Goal: Task Accomplishment & Management: Manage account settings

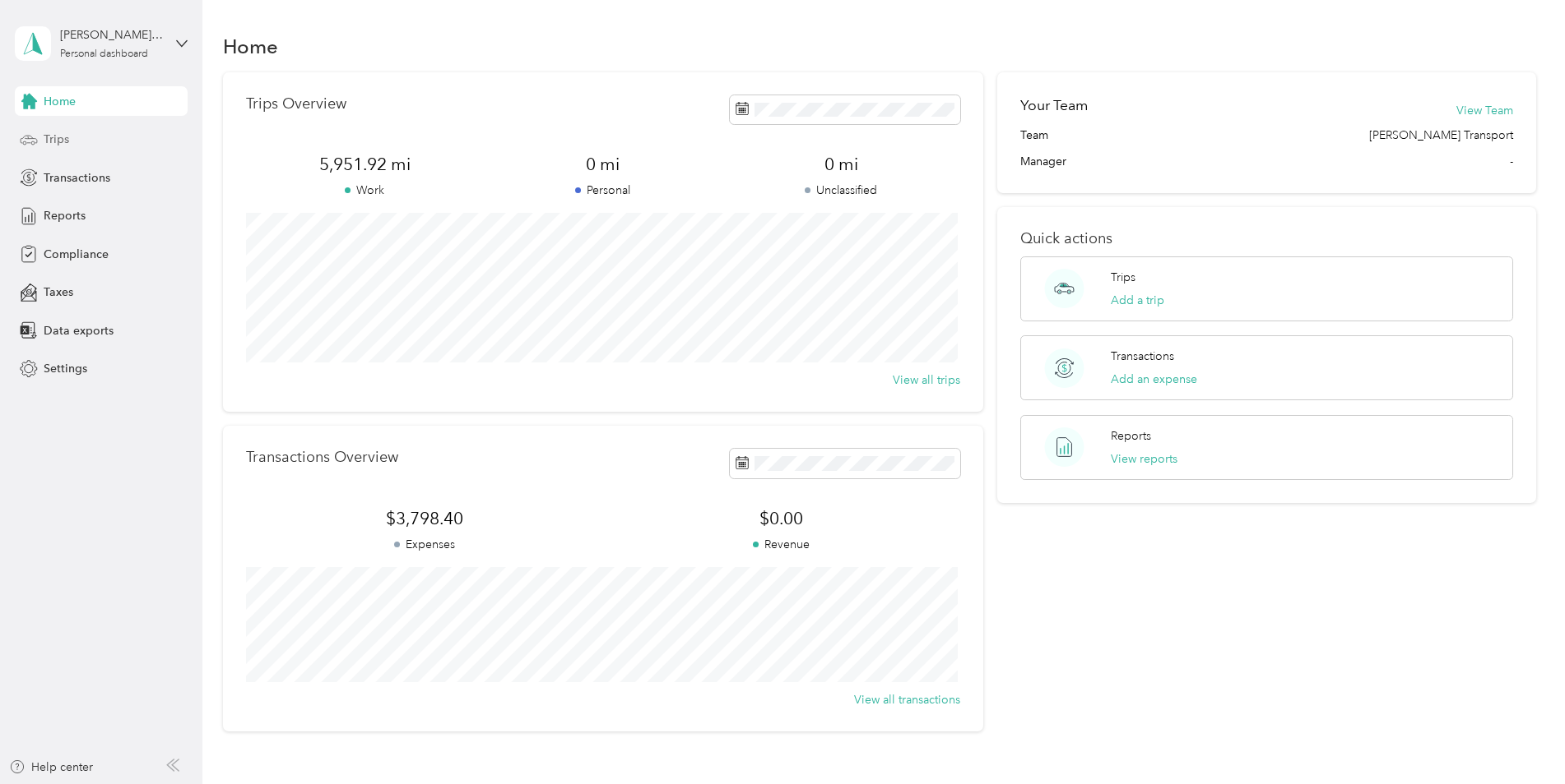
click at [25, 128] on div "Trips" at bounding box center [101, 140] width 173 height 30
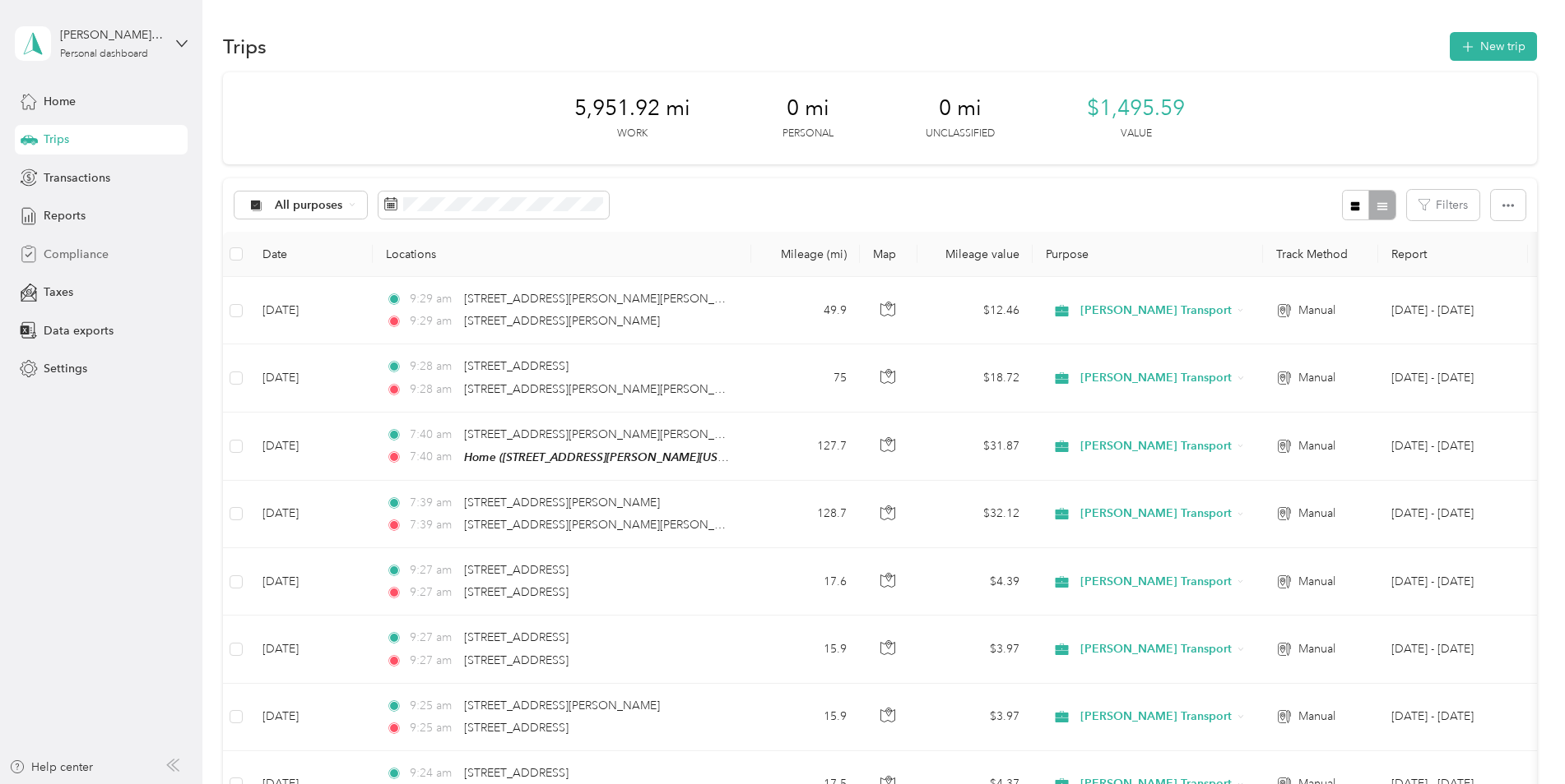
click at [87, 246] on span "Compliance" at bounding box center [76, 254] width 65 height 18
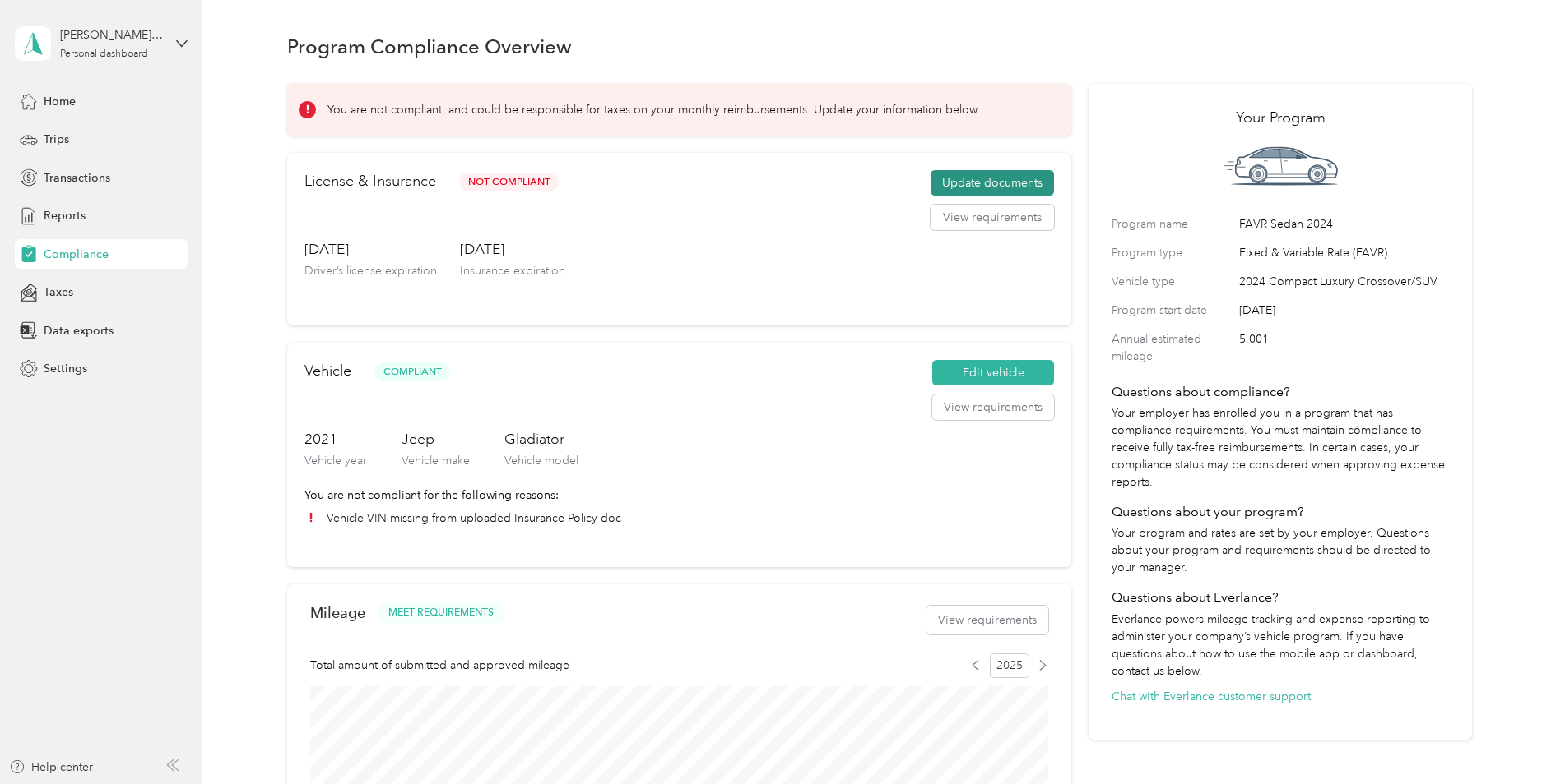
click at [1007, 190] on button "Update documents" at bounding box center [992, 183] width 123 height 27
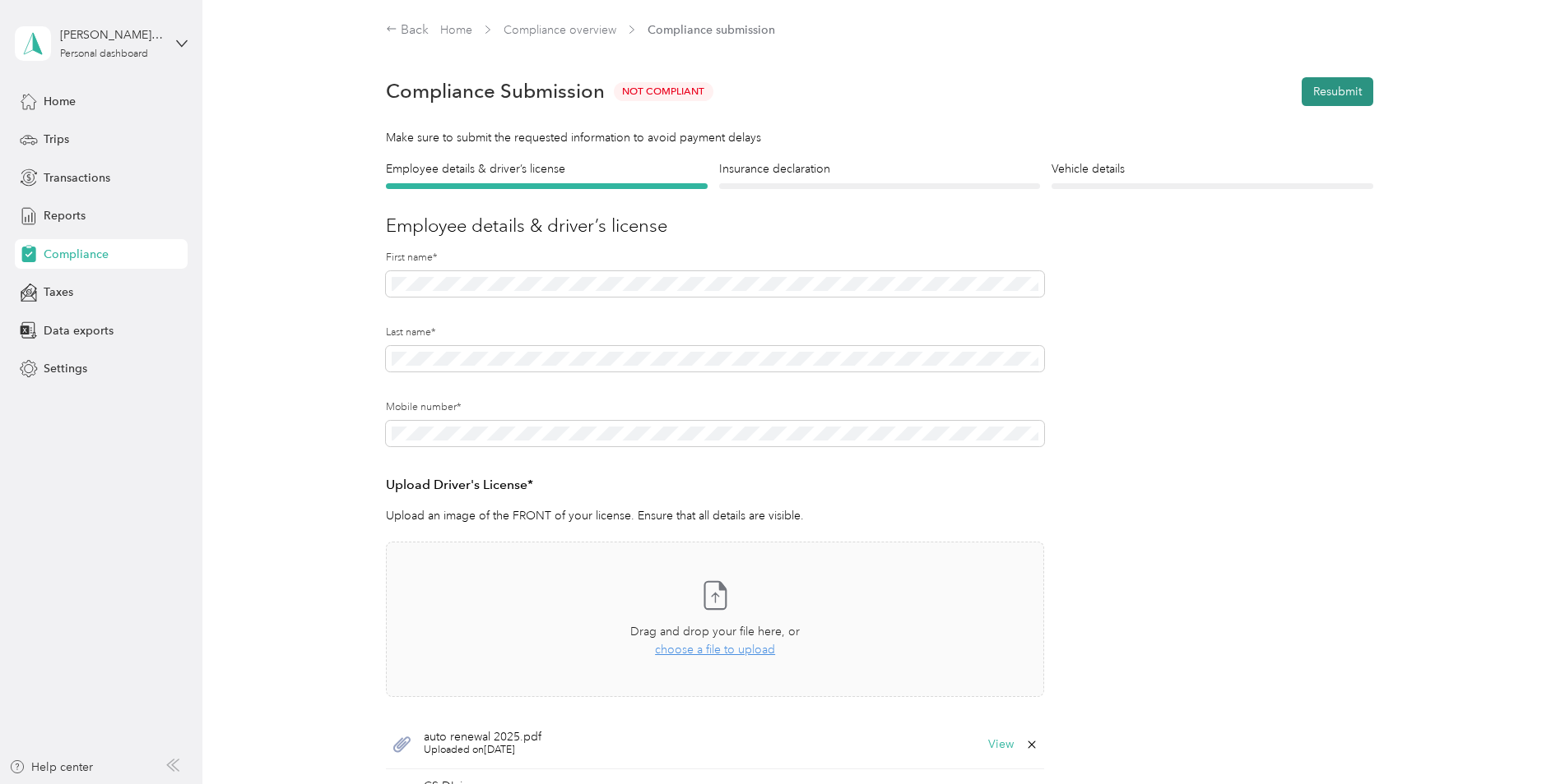
click at [1316, 94] on button "Resubmit" at bounding box center [1337, 91] width 72 height 29
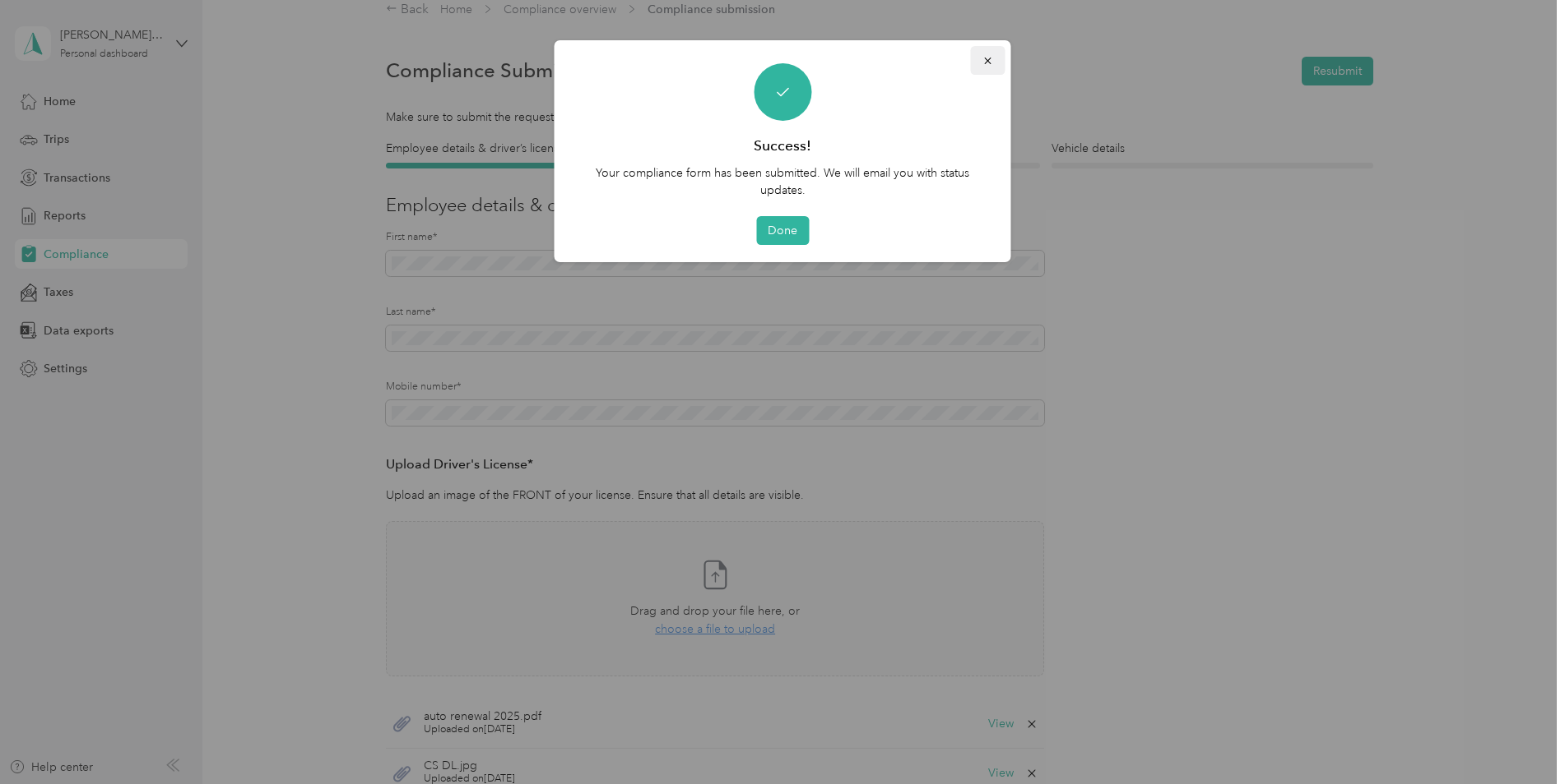
click at [985, 46] on button "button" at bounding box center [988, 60] width 35 height 29
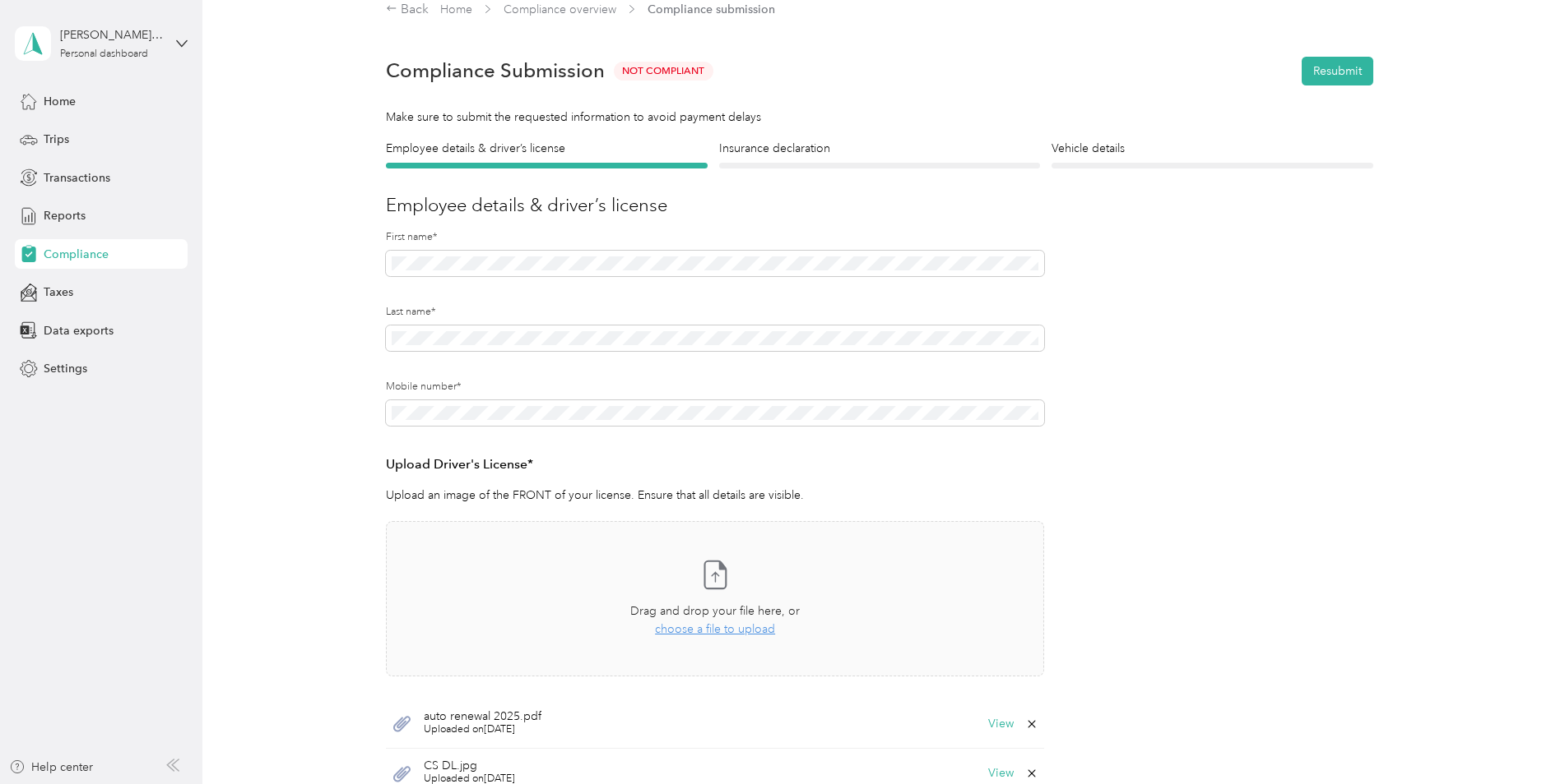
click at [857, 171] on form "Employee details & driver’s license License Insurance declaration Insurance Veh…" at bounding box center [879, 504] width 987 height 728
click at [856, 162] on div "Insurance declaration Insurance" at bounding box center [880, 154] width 322 height 29
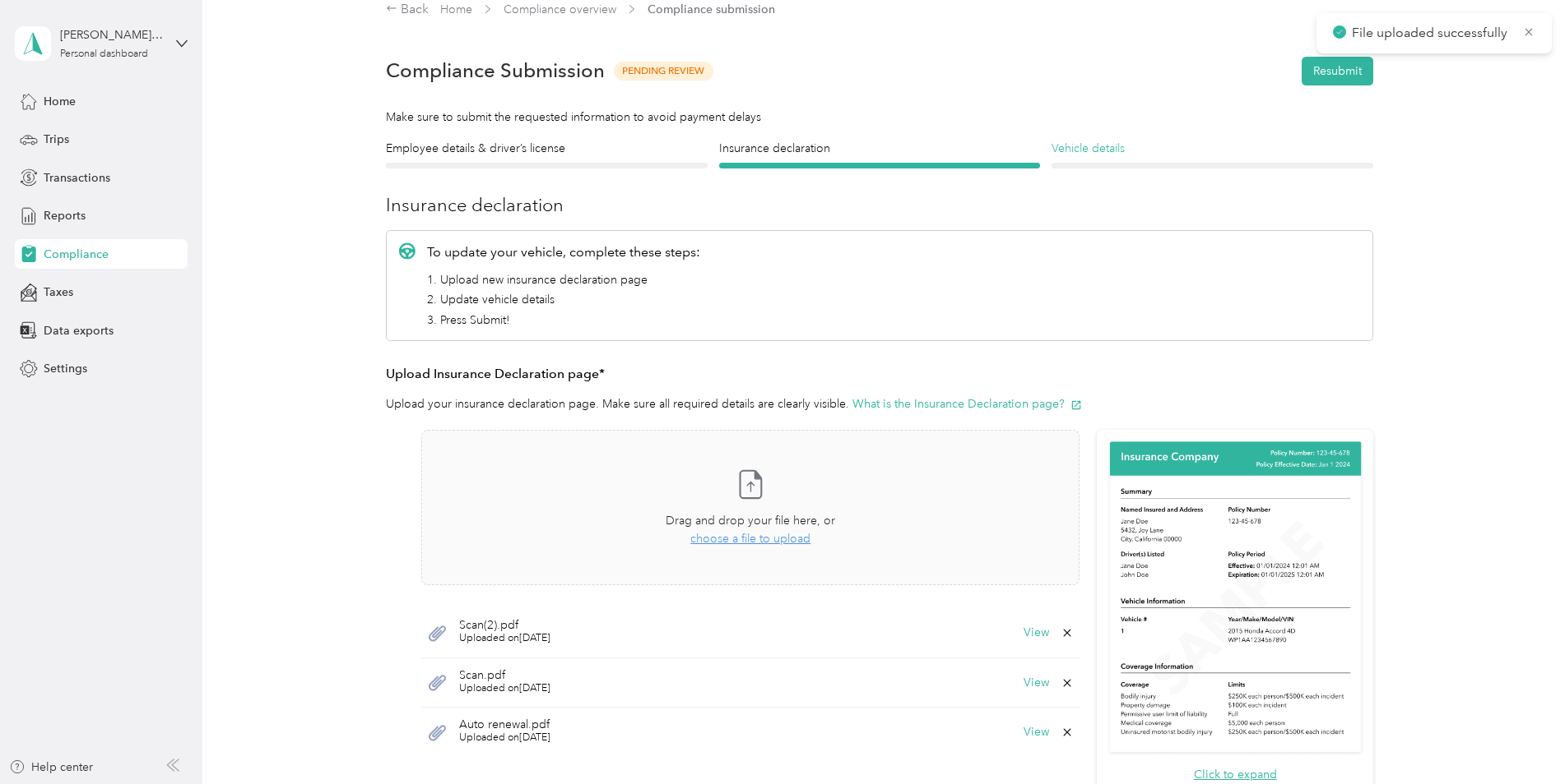
click at [1091, 148] on h4 "Vehicle details" at bounding box center [1213, 149] width 322 height 18
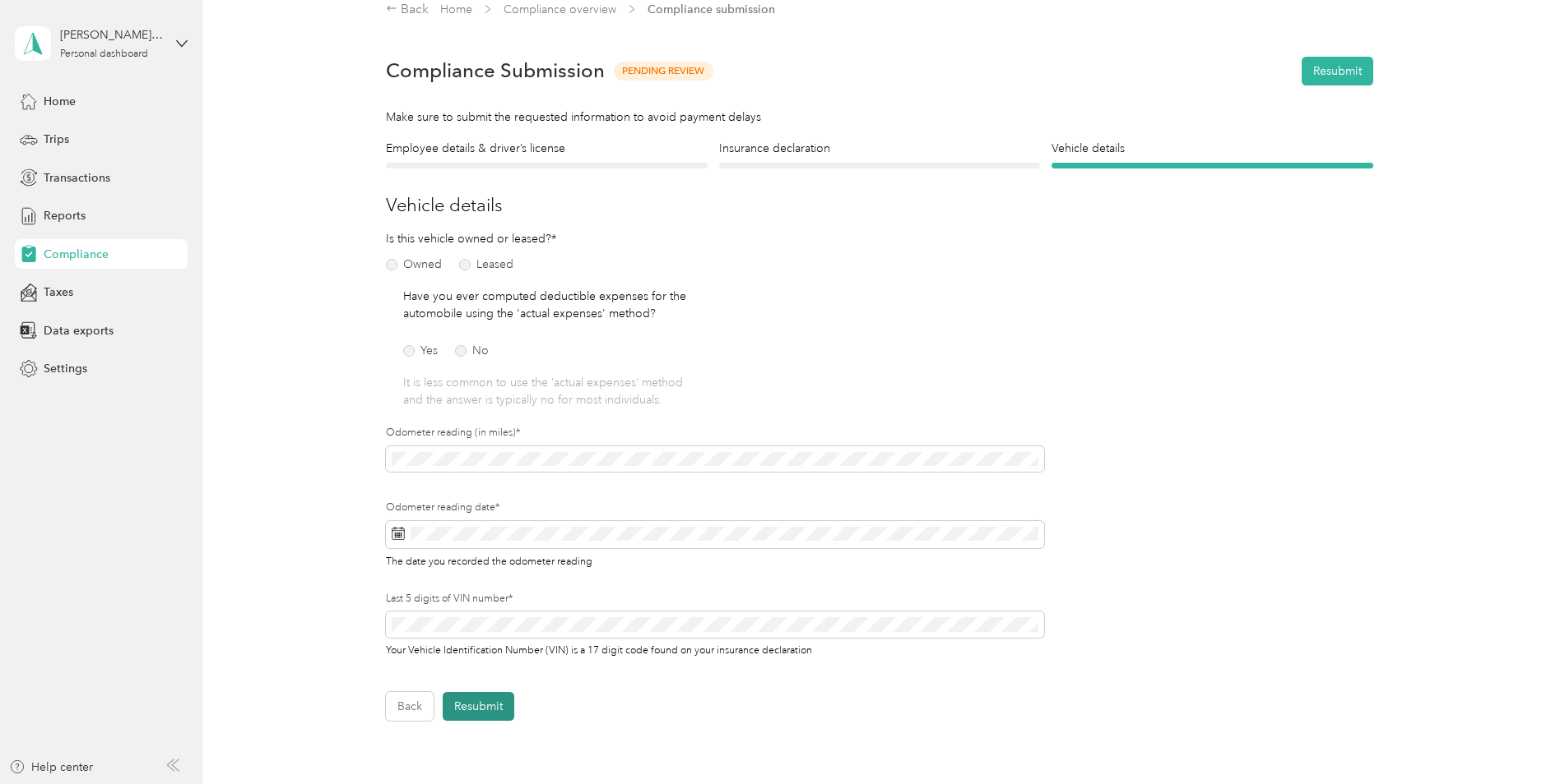
click at [483, 704] on button "Resubmit" at bounding box center [479, 706] width 72 height 29
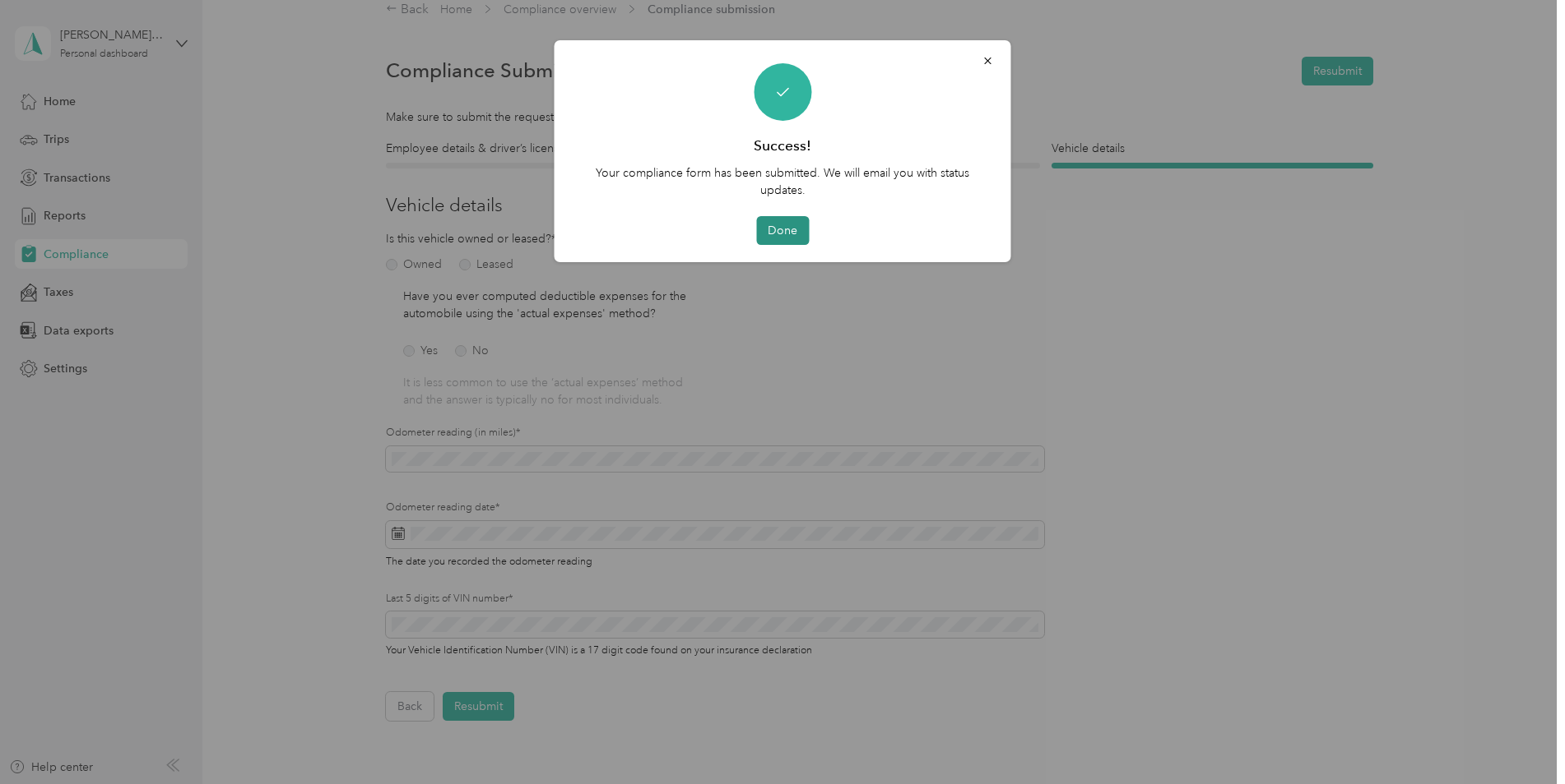
click at [775, 221] on button "Done" at bounding box center [782, 230] width 52 height 29
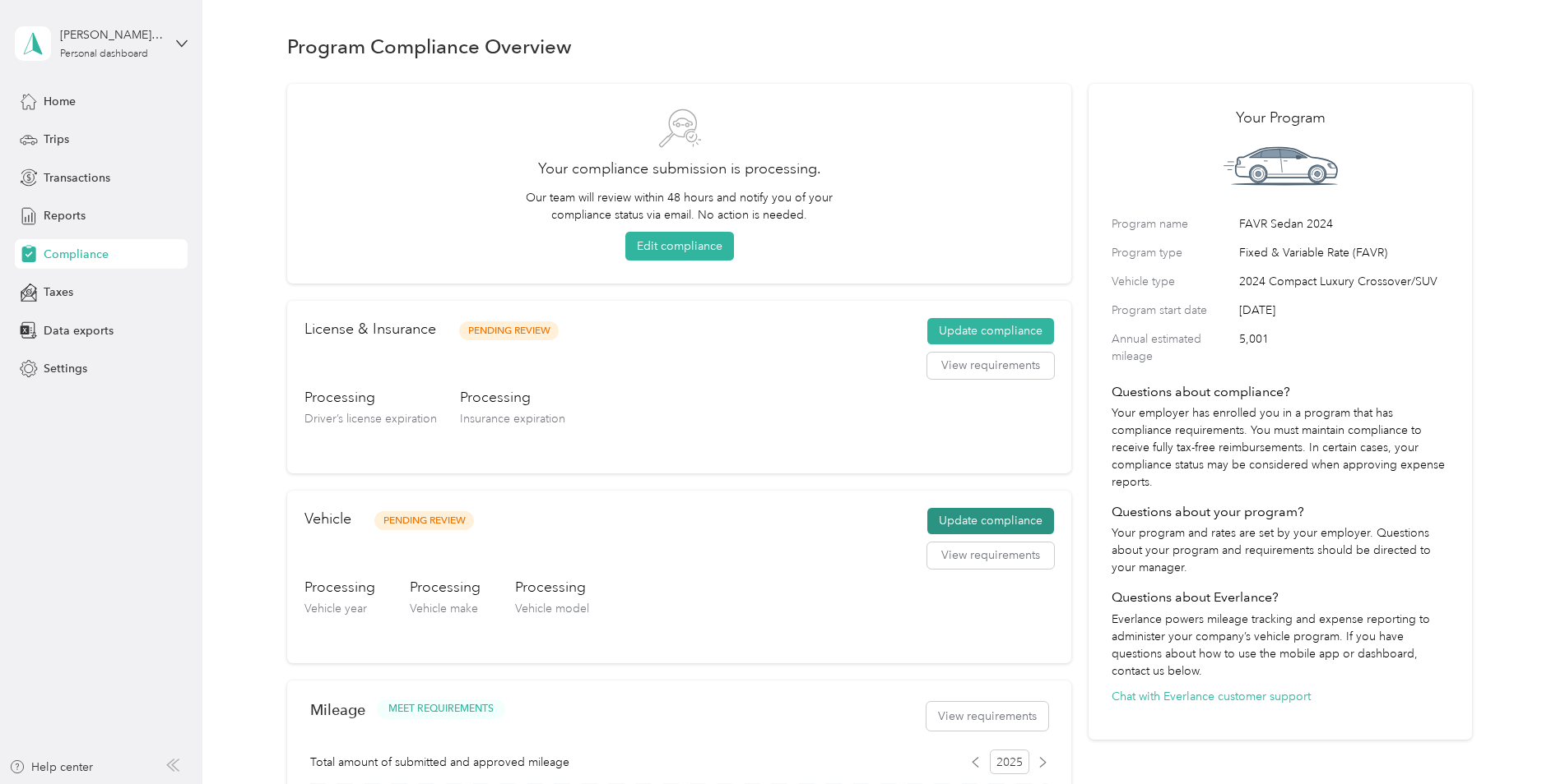
click at [994, 520] on button "Update compliance" at bounding box center [991, 521] width 126 height 27
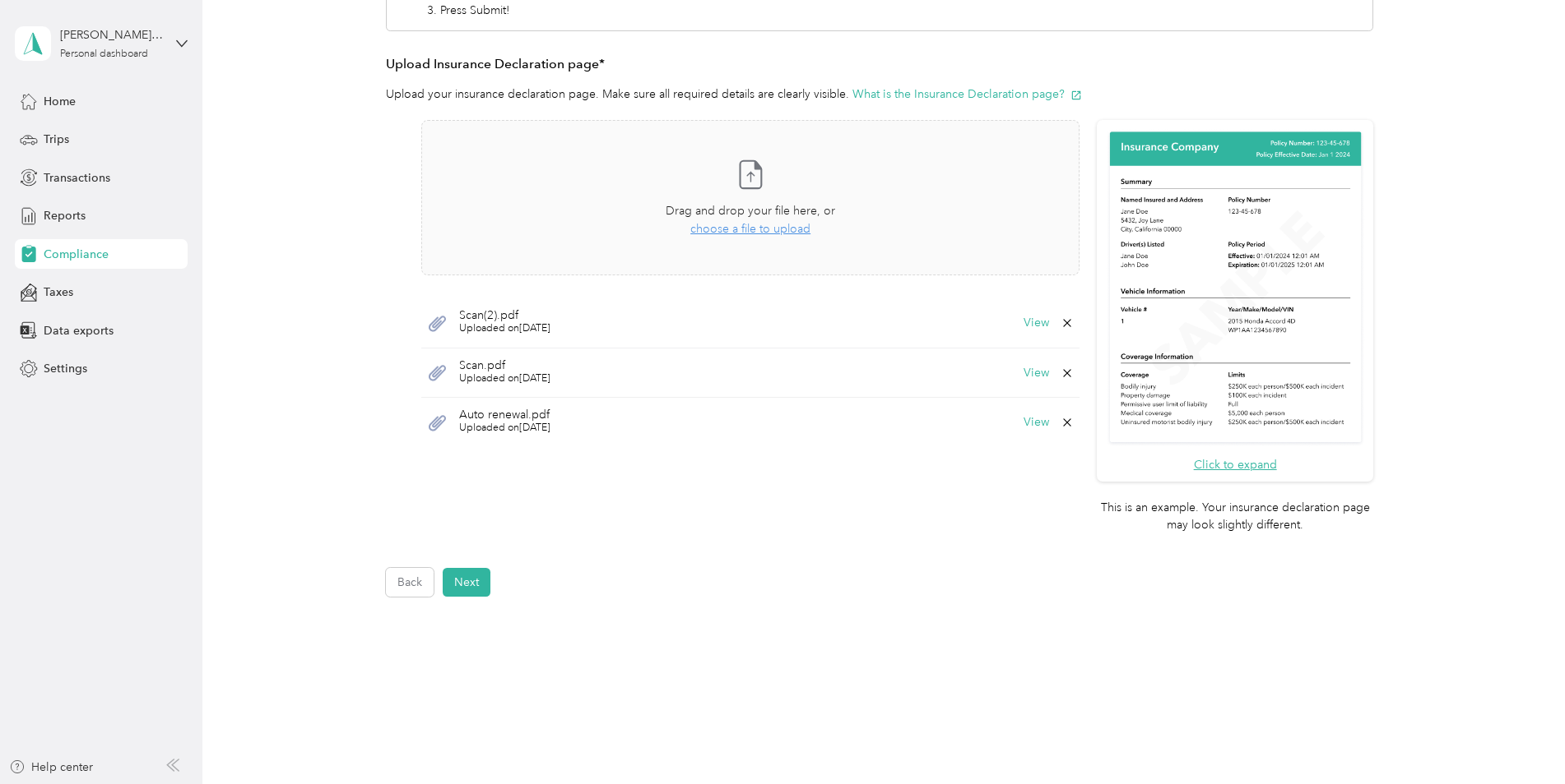
scroll to position [383, 0]
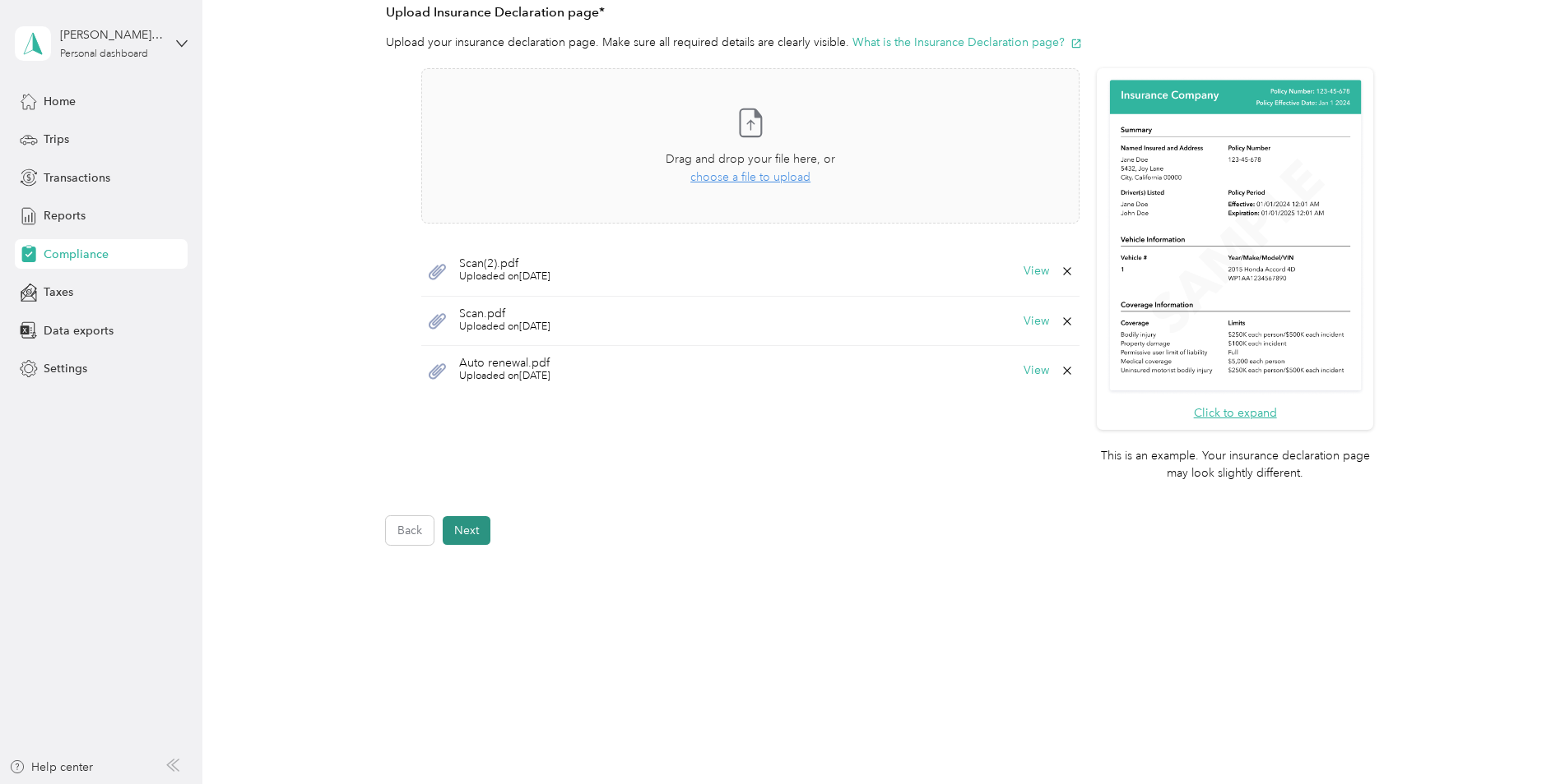
click at [481, 527] on button "Next" at bounding box center [467, 531] width 47 height 29
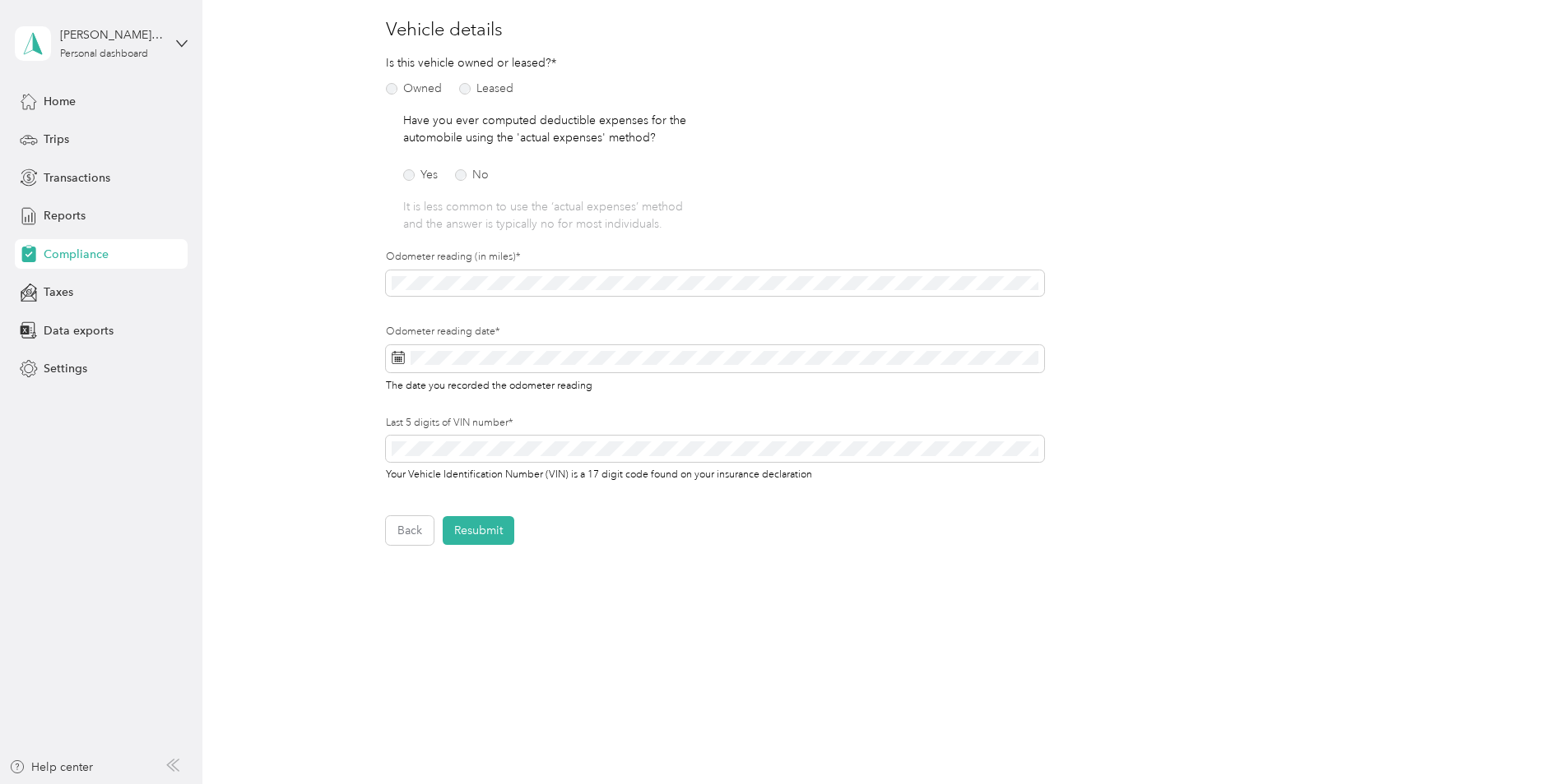
scroll to position [196, 0]
click at [481, 527] on button "Resubmit" at bounding box center [479, 531] width 72 height 29
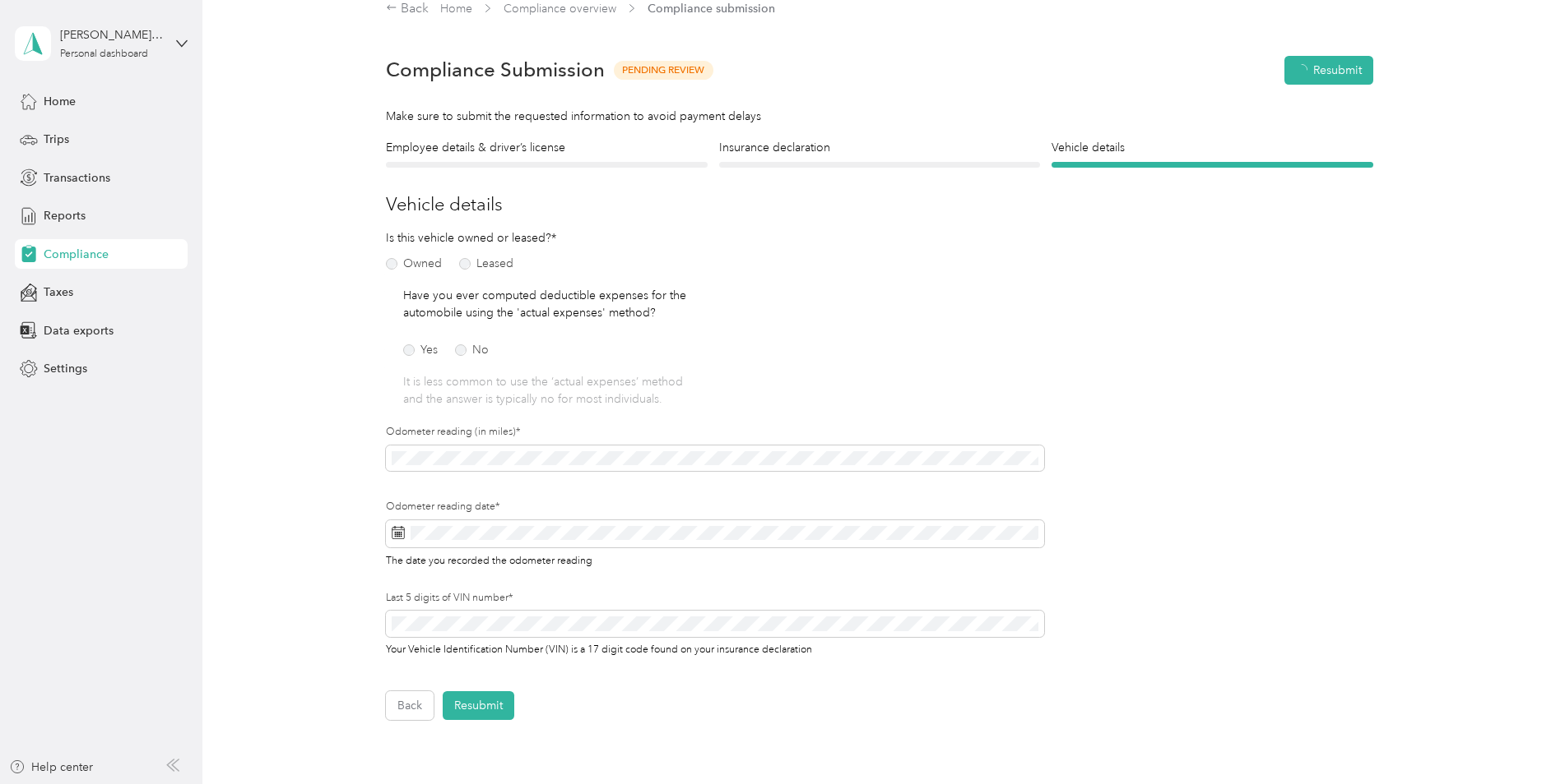
scroll to position [21, 0]
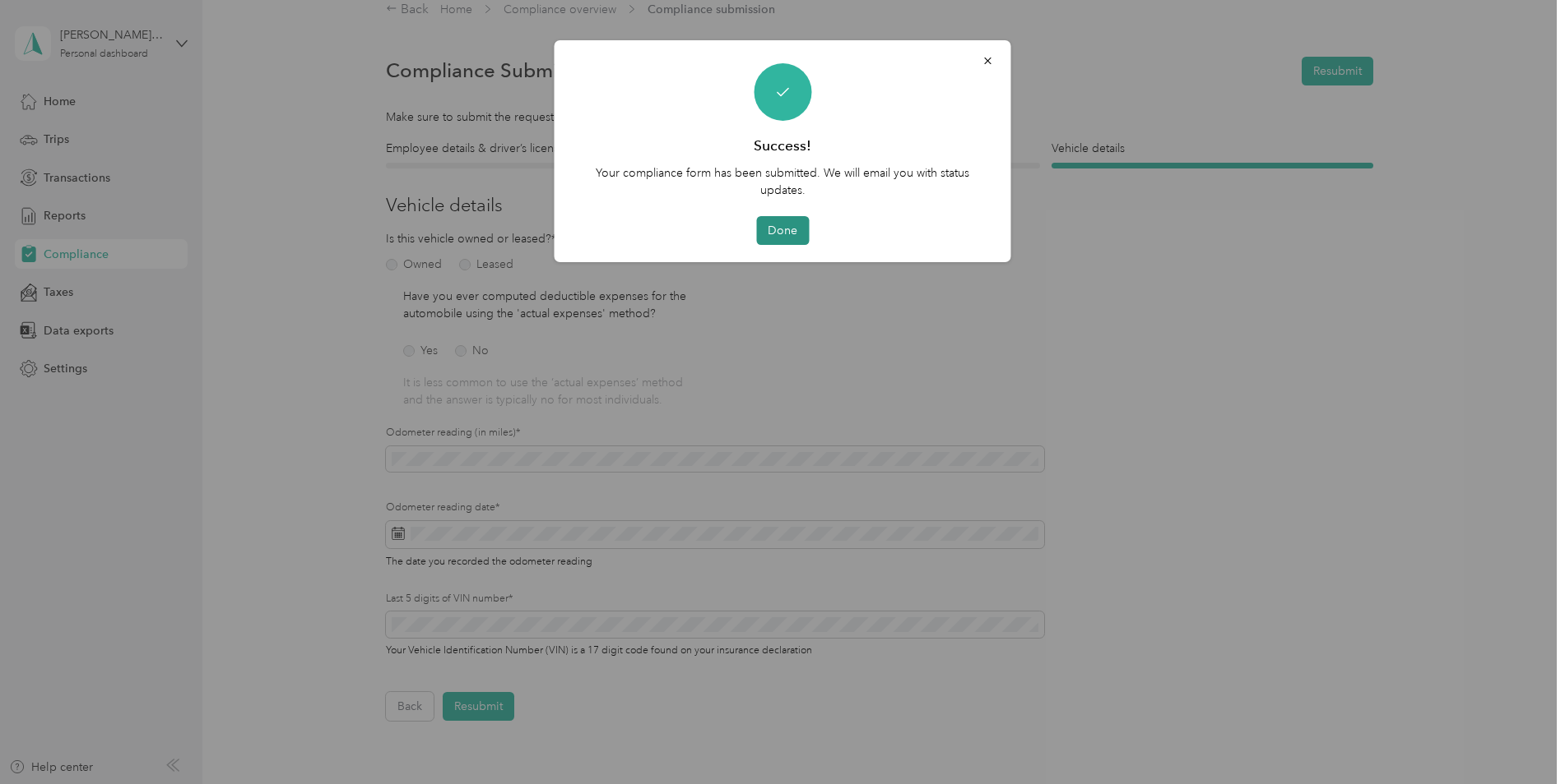
click at [787, 223] on button "Done" at bounding box center [782, 230] width 52 height 29
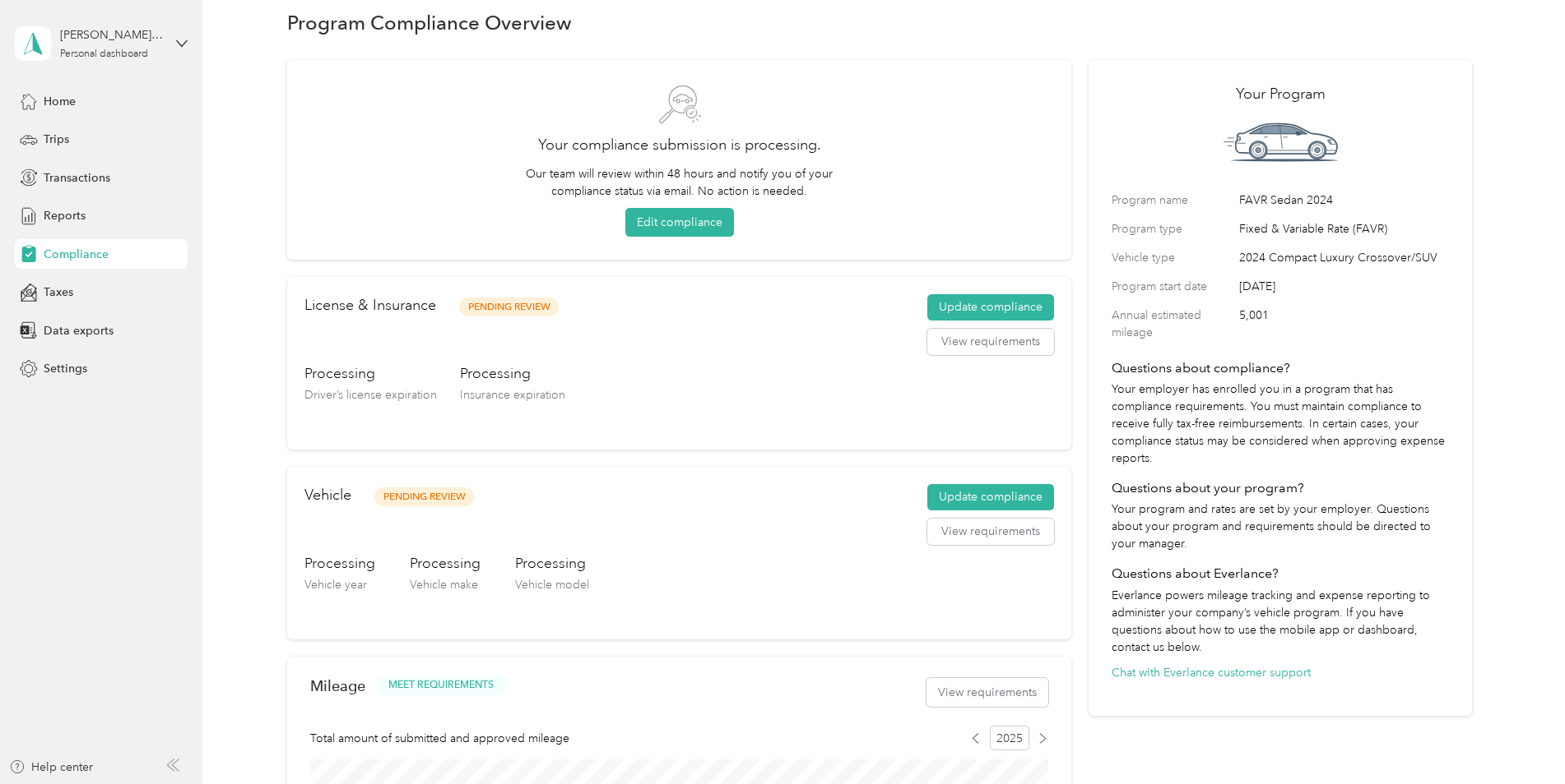
scroll to position [13, 0]
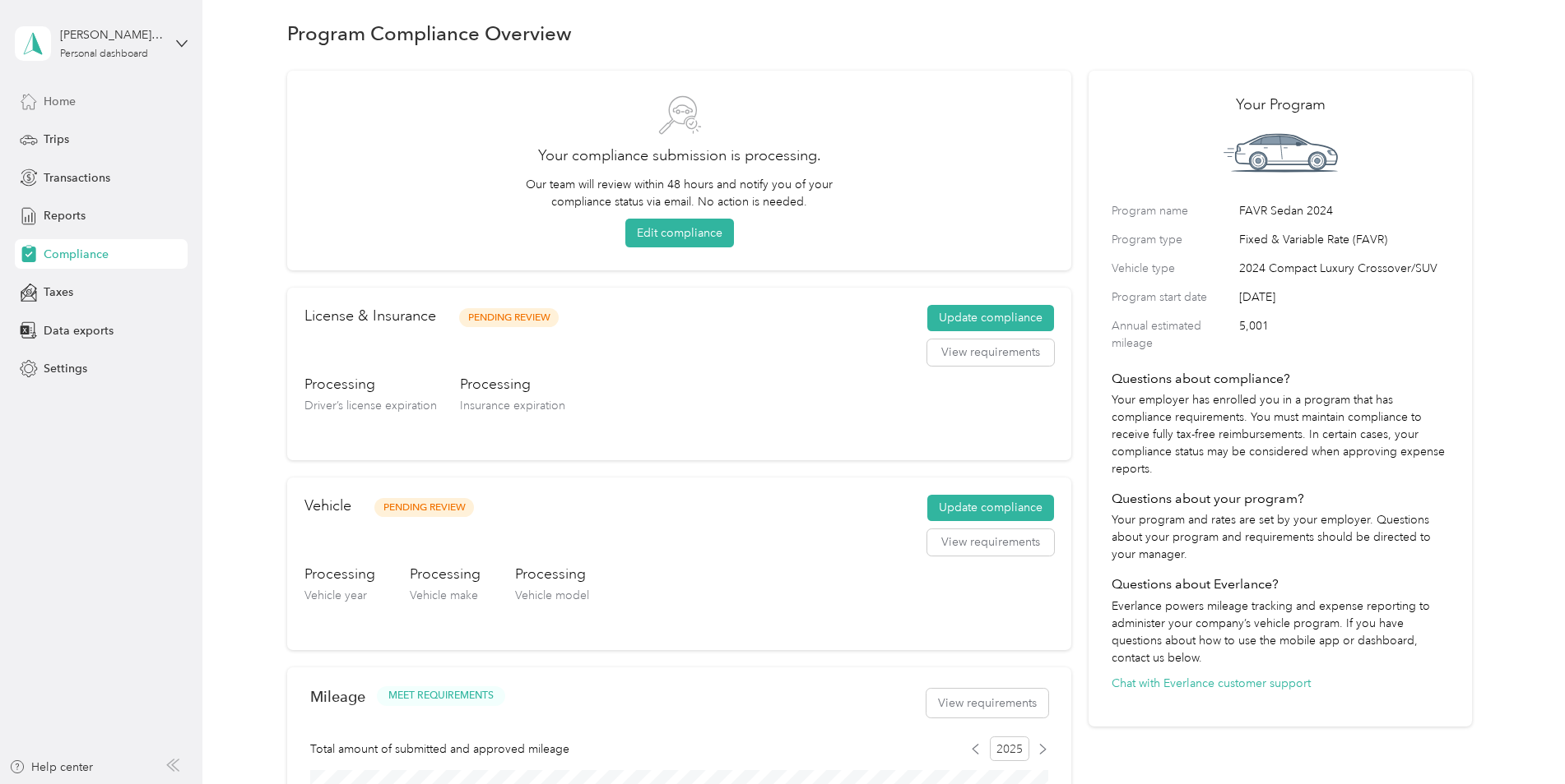
click at [67, 108] on span "Home" at bounding box center [59, 102] width 33 height 18
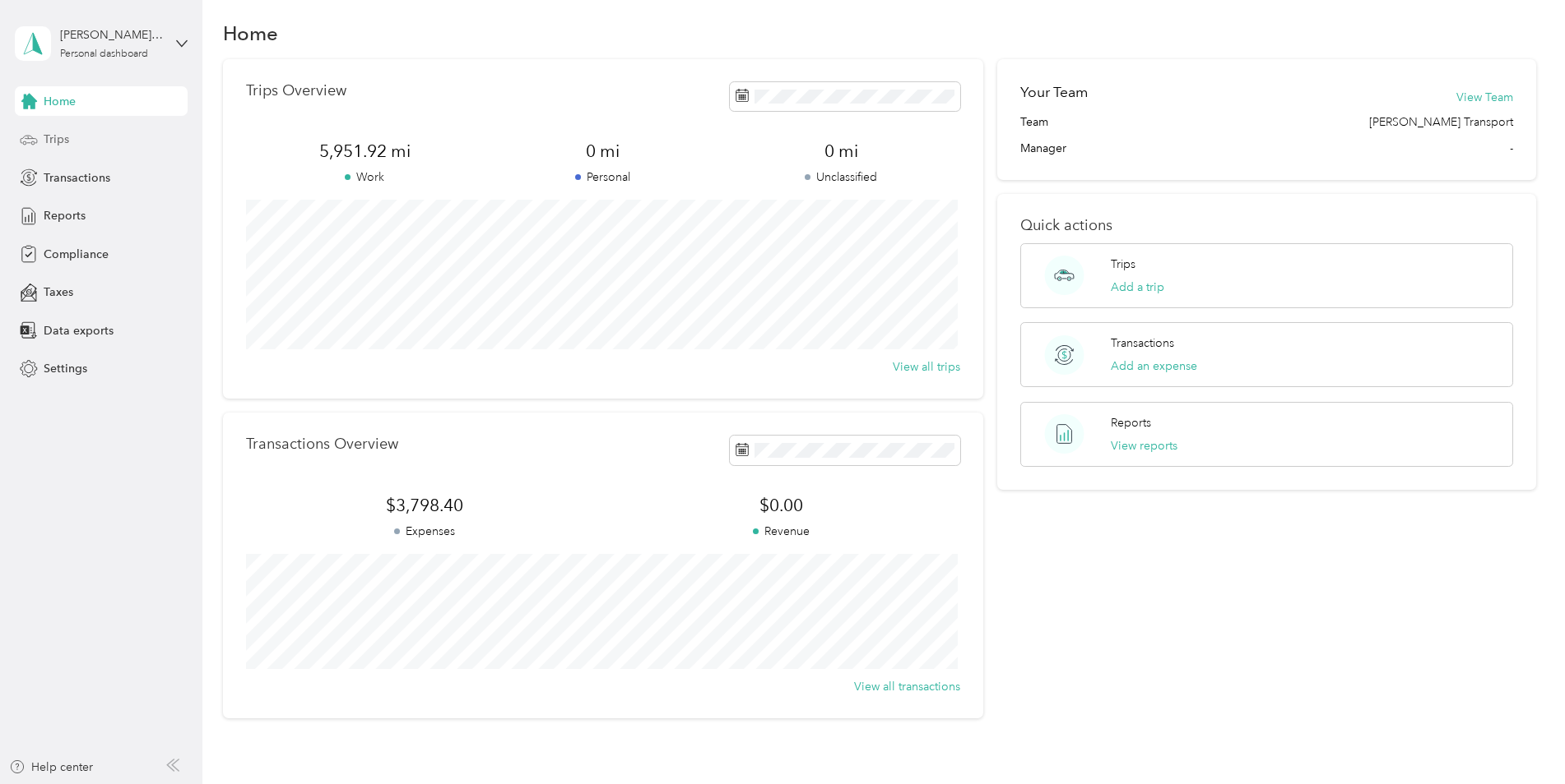
click at [67, 130] on div "Trips" at bounding box center [101, 140] width 173 height 30
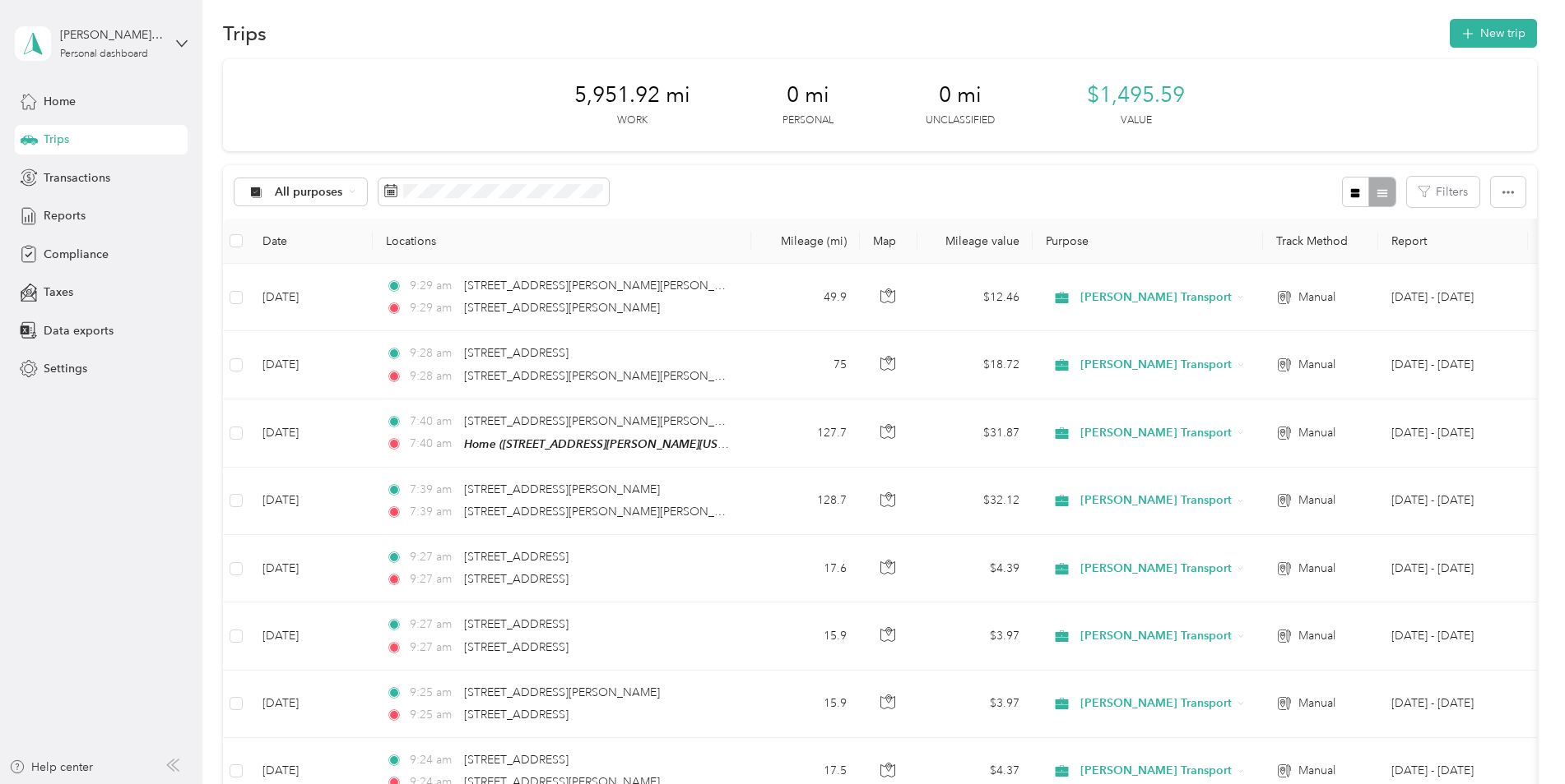
click at [61, 145] on span "Trips" at bounding box center [56, 140] width 26 height 18
click at [1502, 36] on button "New trip" at bounding box center [1493, 33] width 87 height 29
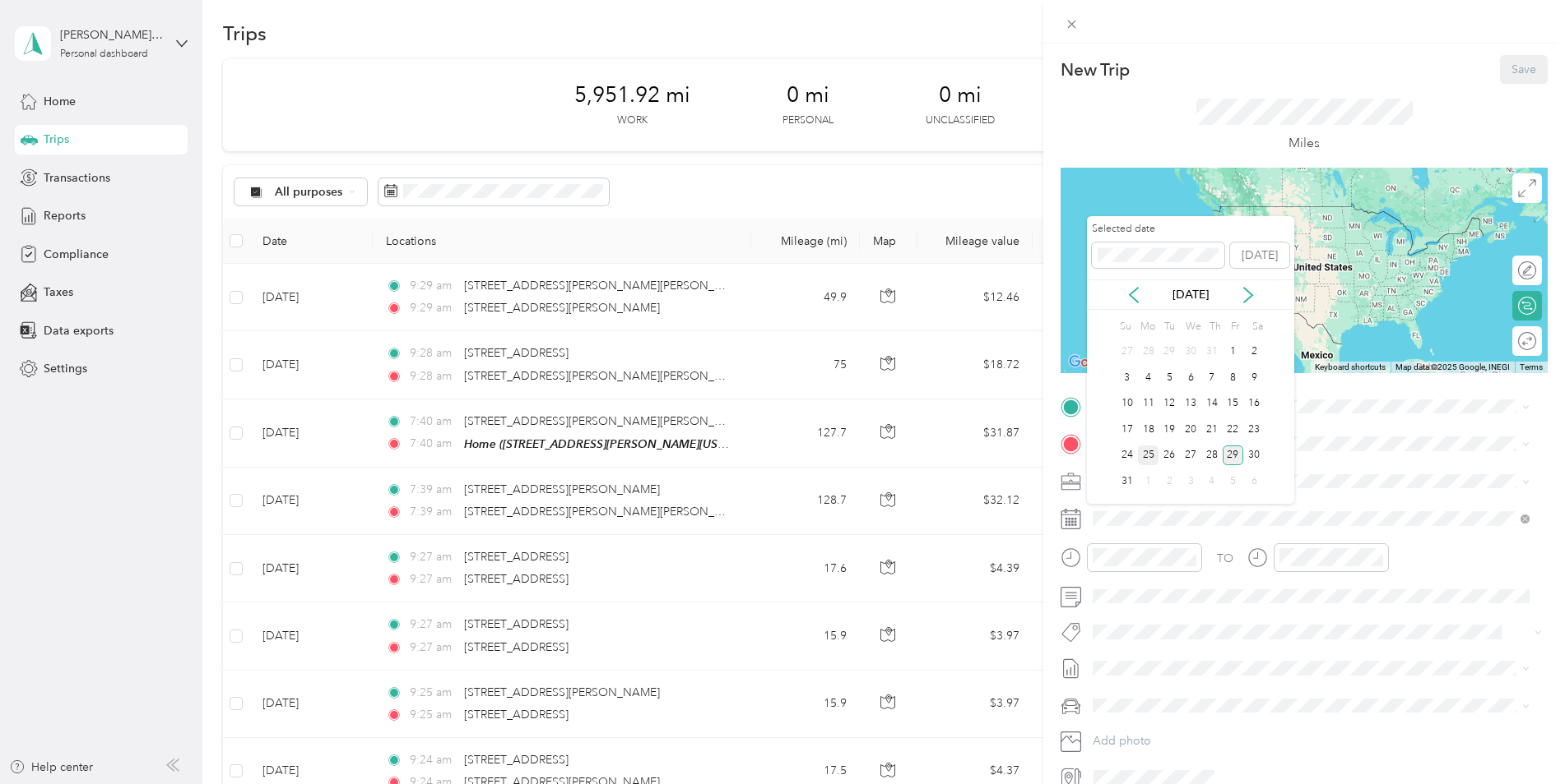
click at [1151, 453] on div "25" at bounding box center [1149, 456] width 22 height 21
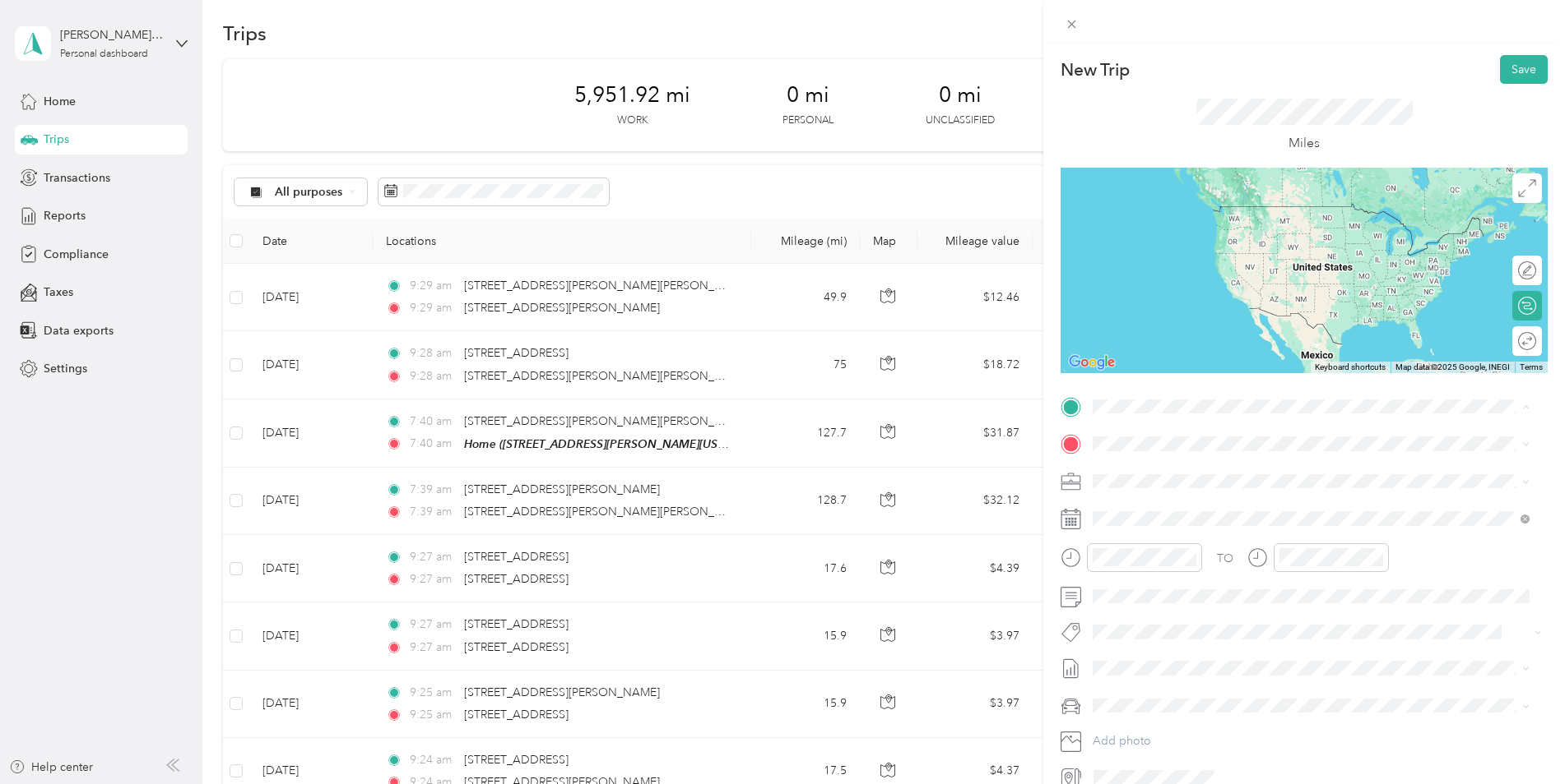
click at [1141, 534] on div "Home [STREET_ADDRESS][PERSON_NAME][US_STATE]" at bounding box center [1251, 534] width 256 height 35
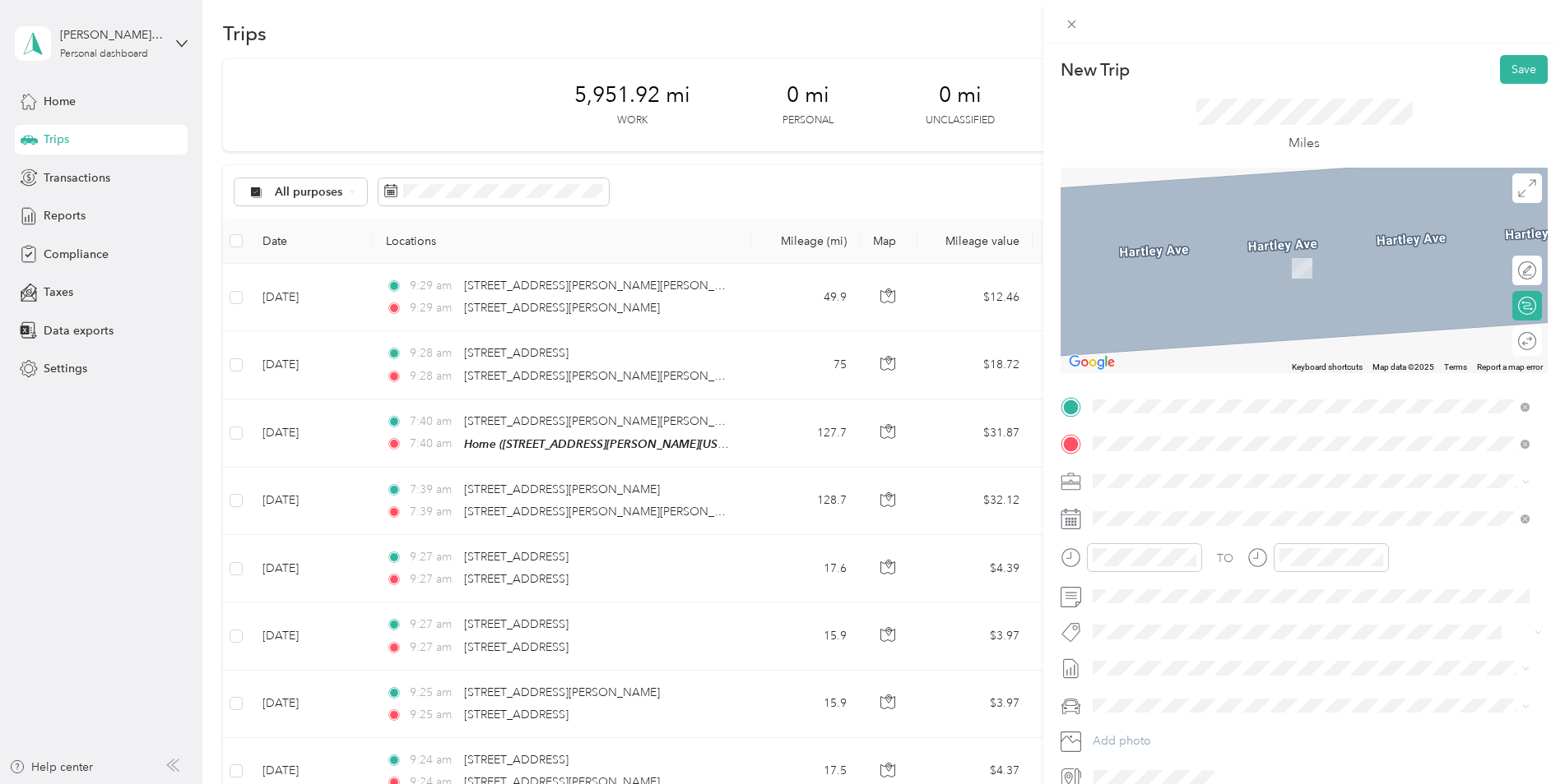
click at [1215, 509] on span "[STREET_ADDRESS][PERSON_NAME][US_STATE]" at bounding box center [1251, 503] width 256 height 15
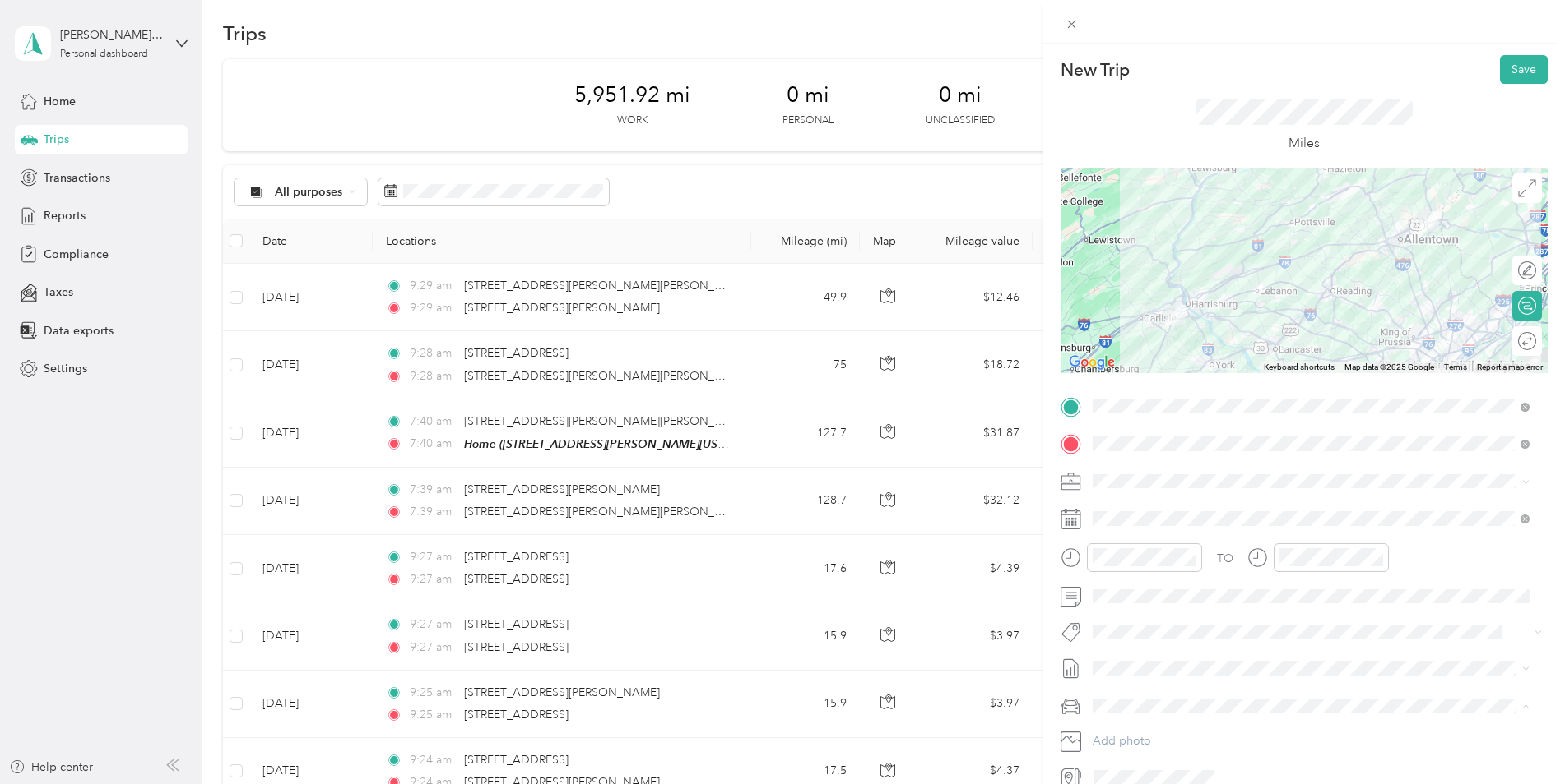
click at [1138, 784] on div "New Trip Save This trip cannot be edited because it is either under review, app…" at bounding box center [778, 784] width 1556 height 0
click at [1141, 734] on span "Jeep Gladiator" at bounding box center [1137, 735] width 77 height 14
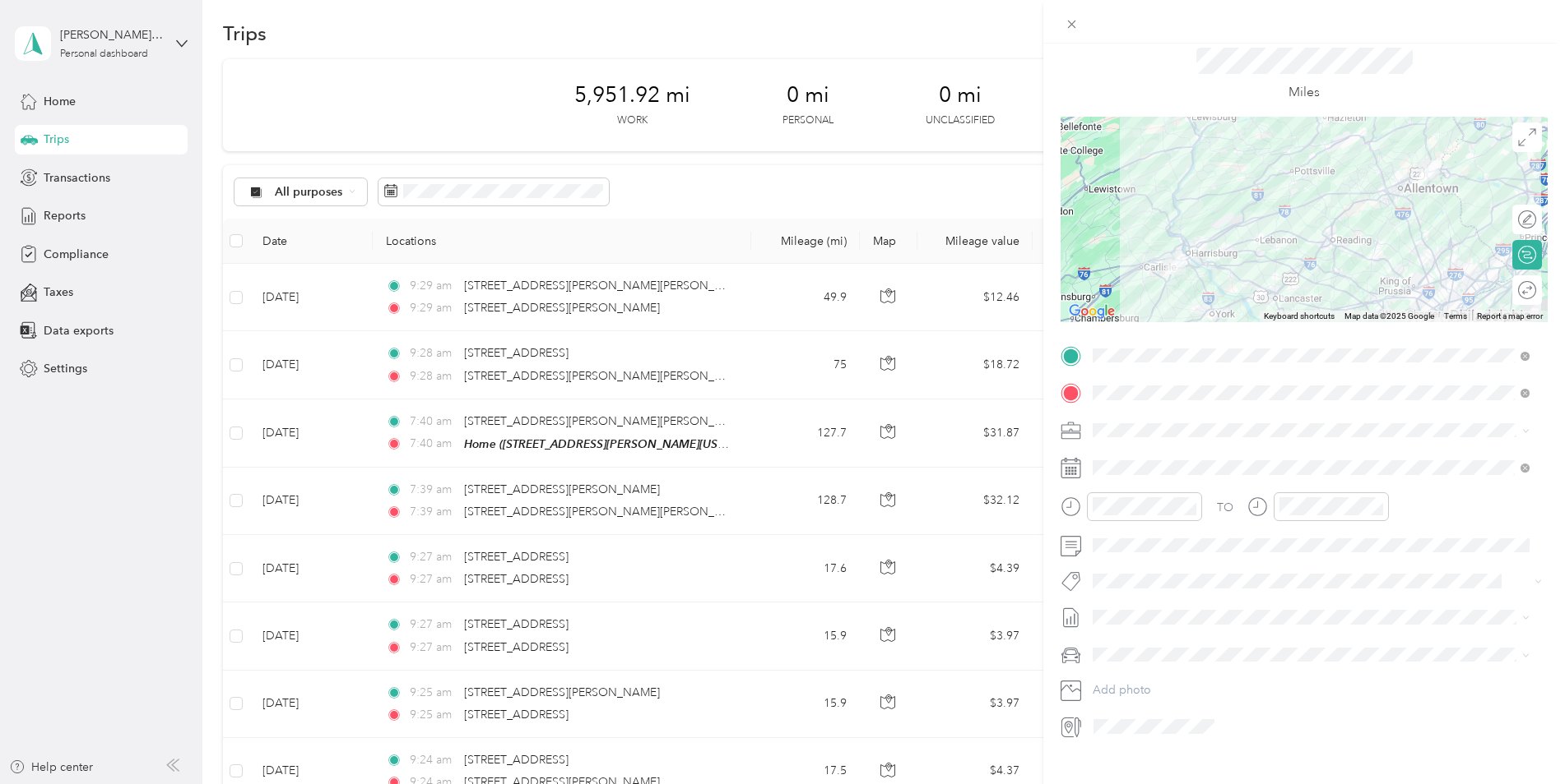
scroll to position [79, 0]
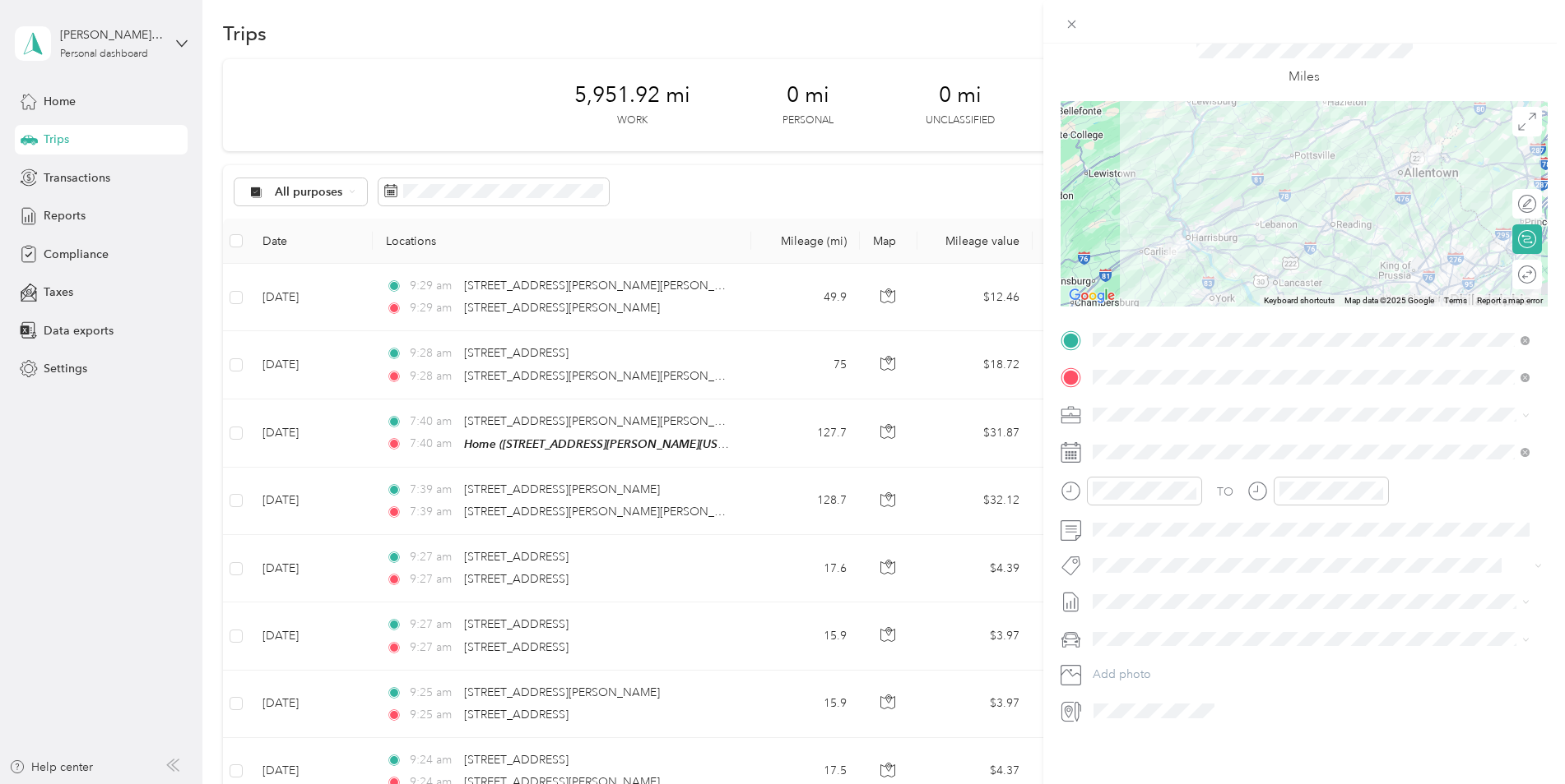
click at [1128, 645] on span "[DATE] - [DATE]" at bounding box center [1133, 641] width 82 height 18
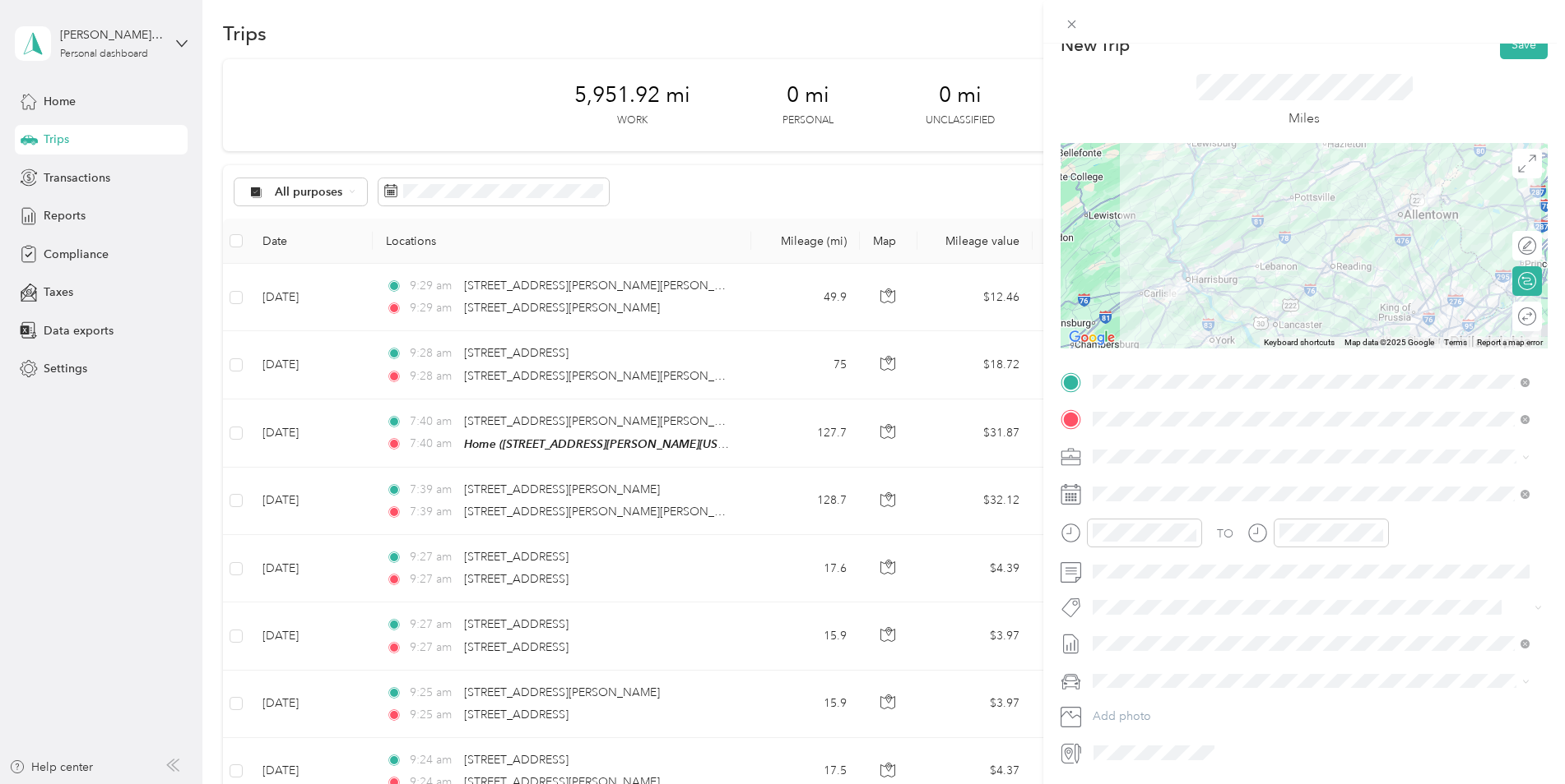
scroll to position [0, 0]
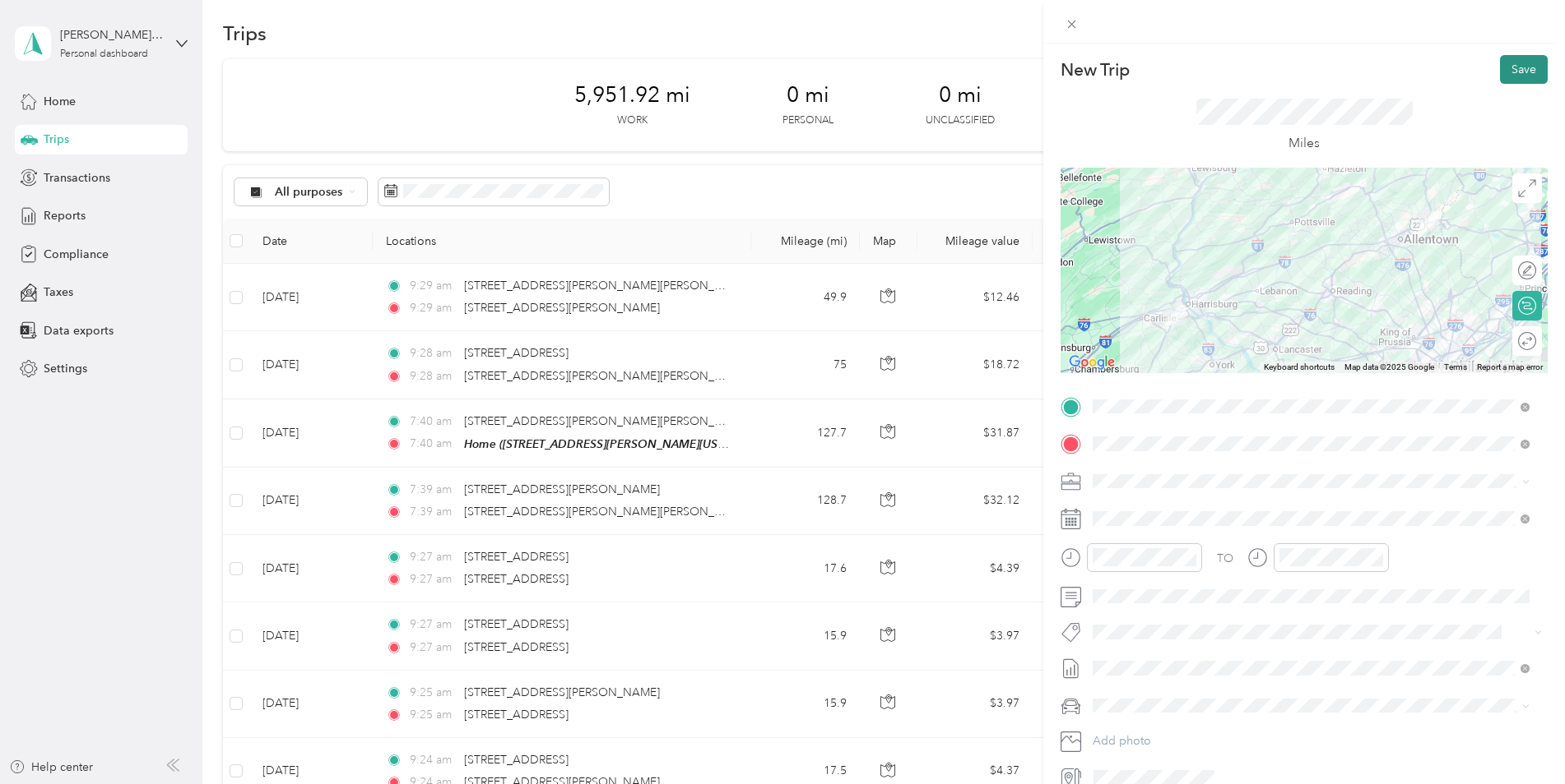
click at [1512, 68] on button "Save" at bounding box center [1524, 69] width 47 height 29
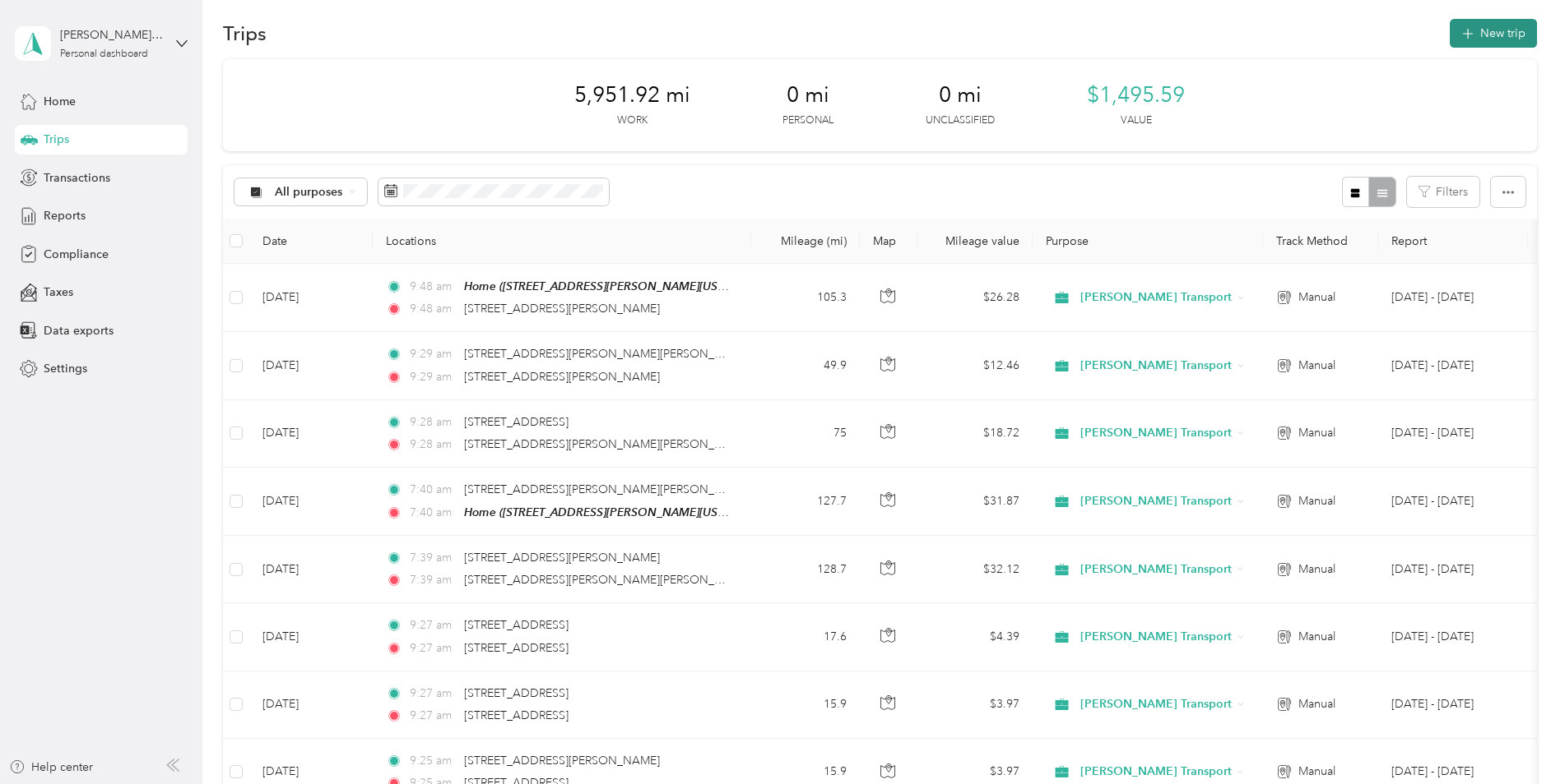
click at [1514, 36] on button "New trip" at bounding box center [1493, 33] width 87 height 29
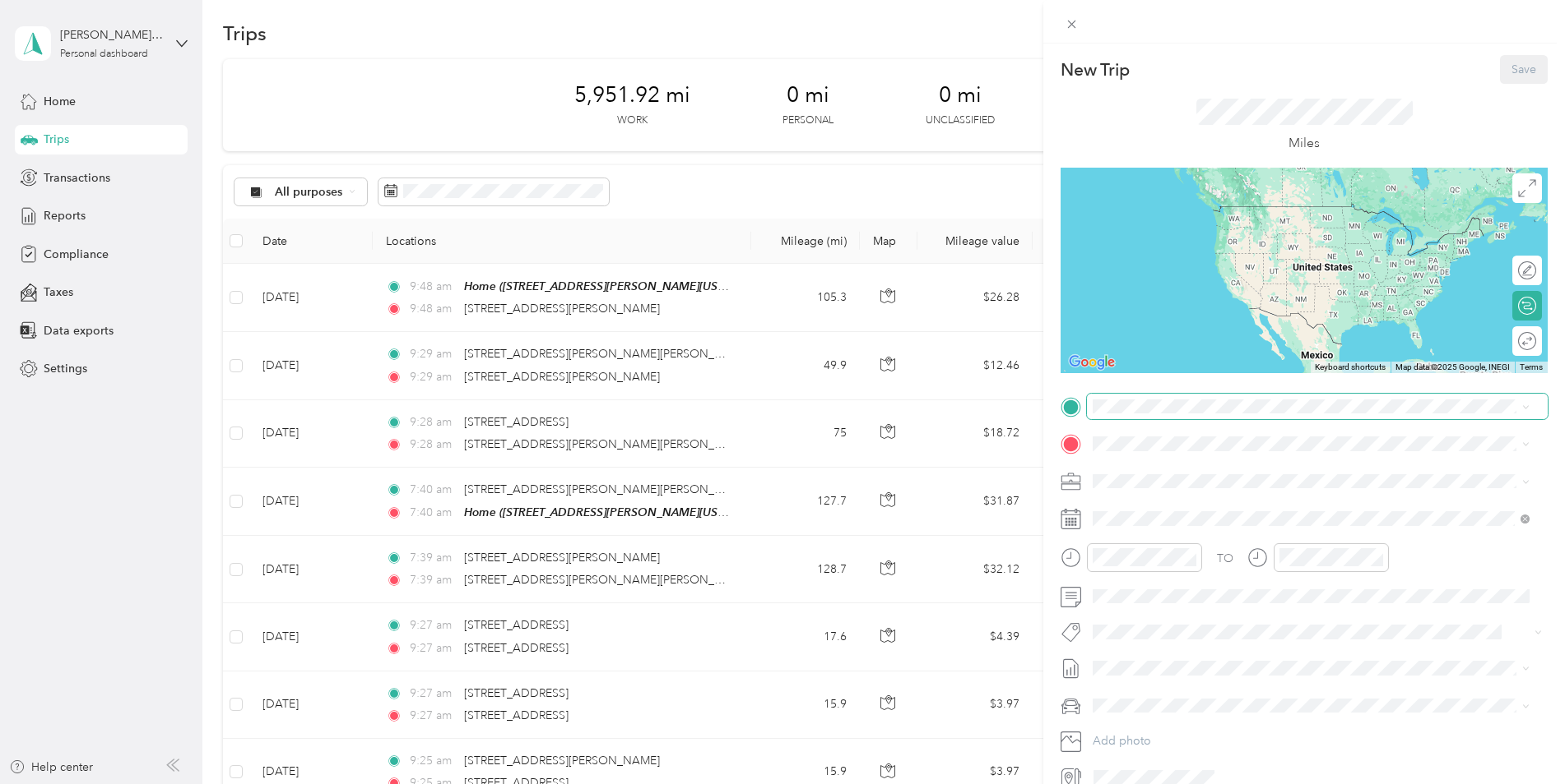
click at [1149, 418] on span at bounding box center [1316, 406] width 461 height 27
click at [1186, 463] on span "[STREET_ADDRESS][PERSON_NAME][US_STATE]" at bounding box center [1251, 465] width 256 height 15
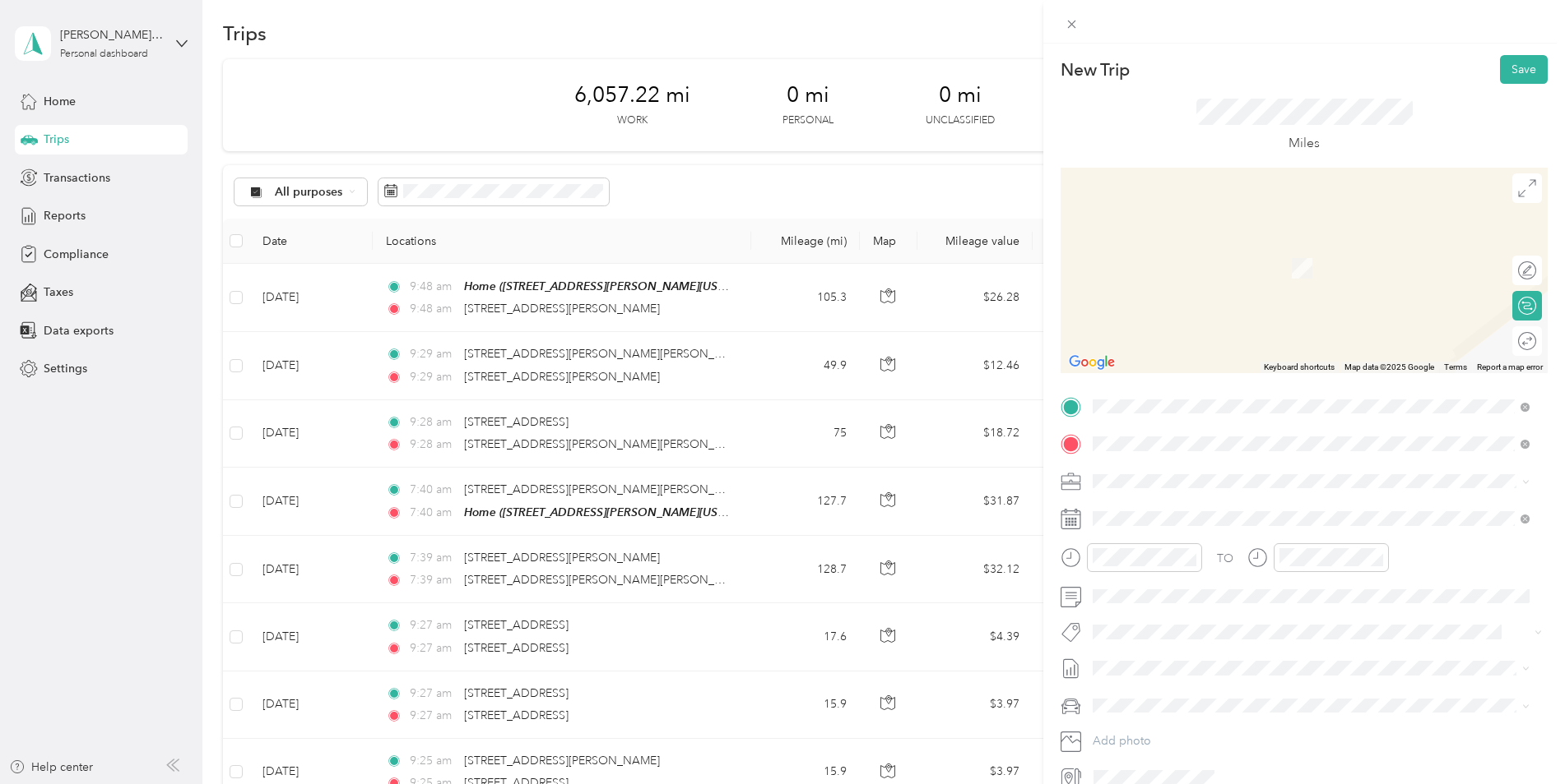
click at [1244, 508] on span "[STREET_ADDRESS][US_STATE]" at bounding box center [1206, 503] width 165 height 15
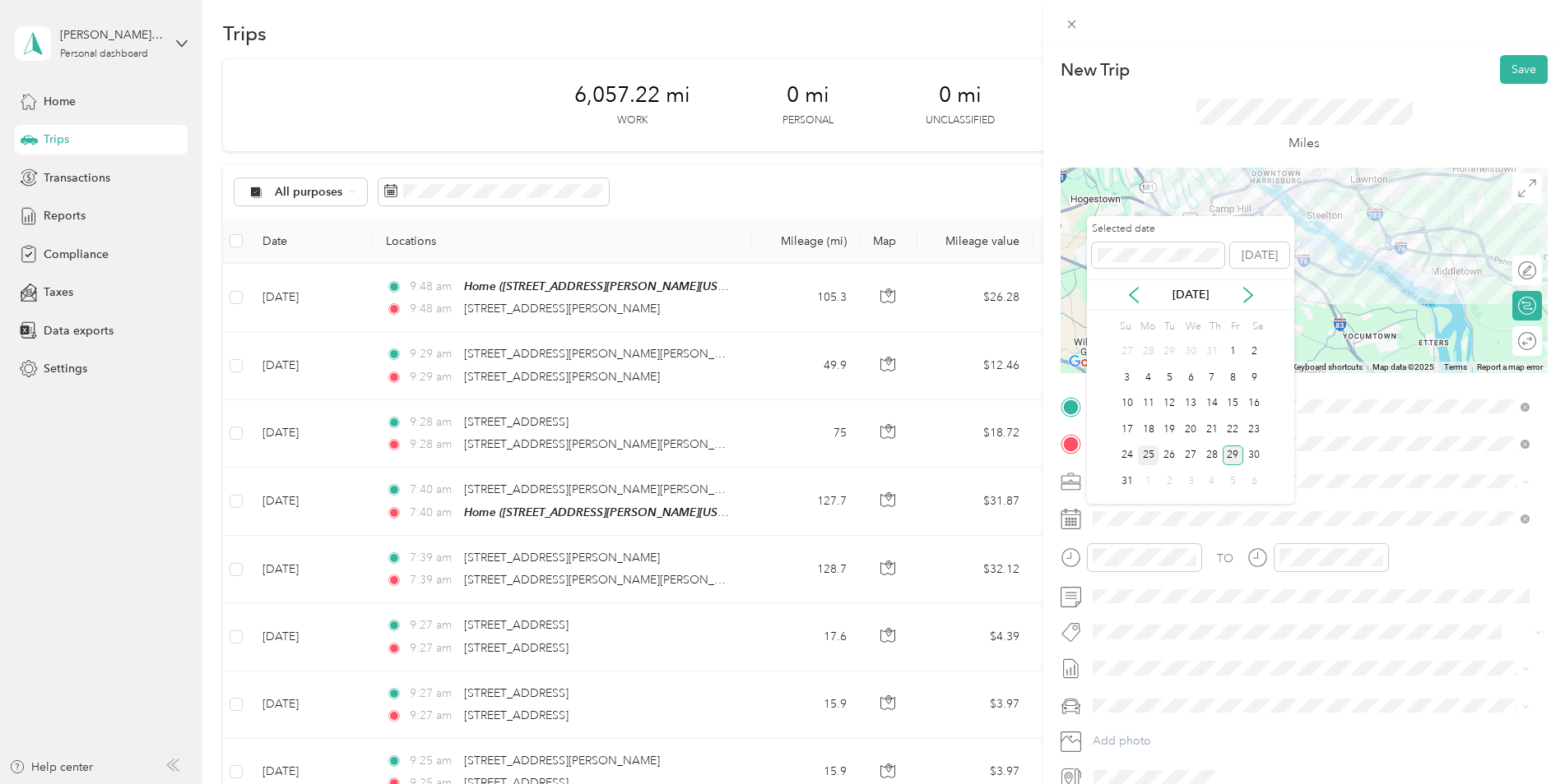
click at [1155, 453] on div "25" at bounding box center [1149, 456] width 22 height 21
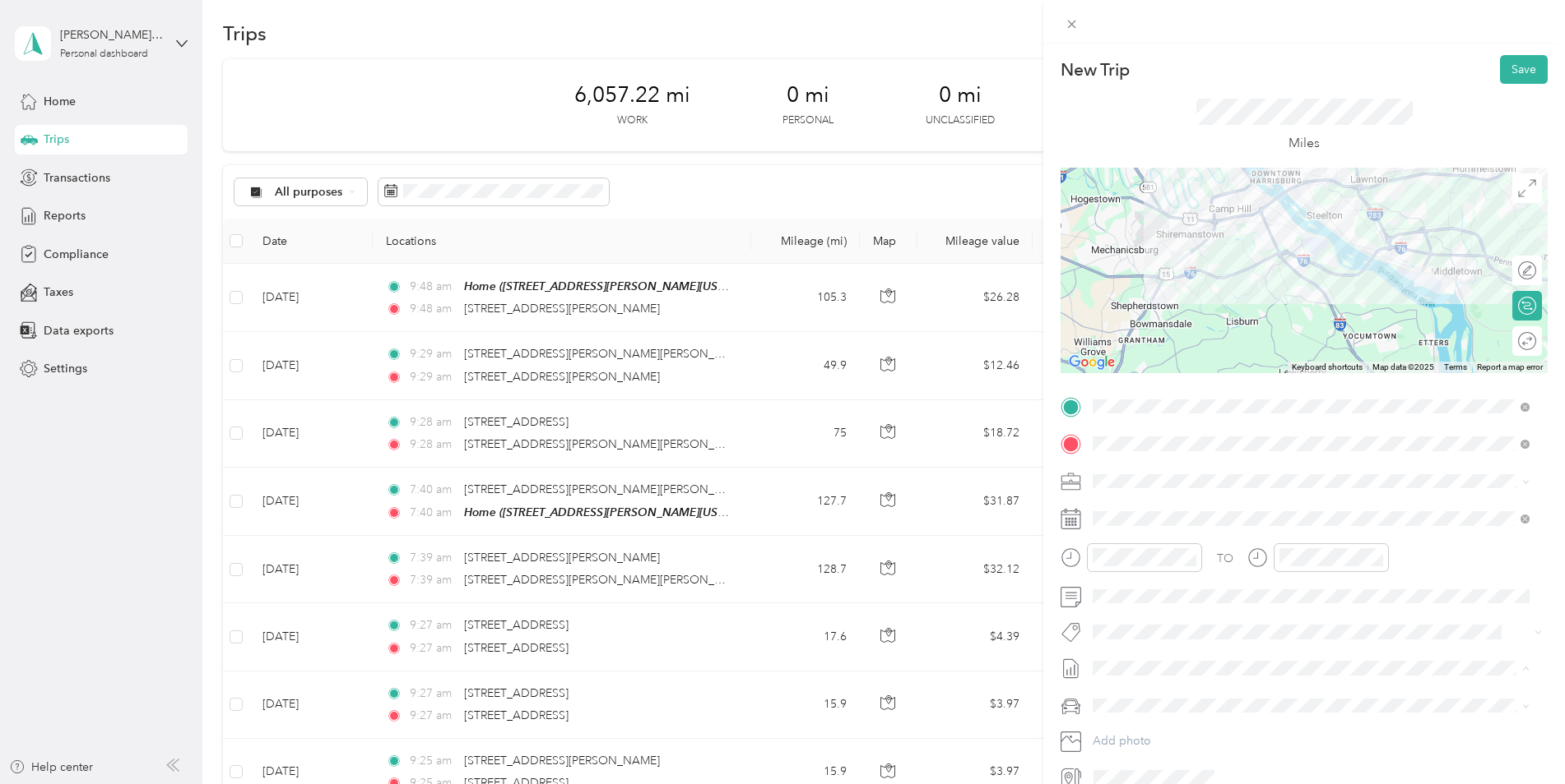
click at [1191, 726] on li "[DATE] - [DATE] Draft" at bounding box center [1310, 723] width 448 height 27
click at [1199, 691] on div "TO Add photo" at bounding box center [1304, 592] width 487 height 397
click at [1195, 784] on div "New Trip Save This trip cannot be edited because it is either under review, app…" at bounding box center [778, 784] width 1556 height 0
click at [1516, 67] on button "Save" at bounding box center [1524, 69] width 47 height 29
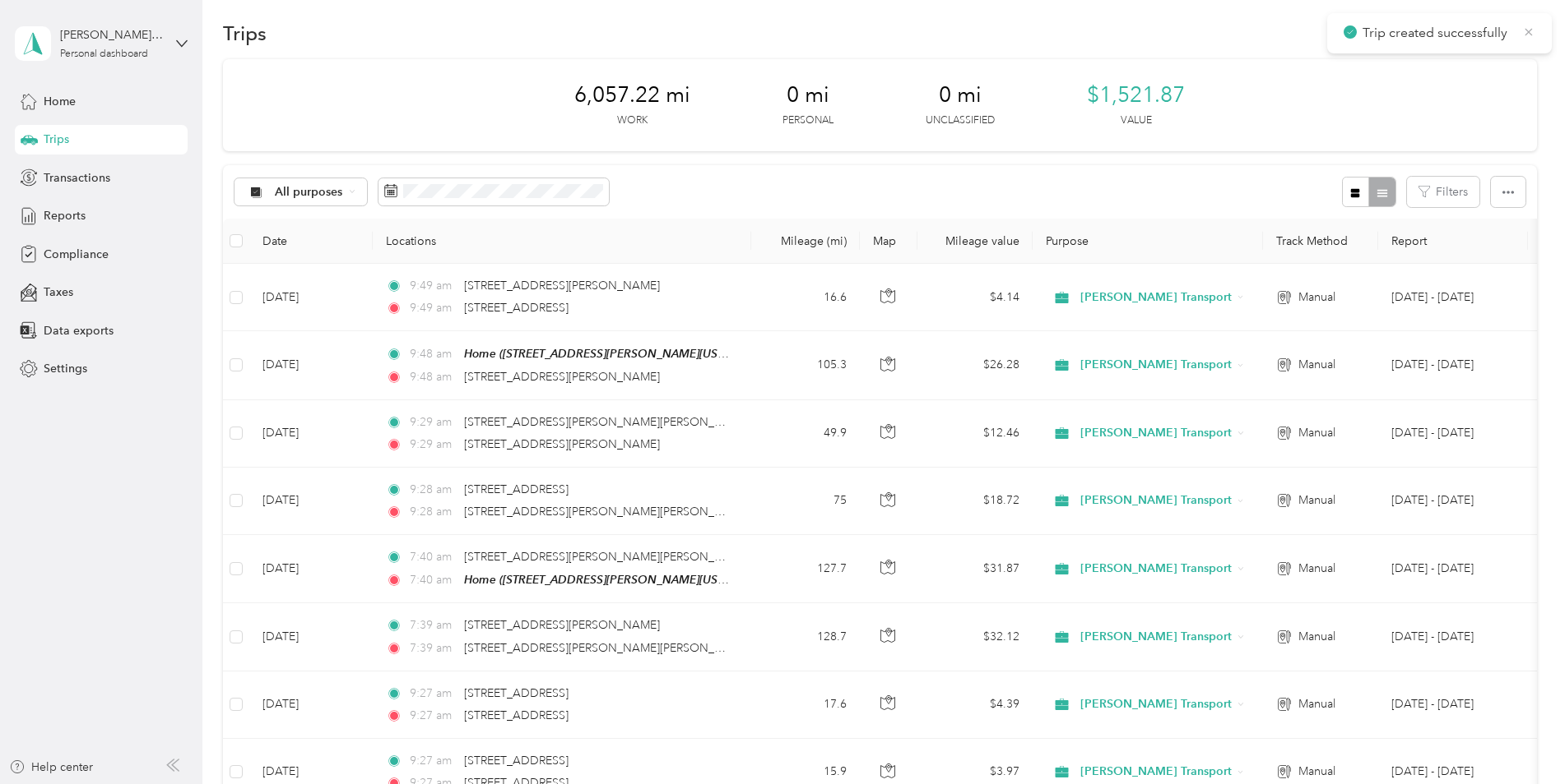
click at [1531, 35] on icon at bounding box center [1529, 32] width 8 height 8
click at [1490, 32] on button "New trip" at bounding box center [1493, 33] width 87 height 29
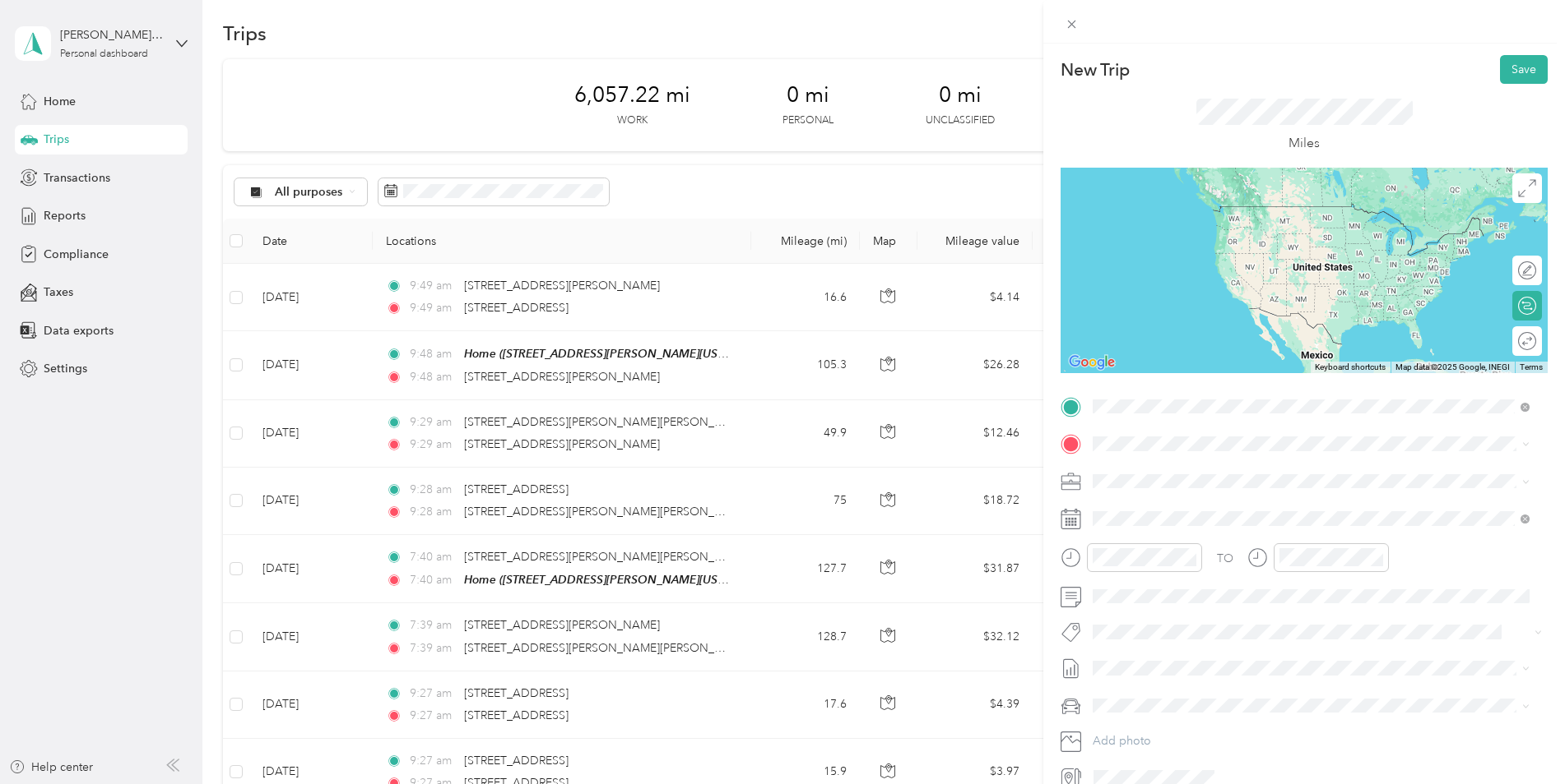
click at [1182, 473] on span "[STREET_ADDRESS][US_STATE]" at bounding box center [1206, 465] width 165 height 15
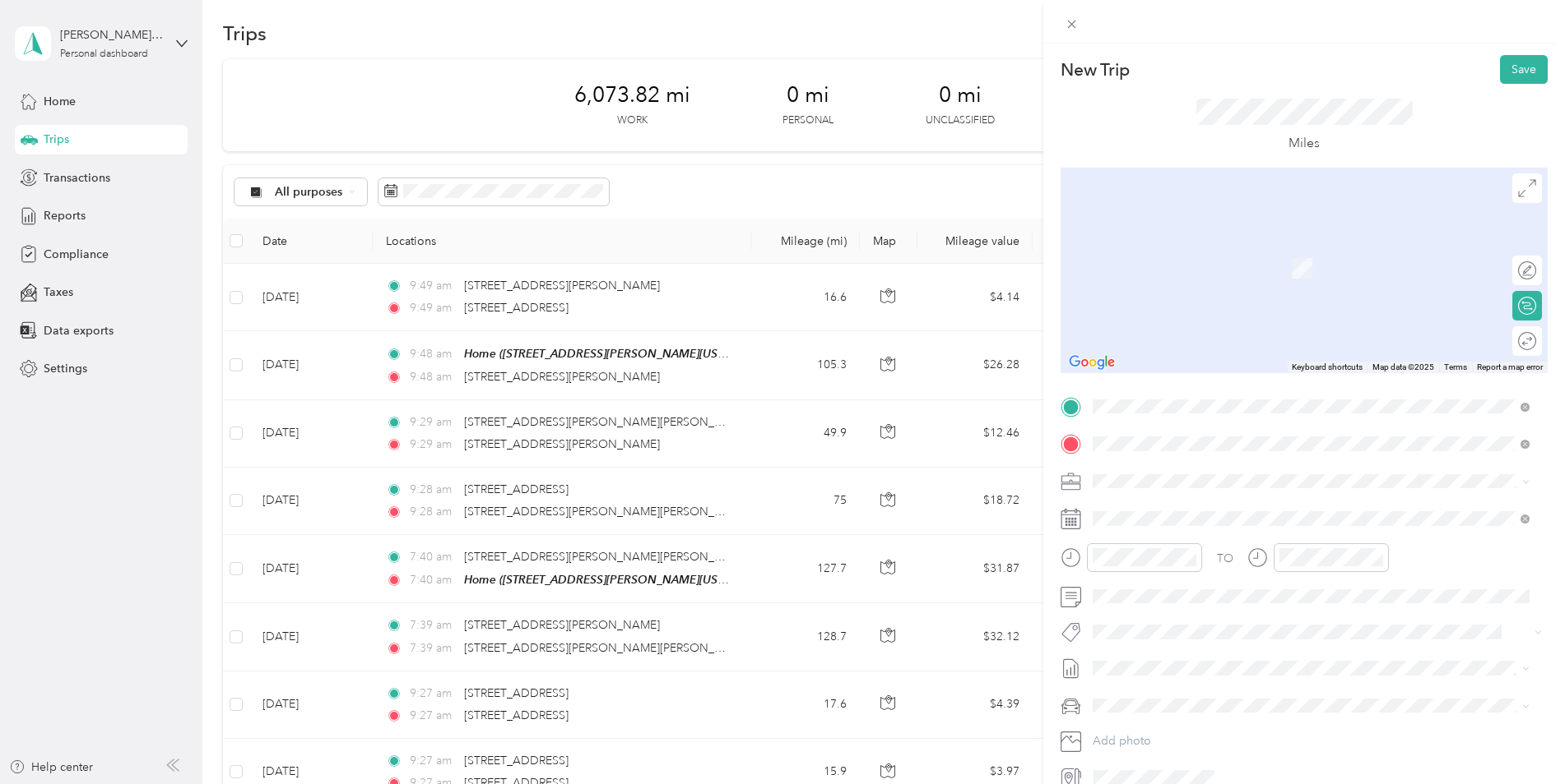
click at [1201, 503] on span "[STREET_ADDRESS][PERSON_NAME][US_STATE]" at bounding box center [1251, 503] width 256 height 15
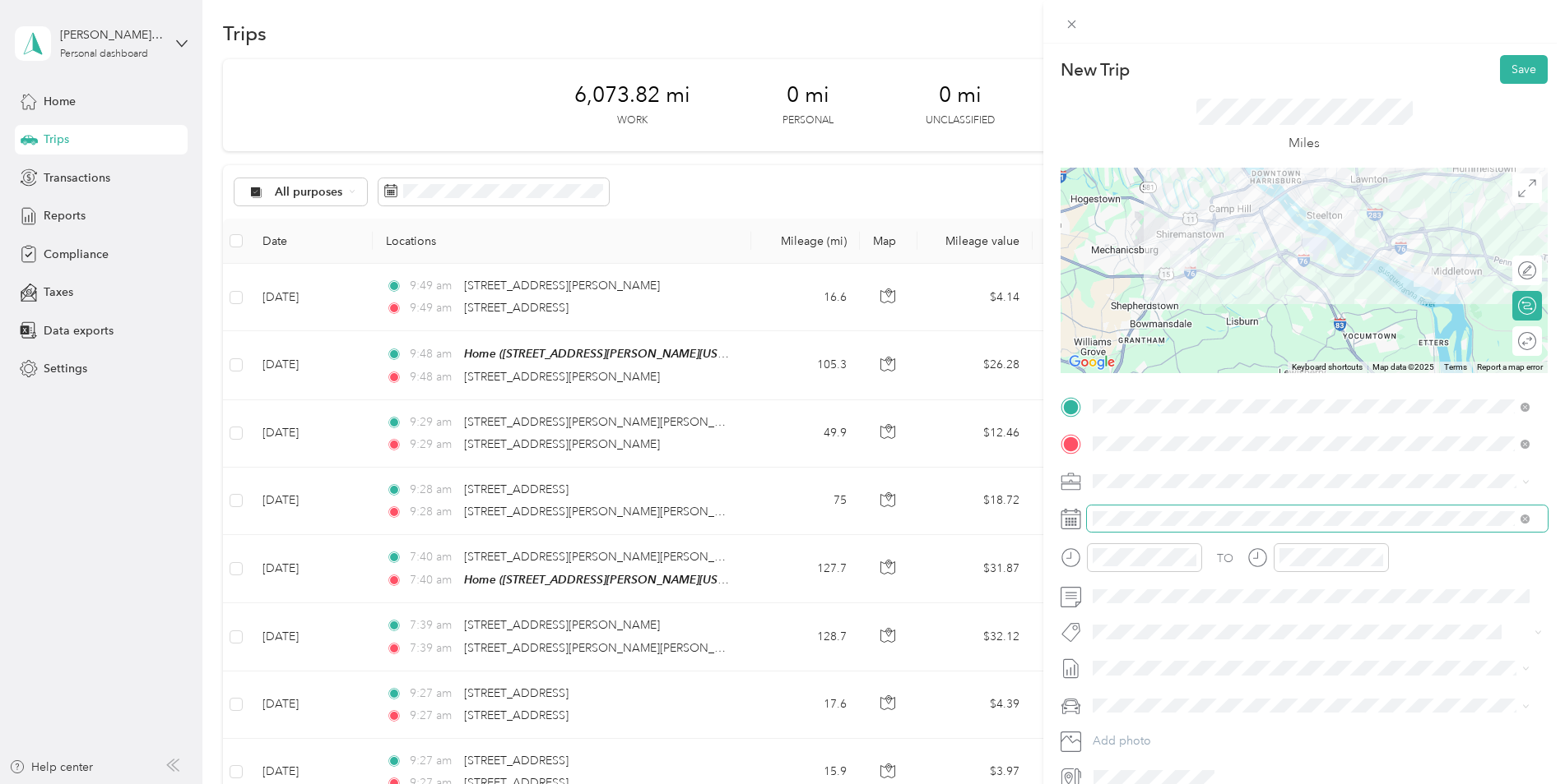
click at [1155, 528] on span at bounding box center [1316, 519] width 461 height 27
click at [1148, 509] on span at bounding box center [1316, 519] width 461 height 27
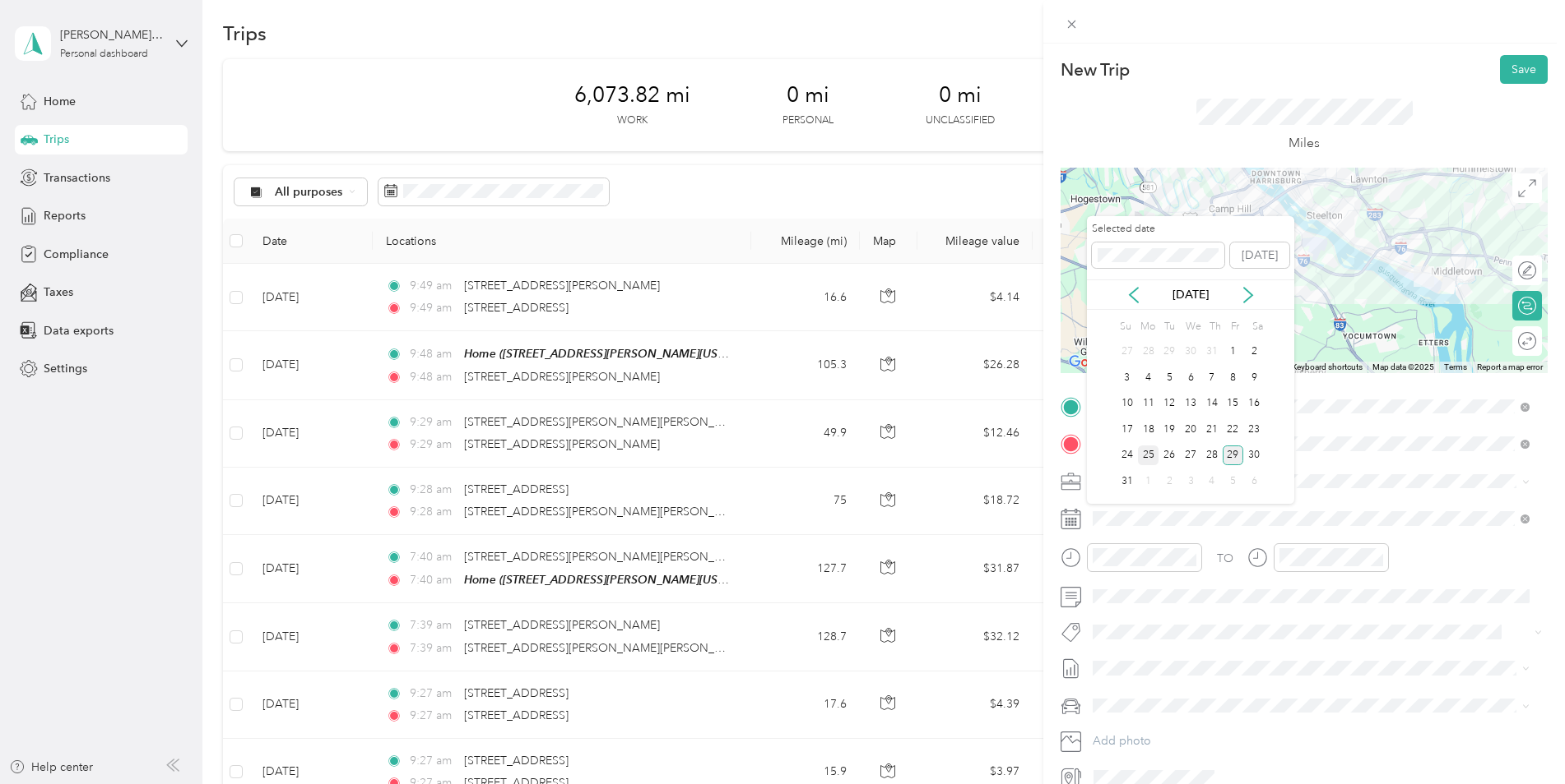
click at [1151, 455] on div "25" at bounding box center [1149, 456] width 22 height 21
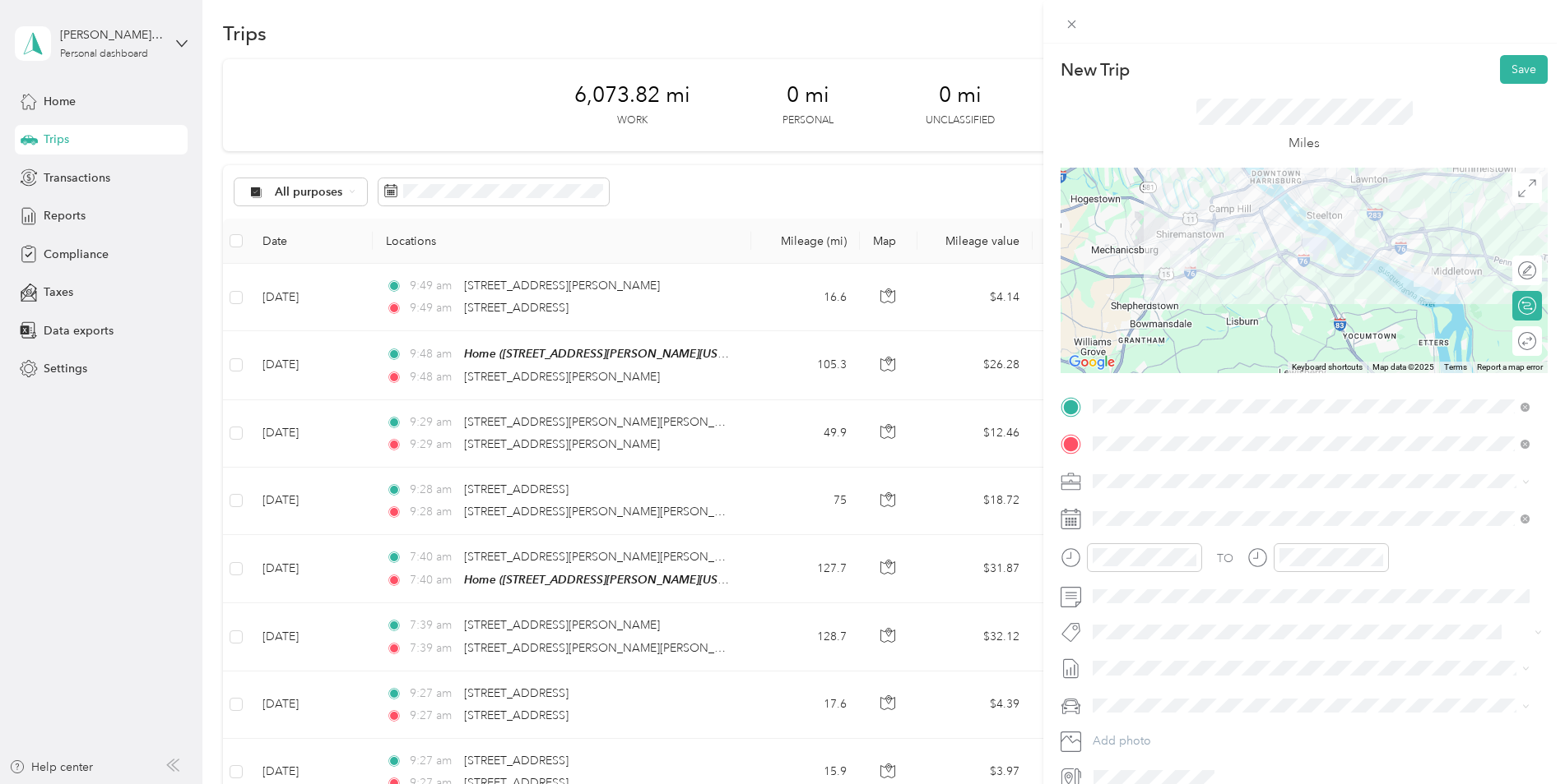
click at [1154, 740] on li "Jeep Gladiator" at bounding box center [1310, 729] width 448 height 29
click at [1151, 784] on div "New Trip Save This trip cannot be edited because it is either under review, app…" at bounding box center [778, 784] width 1556 height 0
click at [1505, 67] on button "Save" at bounding box center [1524, 69] width 47 height 29
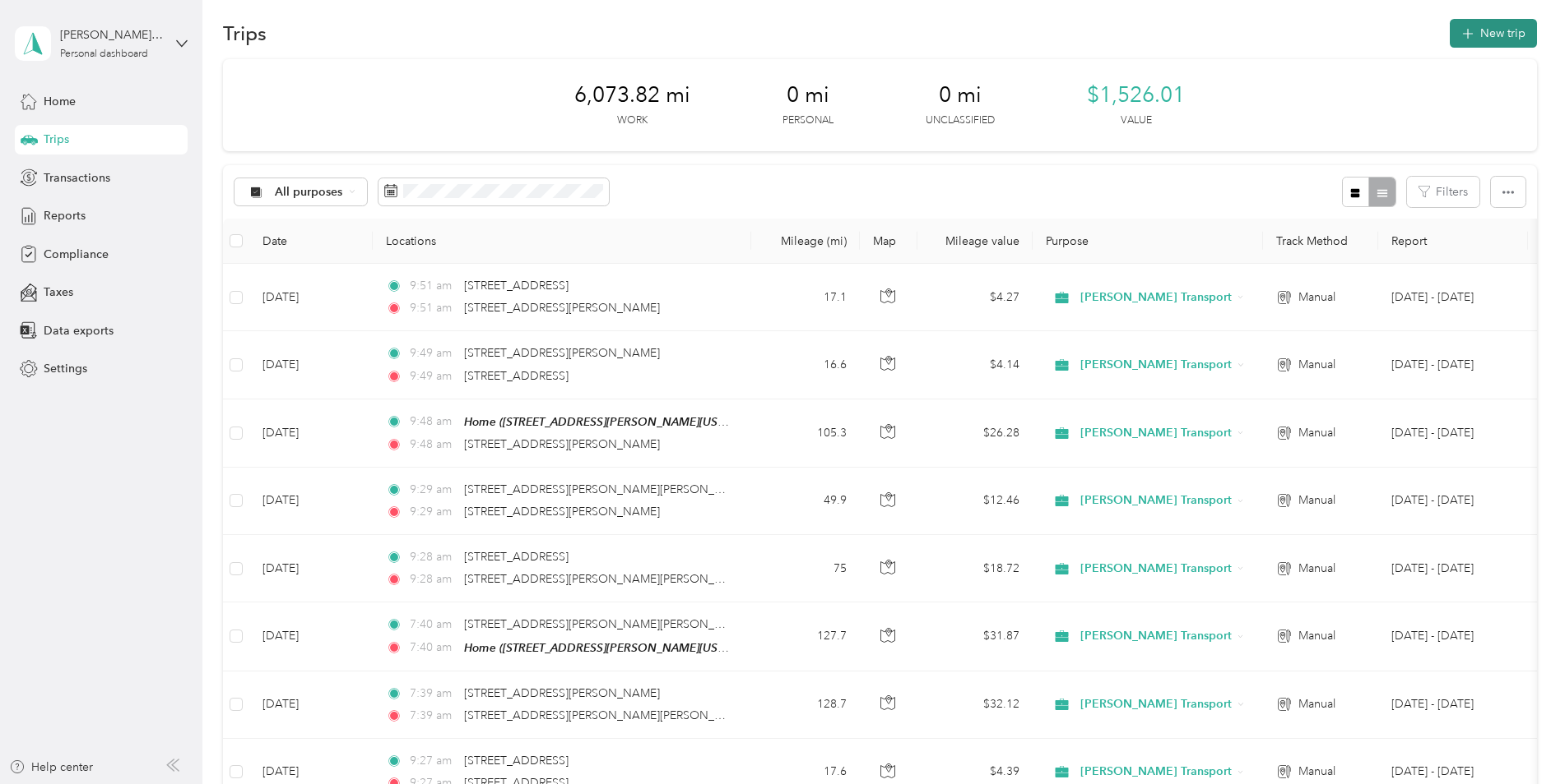
click at [1478, 28] on button "New trip" at bounding box center [1493, 33] width 87 height 29
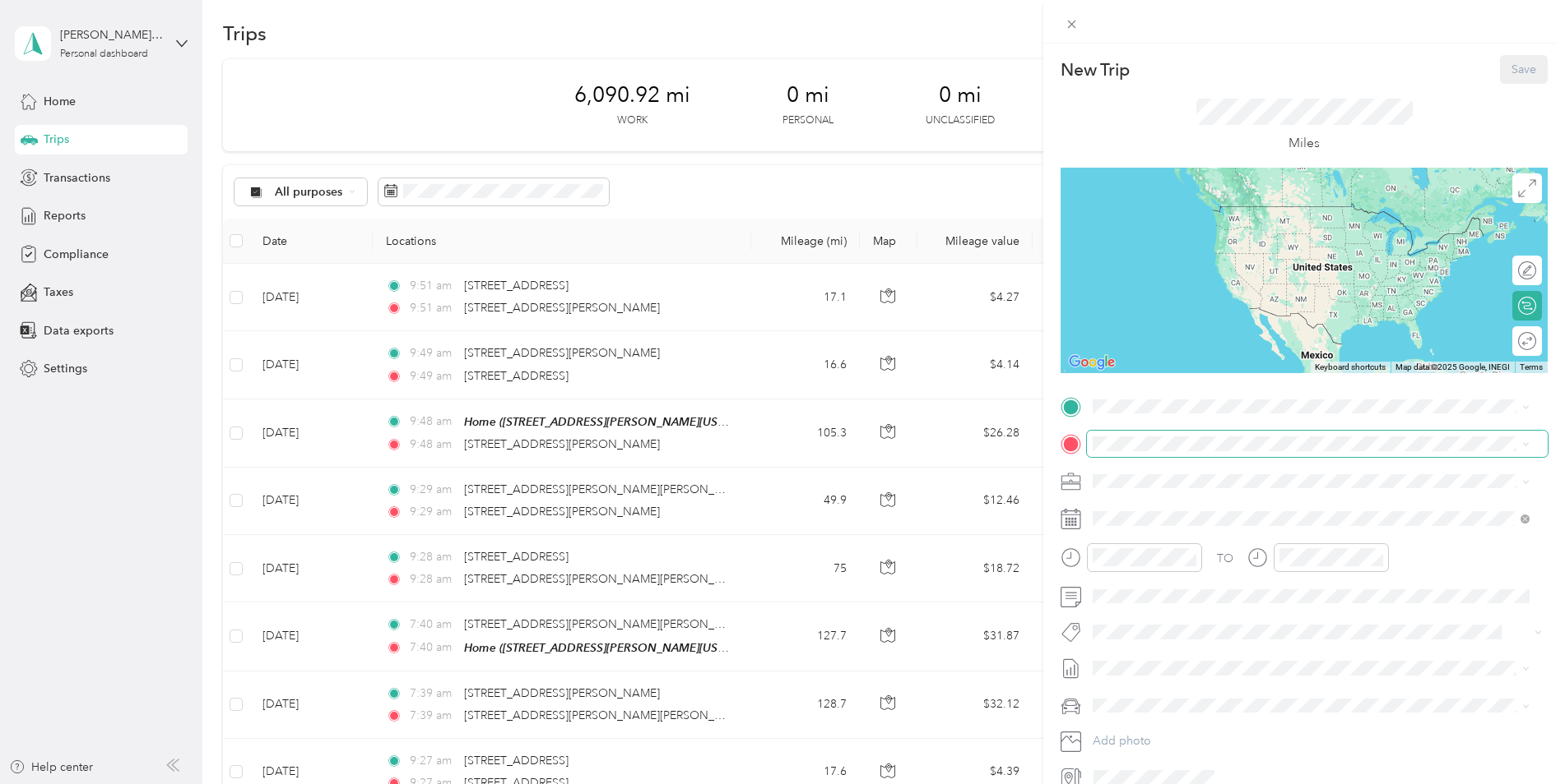
click at [1160, 454] on span at bounding box center [1316, 444] width 461 height 27
click at [1237, 498] on span "[STREET_ADDRESS][PERSON_NAME][US_STATE]" at bounding box center [1251, 503] width 256 height 15
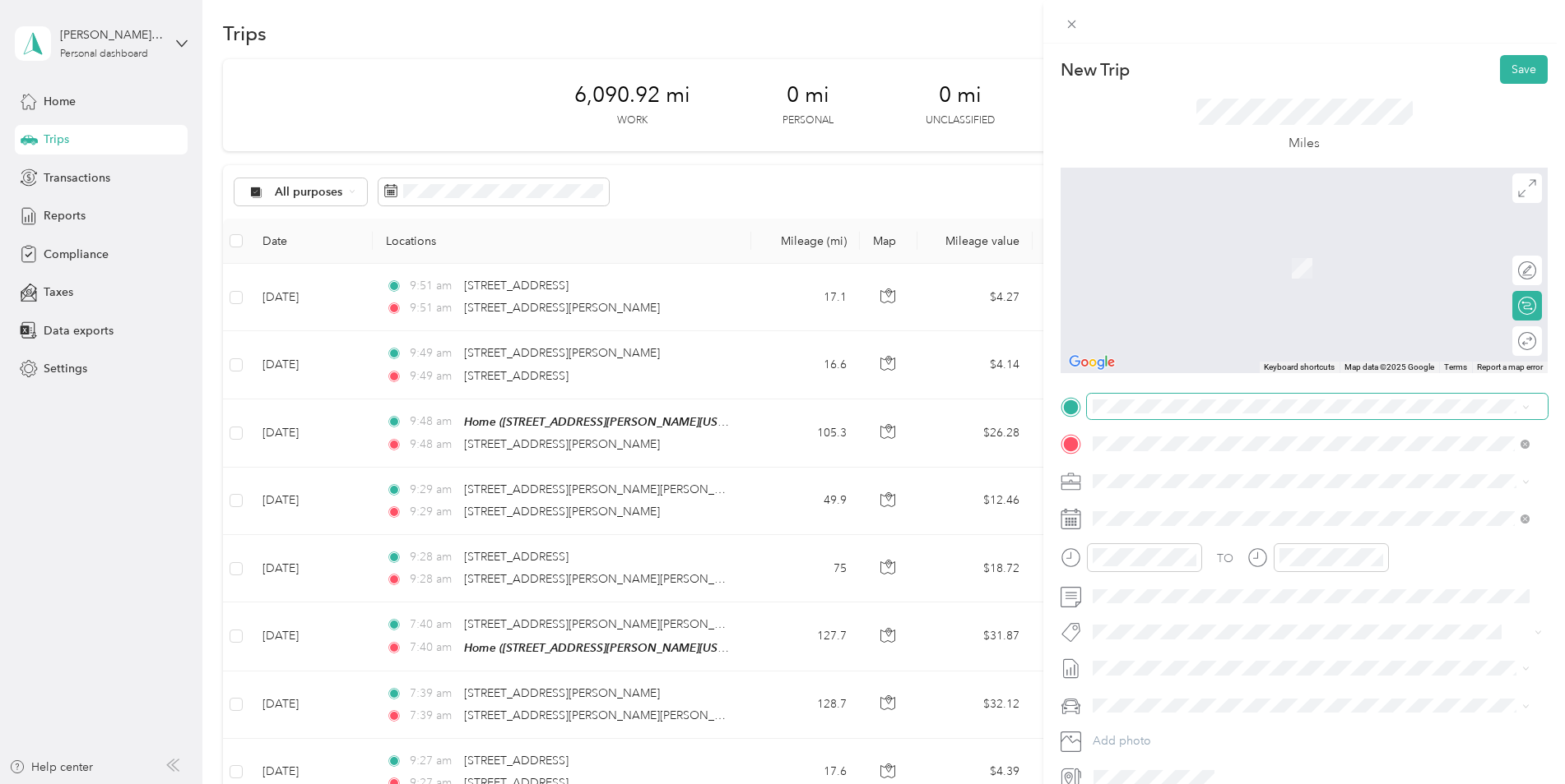
click at [1111, 414] on span at bounding box center [1316, 406] width 461 height 27
click at [1179, 473] on span "[STREET_ADDRESS][PERSON_NAME][US_STATE]" at bounding box center [1251, 465] width 256 height 15
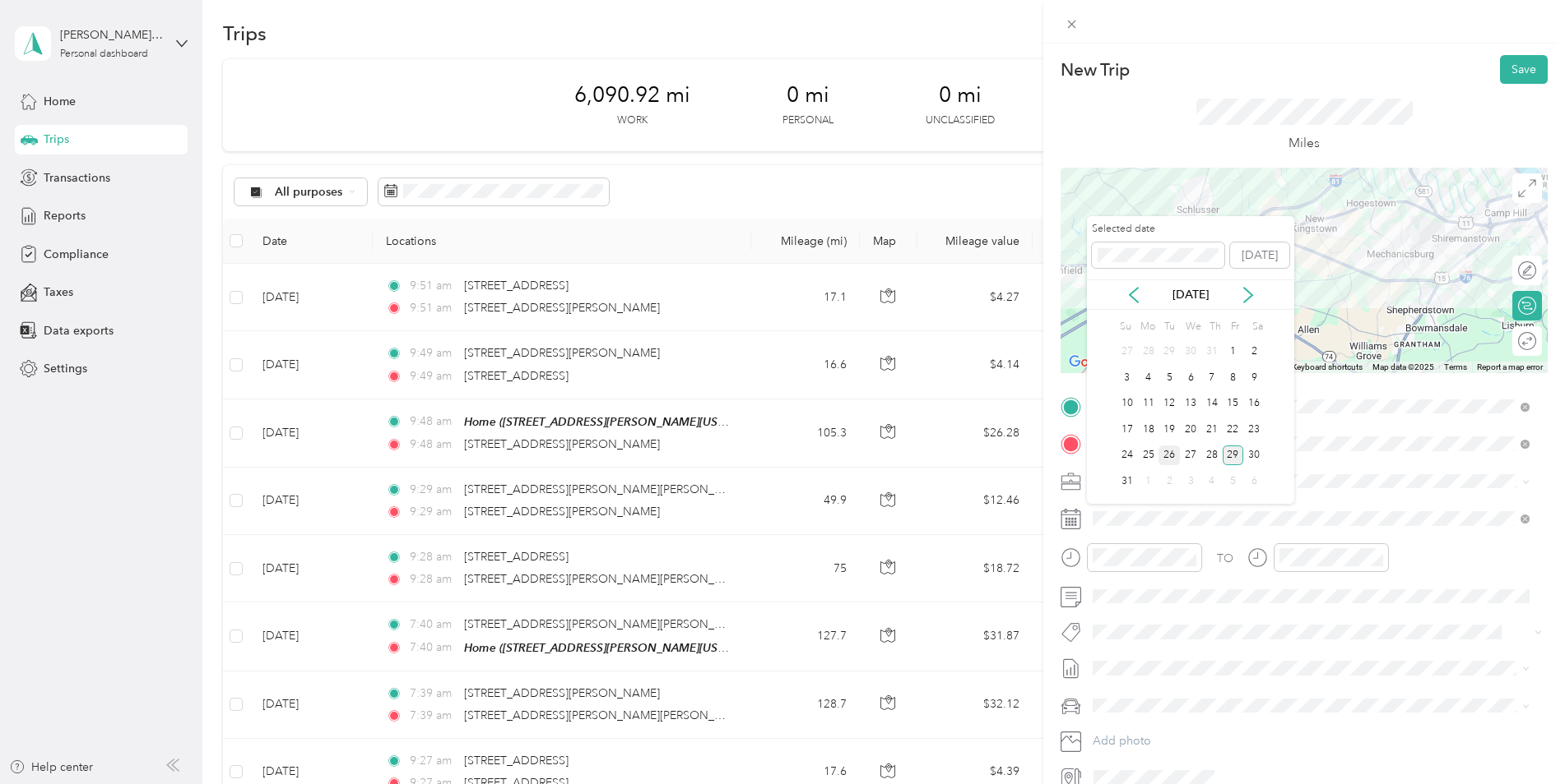
click at [1171, 456] on div "26" at bounding box center [1169, 456] width 22 height 21
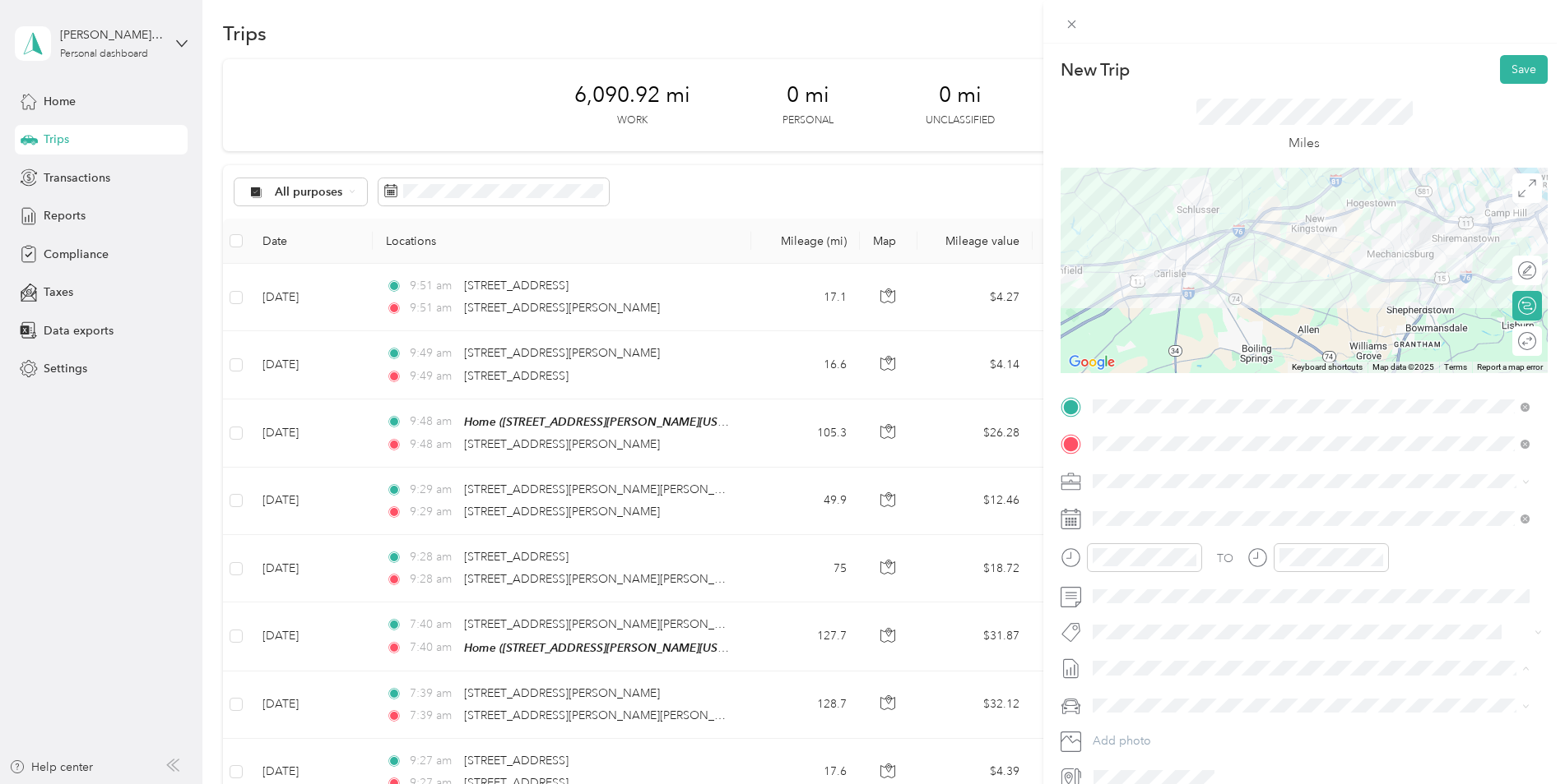
click at [1170, 713] on li "[DATE] - [DATE] Draft" at bounding box center [1310, 723] width 448 height 27
click at [1185, 735] on div "Jeep Gladiator" at bounding box center [1310, 735] width 425 height 18
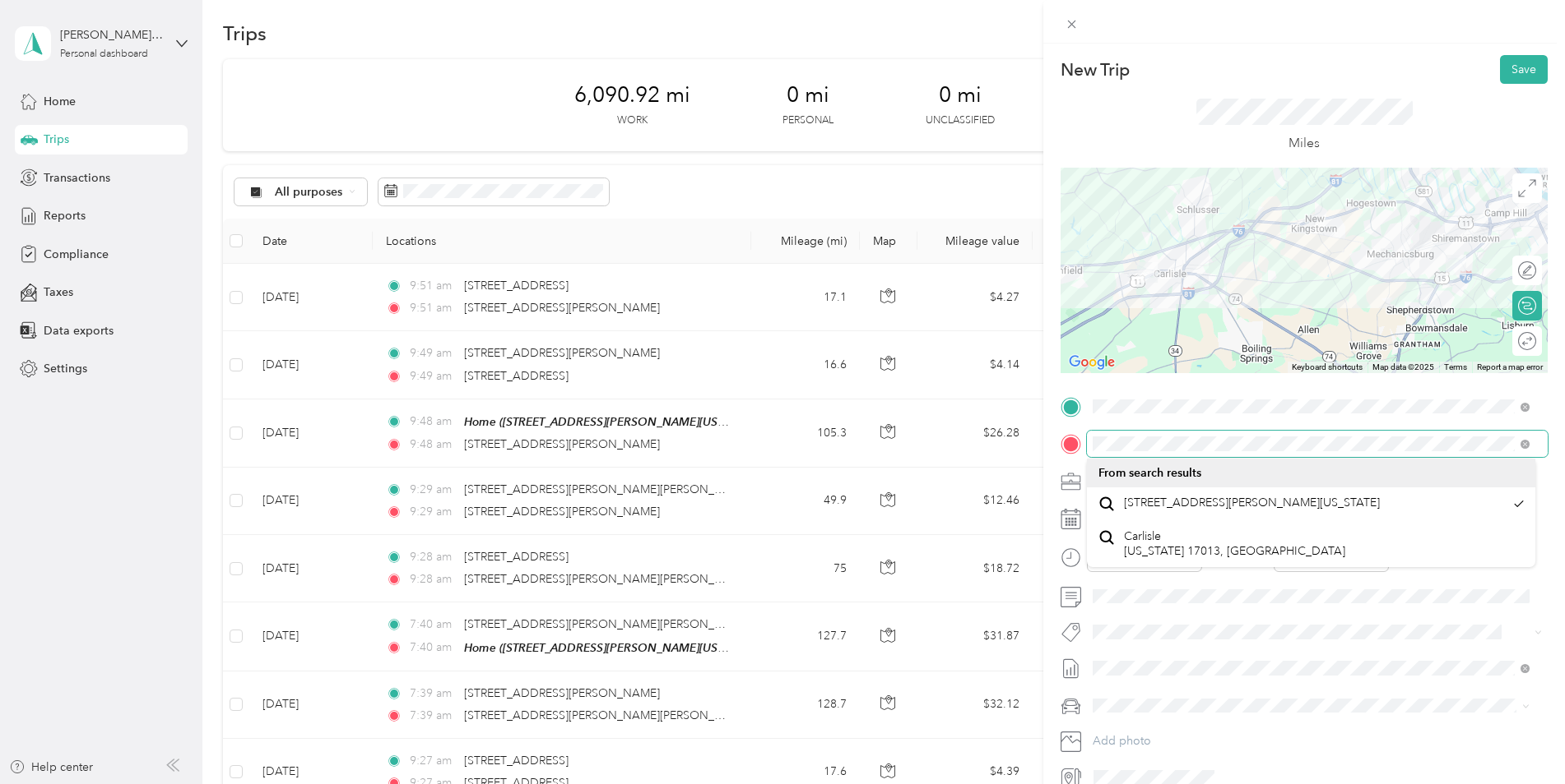
click at [1059, 482] on form "New Trip Save This trip cannot be edited because it is either under review, app…" at bounding box center [1304, 423] width 522 height 736
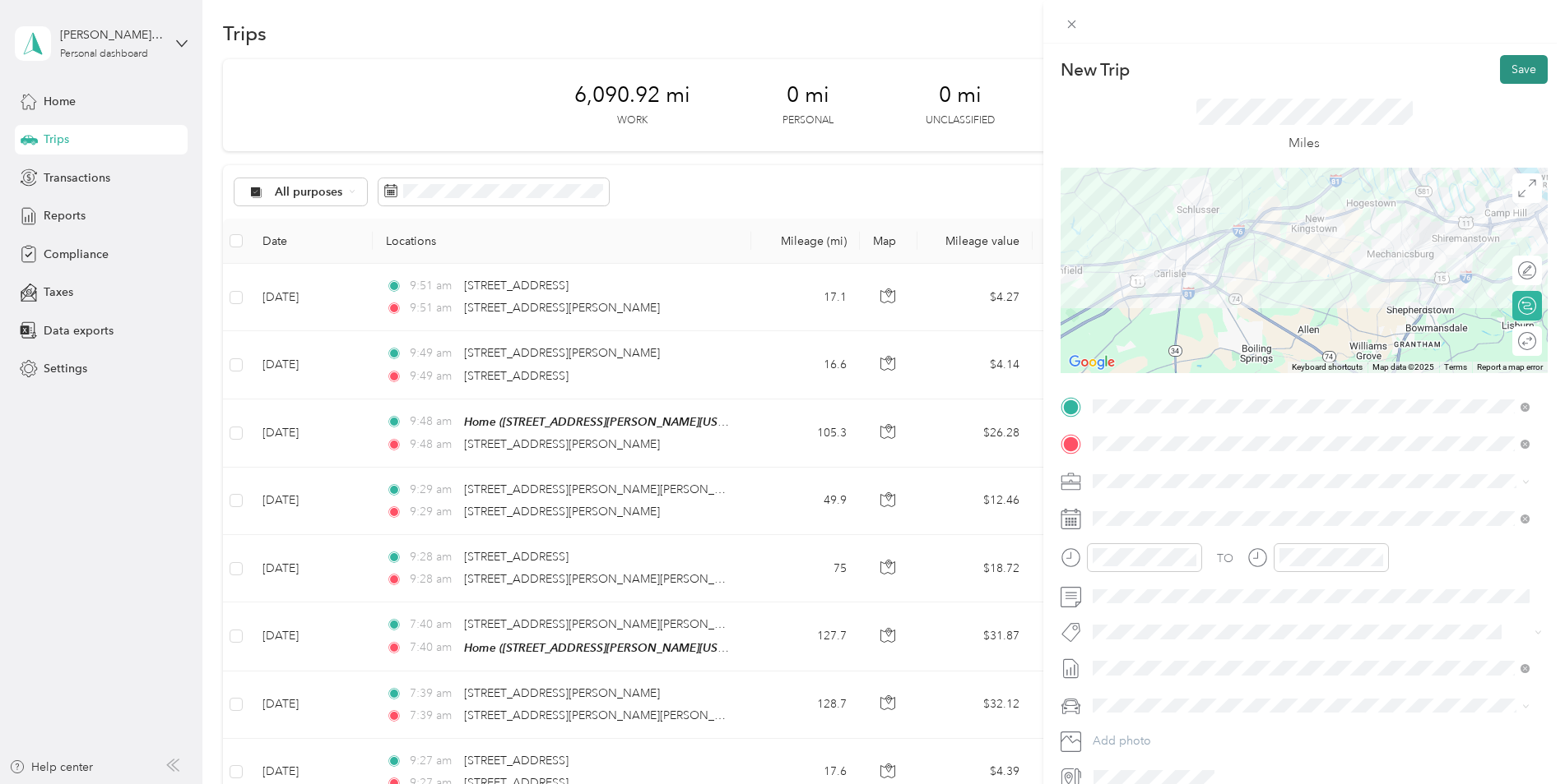
click at [1528, 71] on button "Save" at bounding box center [1524, 69] width 47 height 29
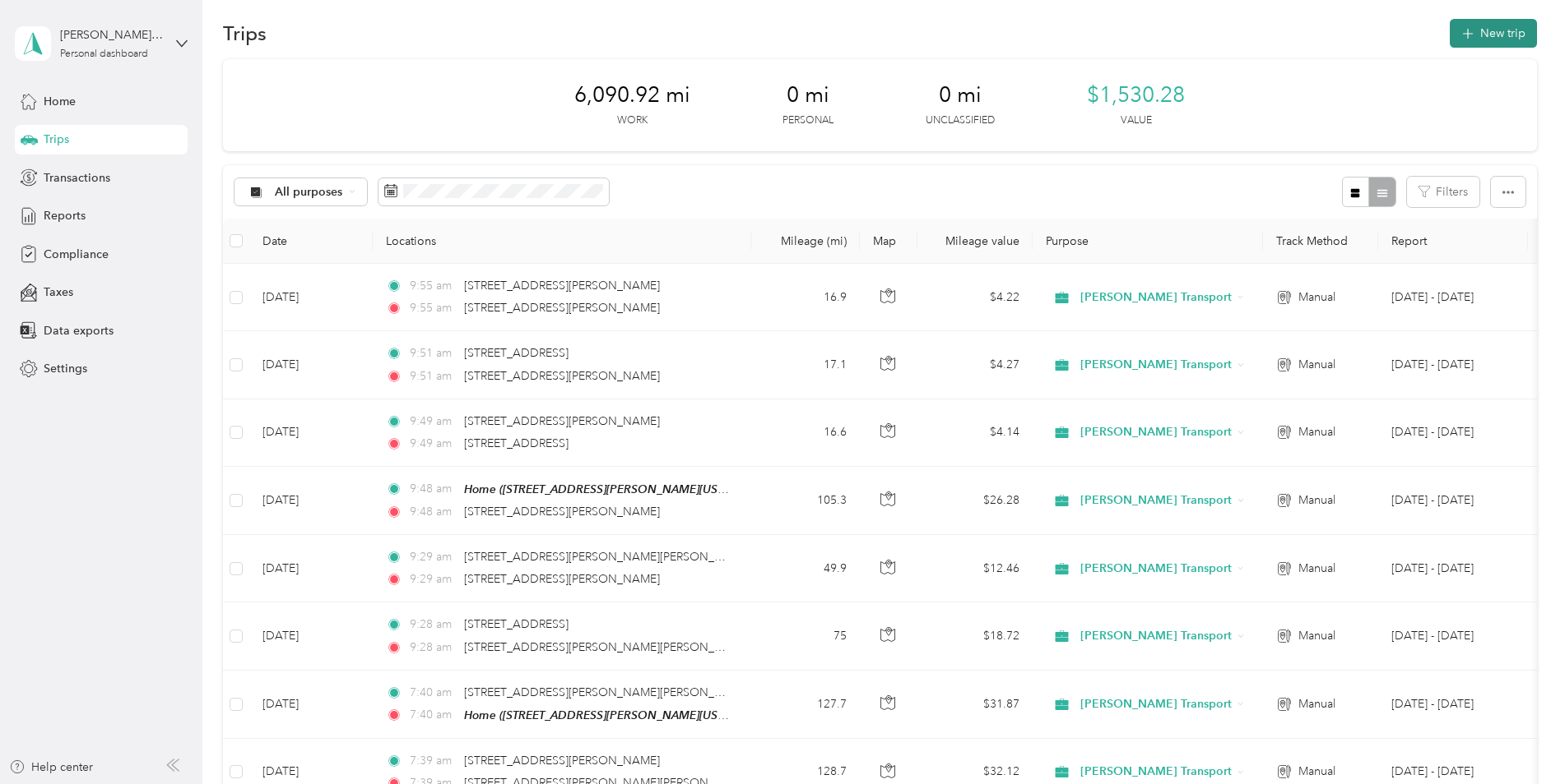
click at [1498, 42] on button "New trip" at bounding box center [1493, 33] width 87 height 29
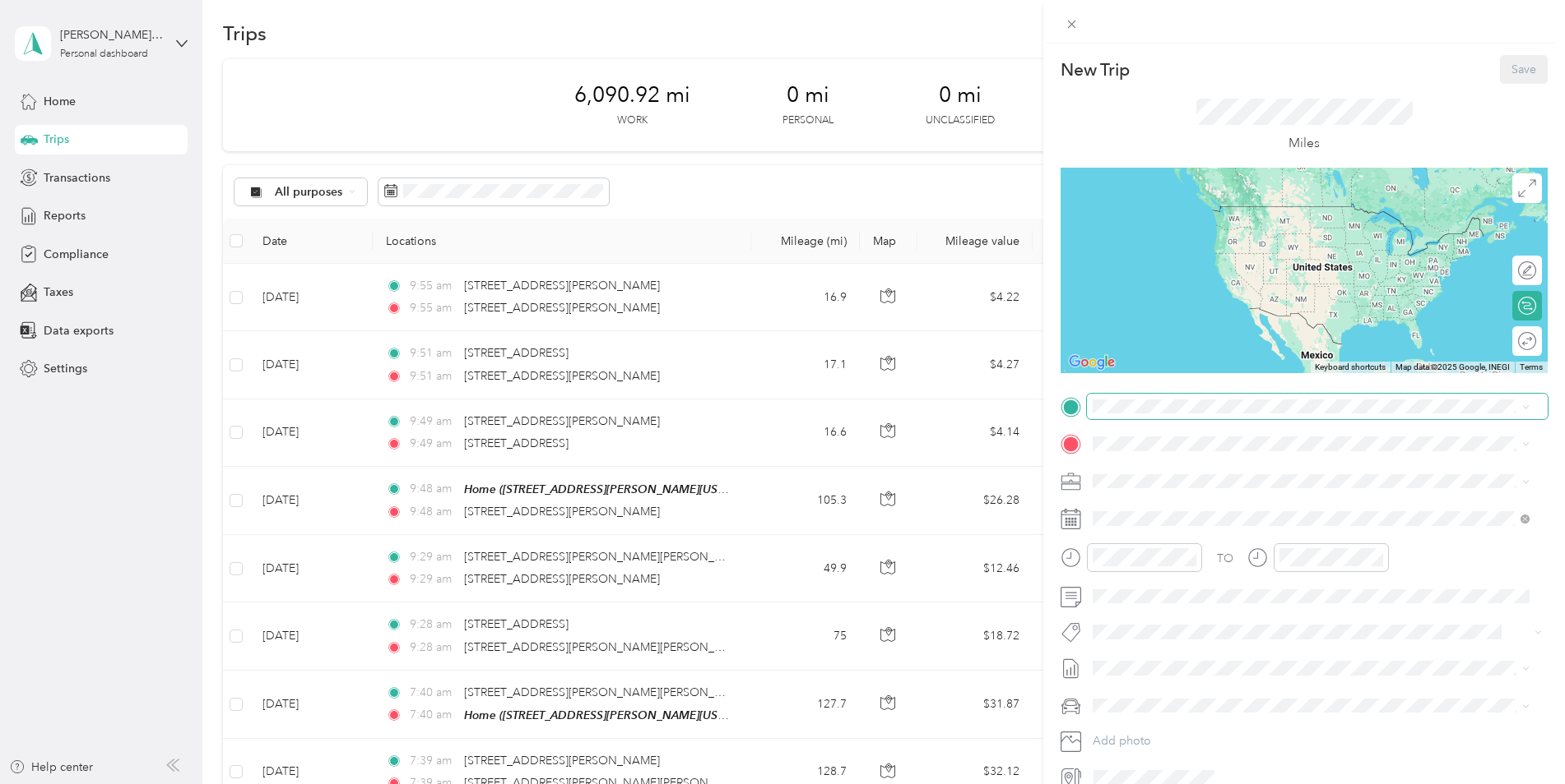
click at [1138, 416] on span at bounding box center [1316, 406] width 461 height 27
click at [1190, 473] on span "[STREET_ADDRESS][PERSON_NAME][US_STATE]" at bounding box center [1251, 465] width 256 height 15
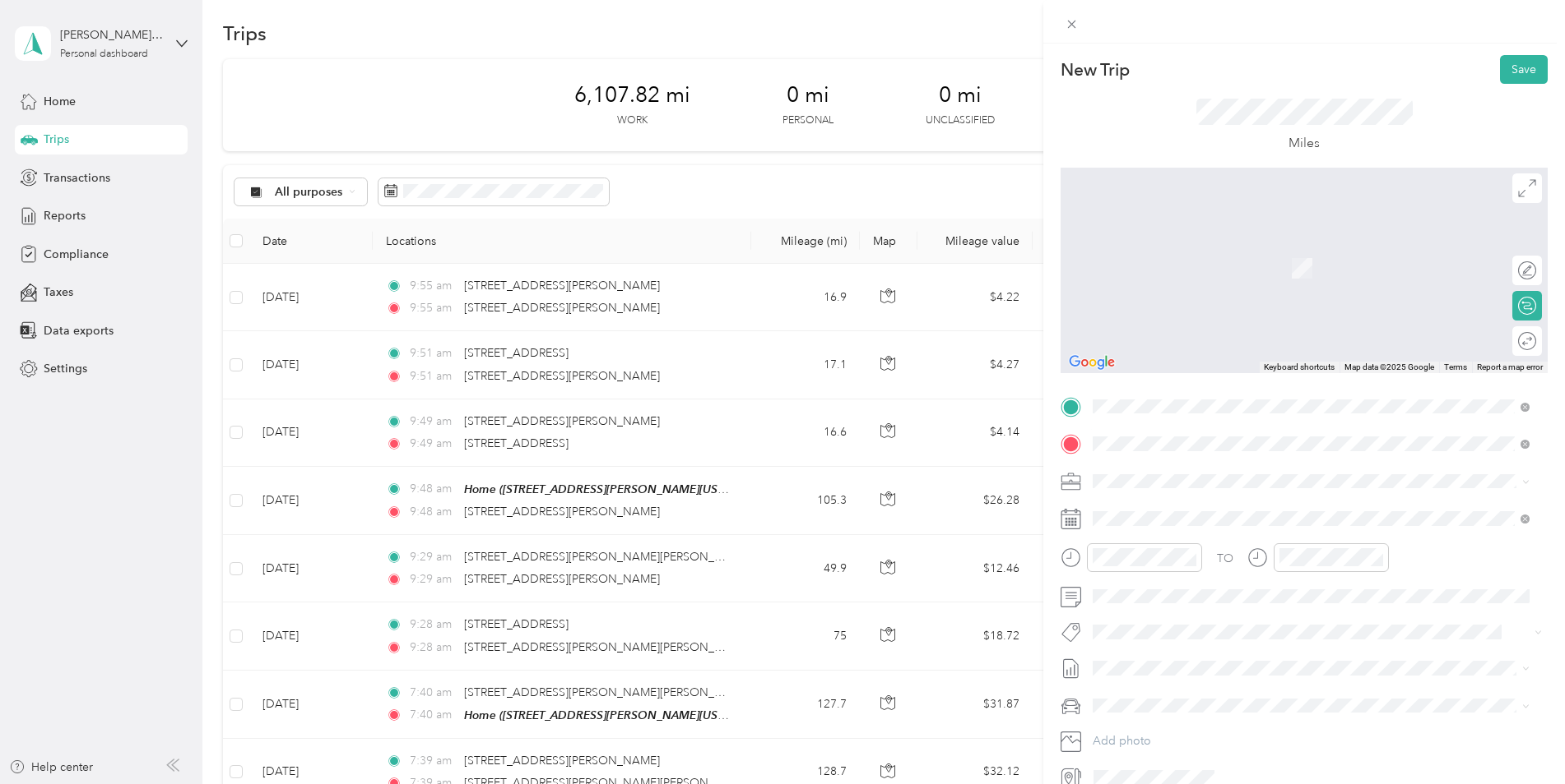
click at [1171, 511] on span "[STREET_ADDRESS][PERSON_NAME][US_STATE]" at bounding box center [1251, 503] width 256 height 15
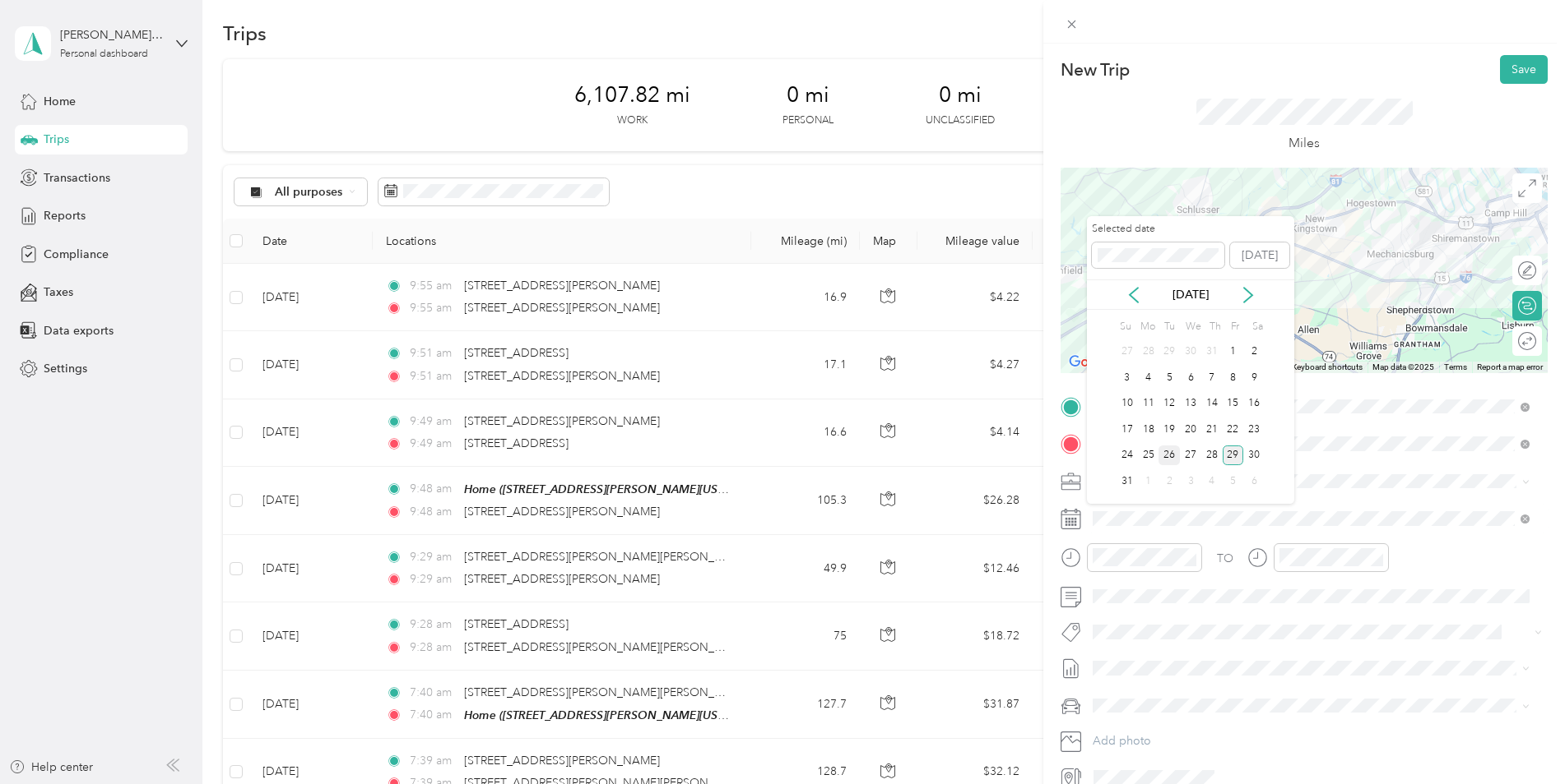
click at [1170, 454] on div "26" at bounding box center [1169, 456] width 22 height 21
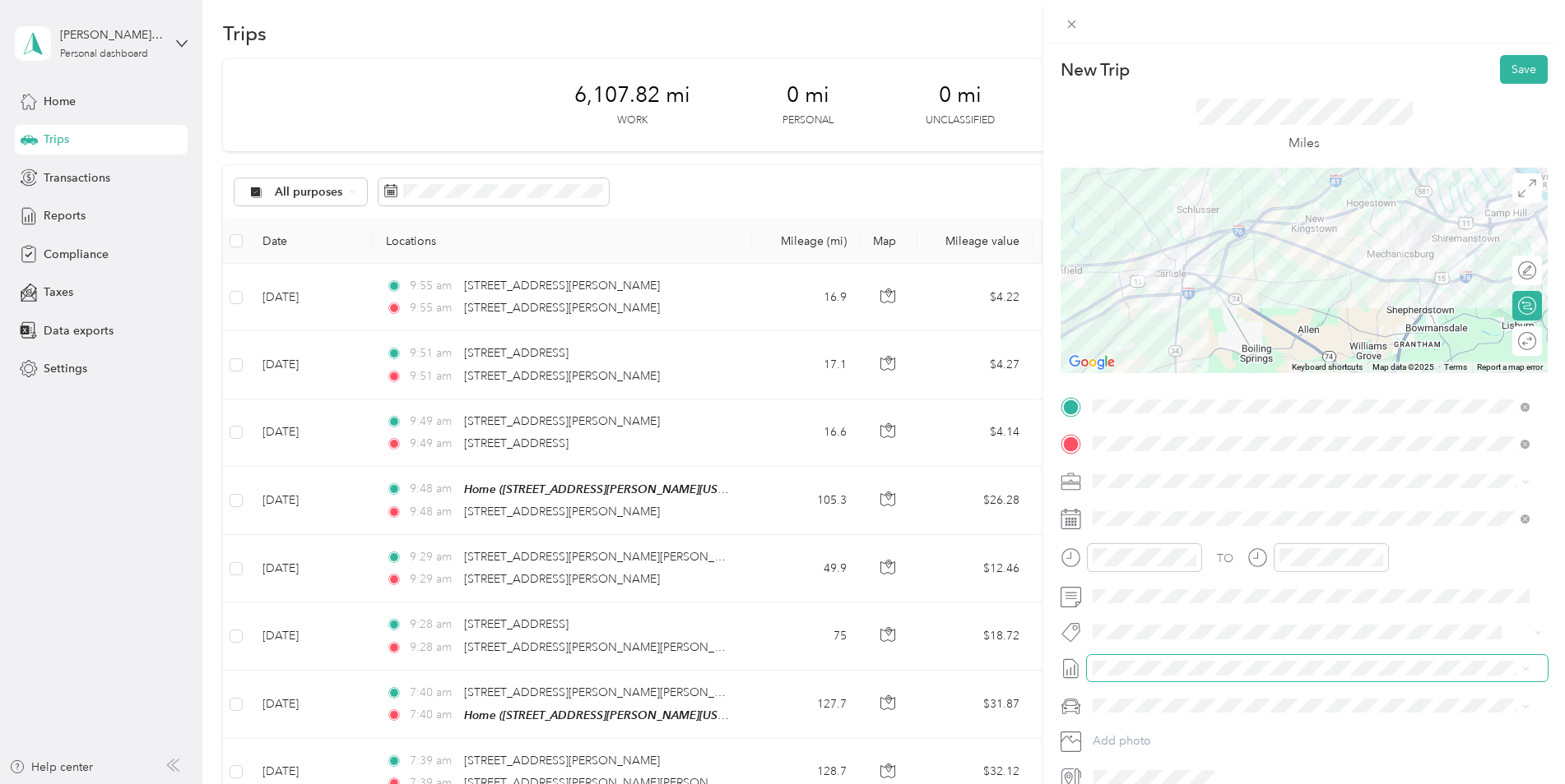
click at [1159, 678] on span at bounding box center [1316, 668] width 461 height 27
click at [1166, 716] on span "[DATE] - [DATE]" at bounding box center [1133, 723] width 82 height 18
click at [1167, 731] on span "Jeep Gladiator" at bounding box center [1137, 735] width 77 height 14
click at [1507, 70] on button "Save" at bounding box center [1524, 69] width 47 height 29
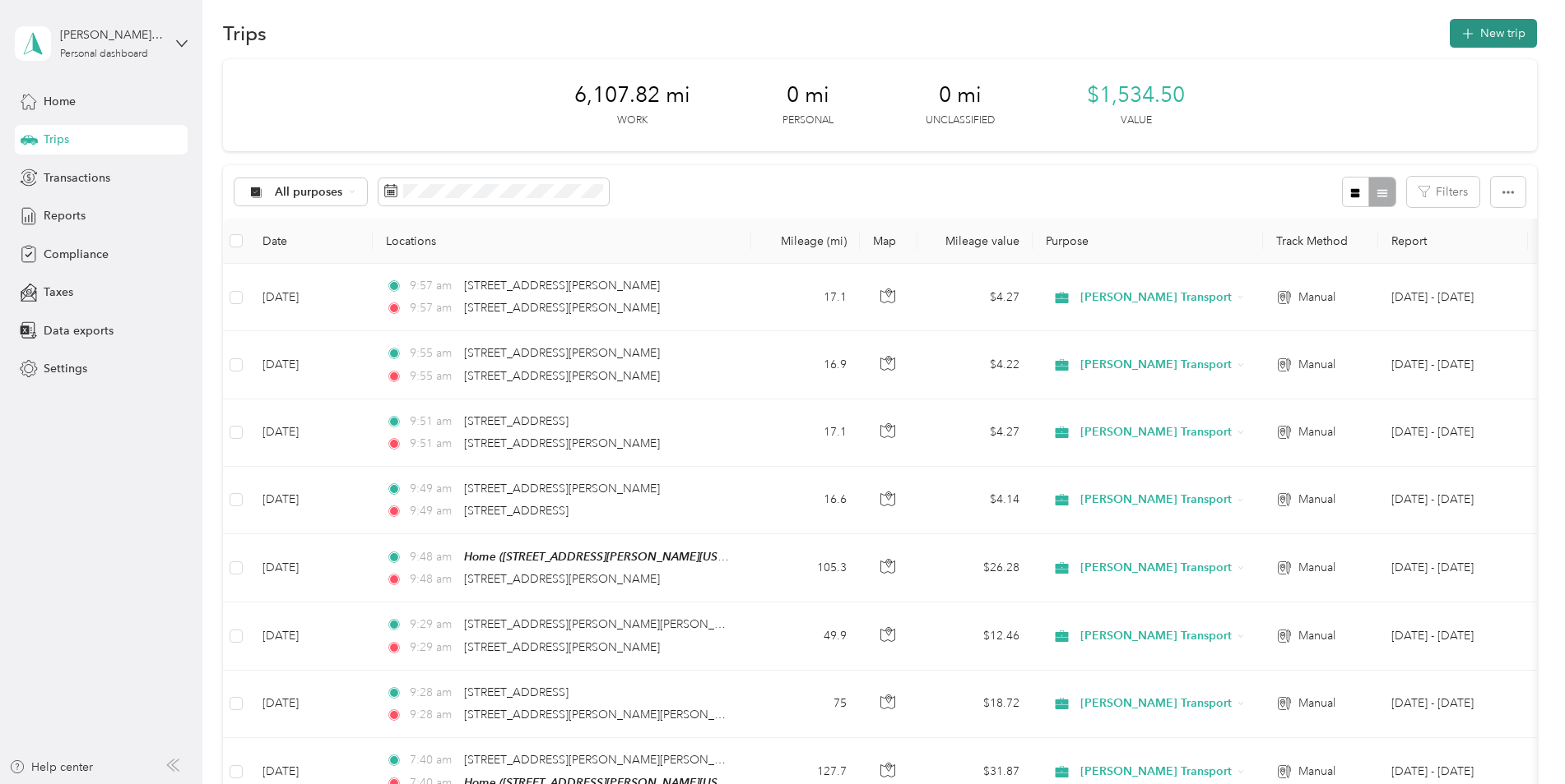
click at [1482, 33] on button "New trip" at bounding box center [1493, 33] width 87 height 29
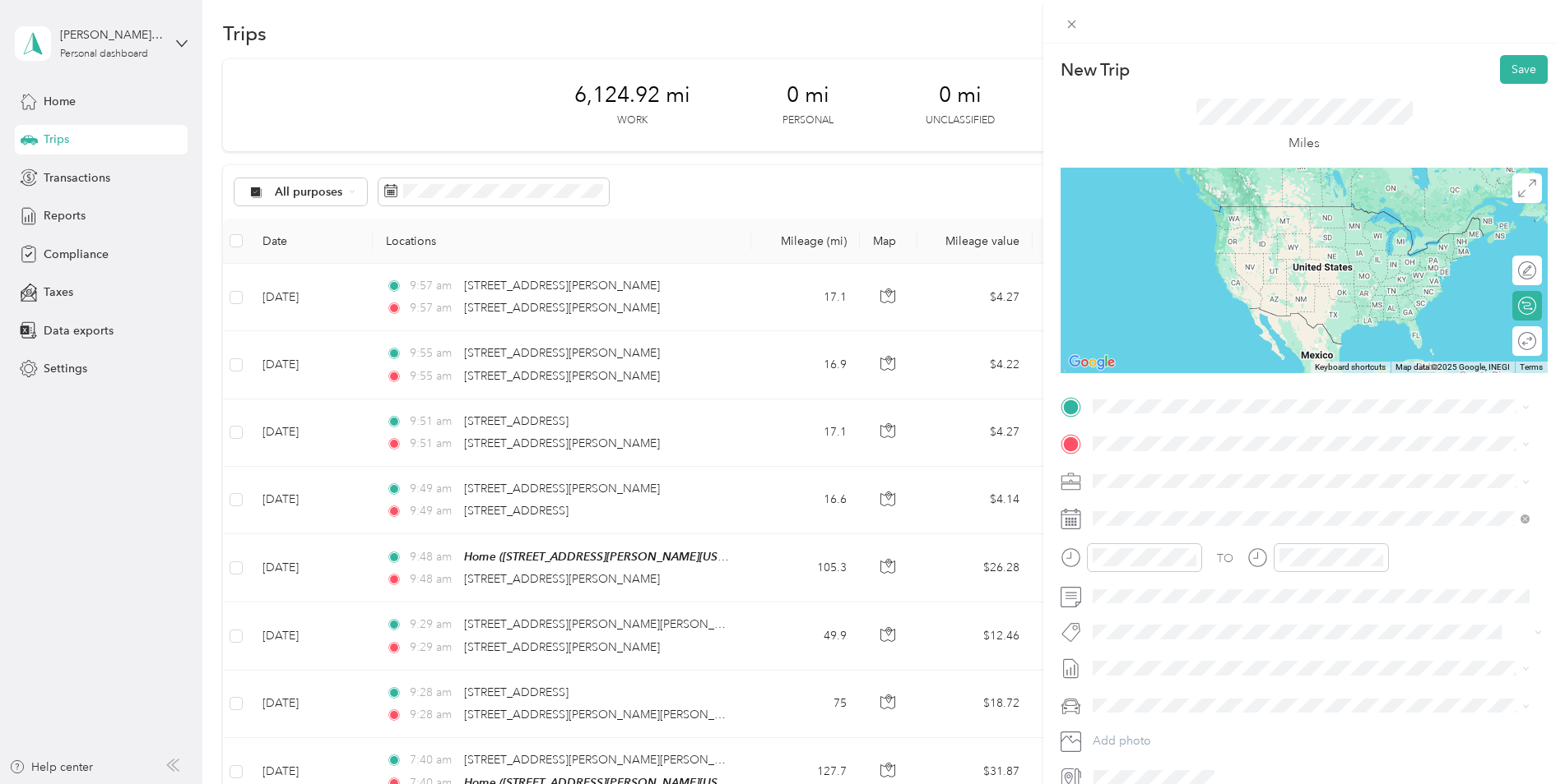
click at [1186, 463] on span "[STREET_ADDRESS][PERSON_NAME][US_STATE]" at bounding box center [1251, 464] width 256 height 15
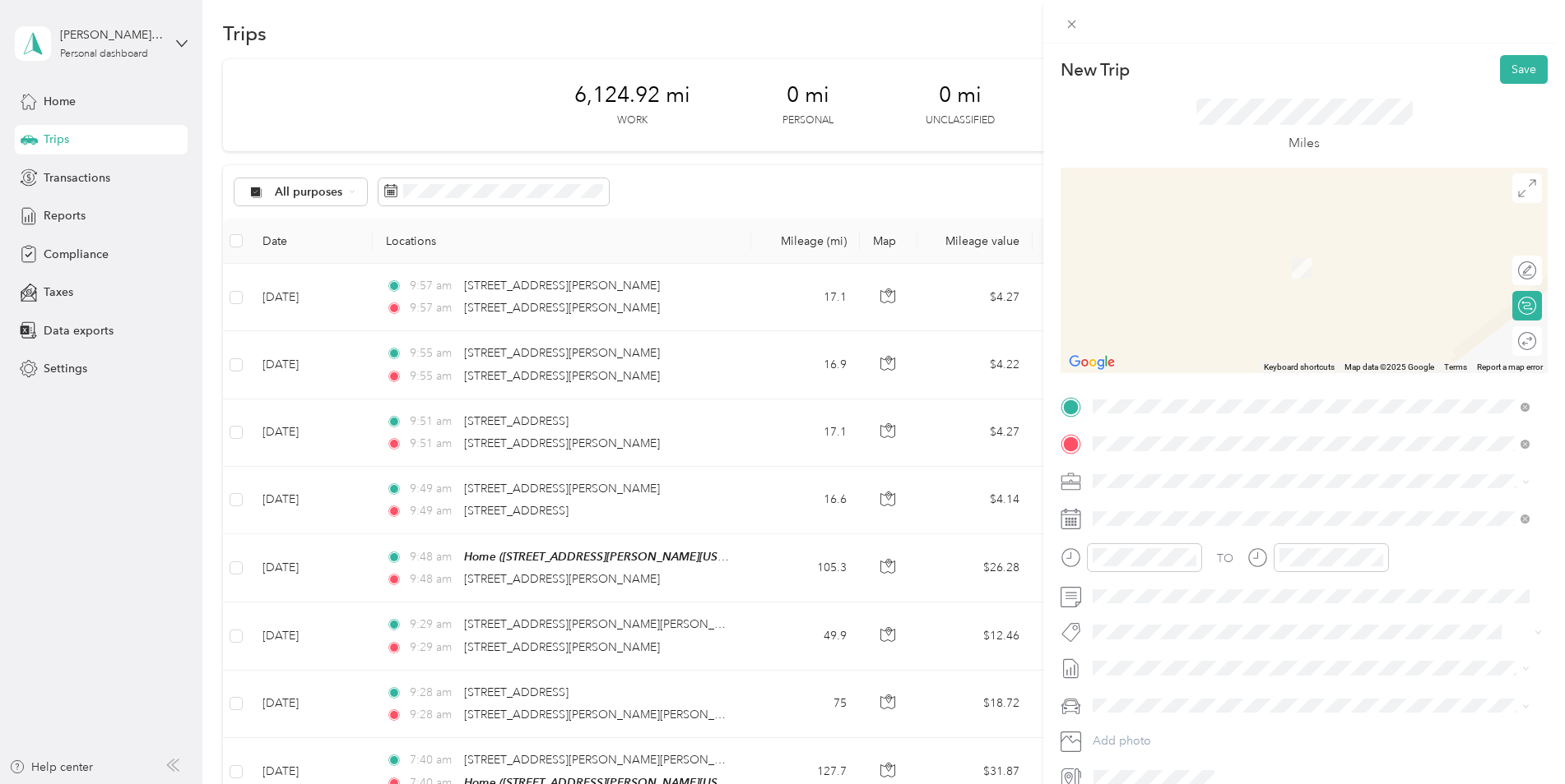
click at [1241, 511] on span "[STREET_ADDRESS][US_STATE]" at bounding box center [1206, 503] width 165 height 15
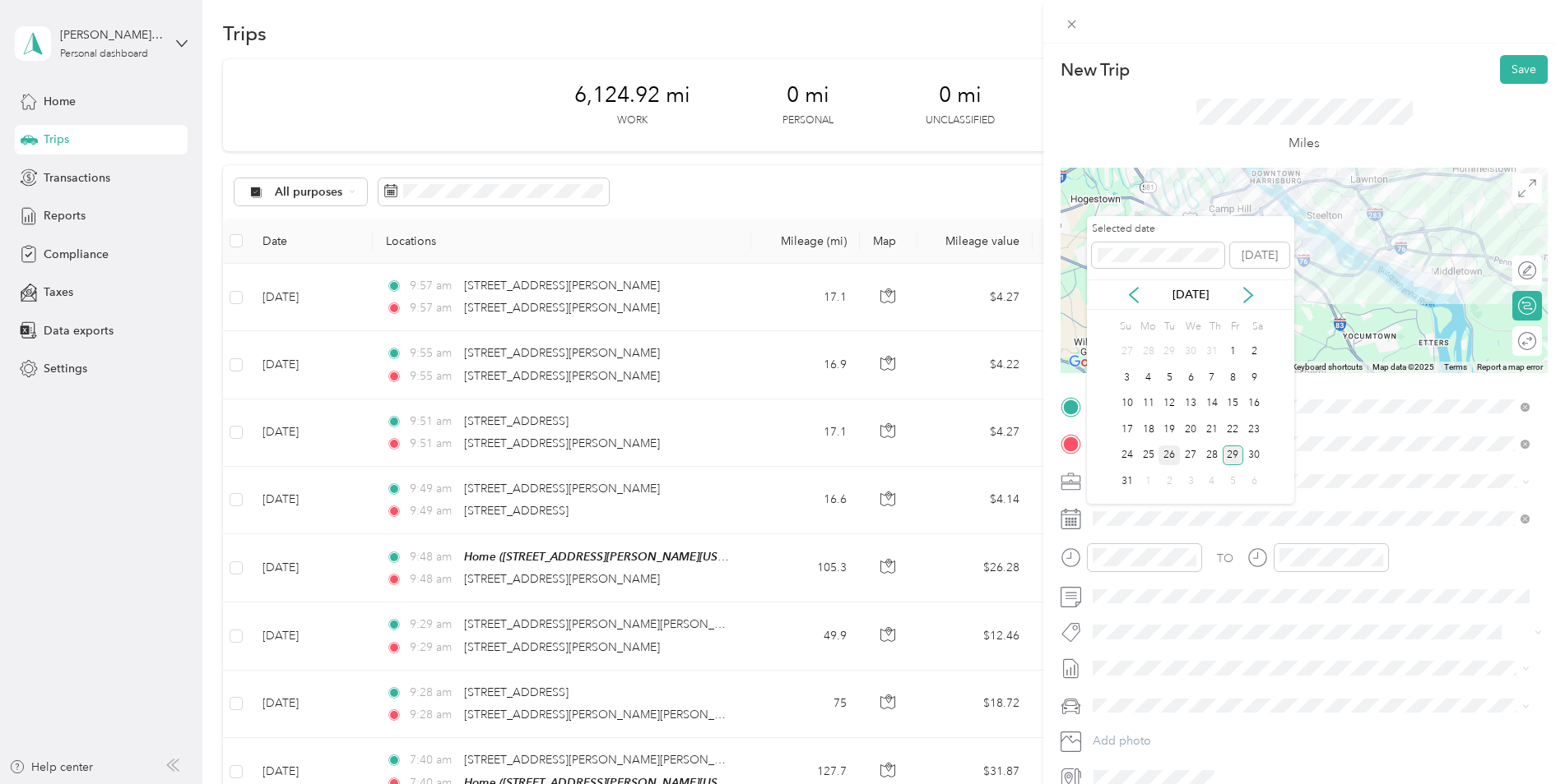
click at [1176, 459] on div "26" at bounding box center [1169, 456] width 22 height 21
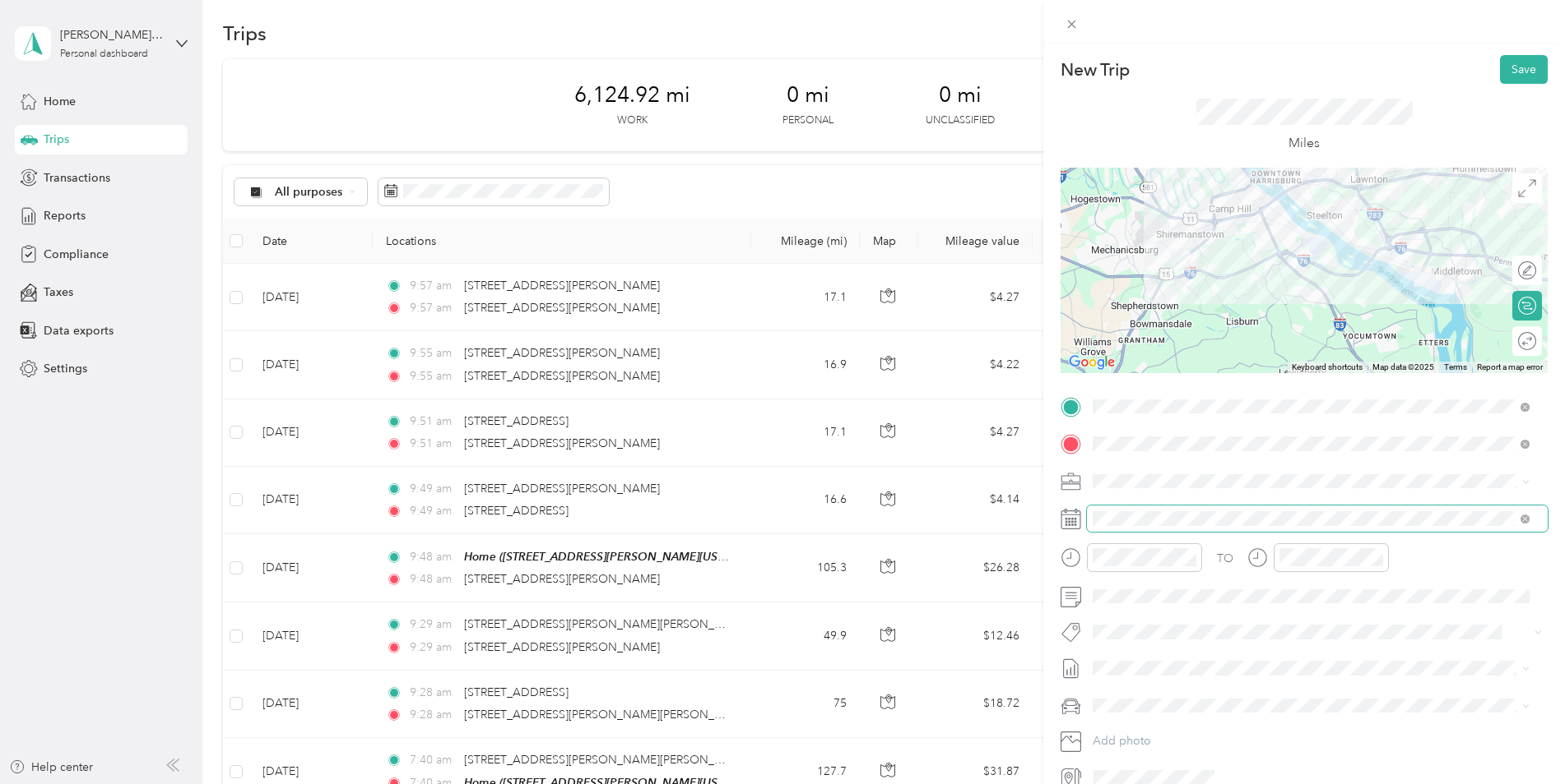
click at [1160, 530] on span at bounding box center [1316, 519] width 461 height 27
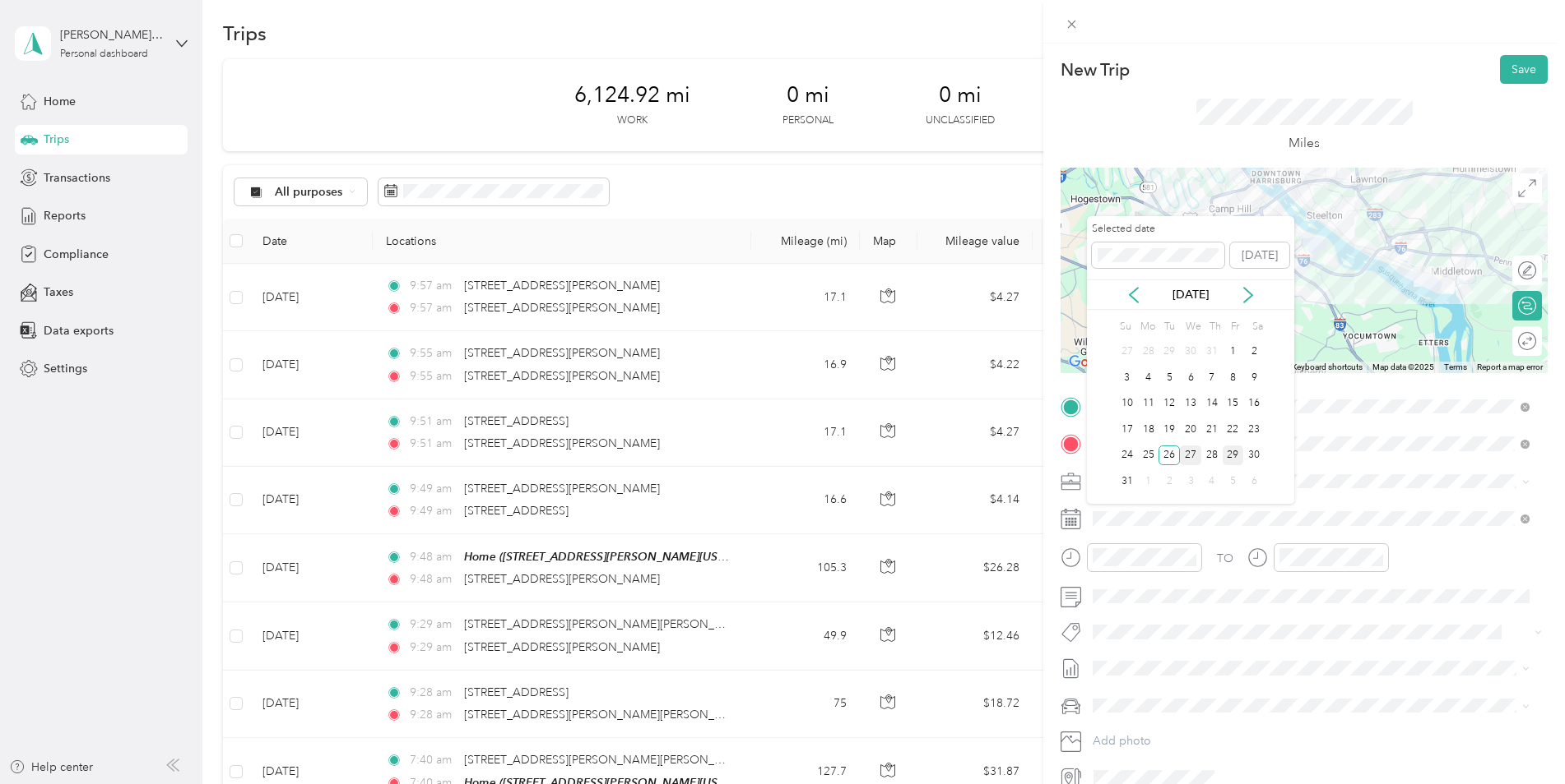
click at [1183, 455] on div "27" at bounding box center [1191, 456] width 22 height 21
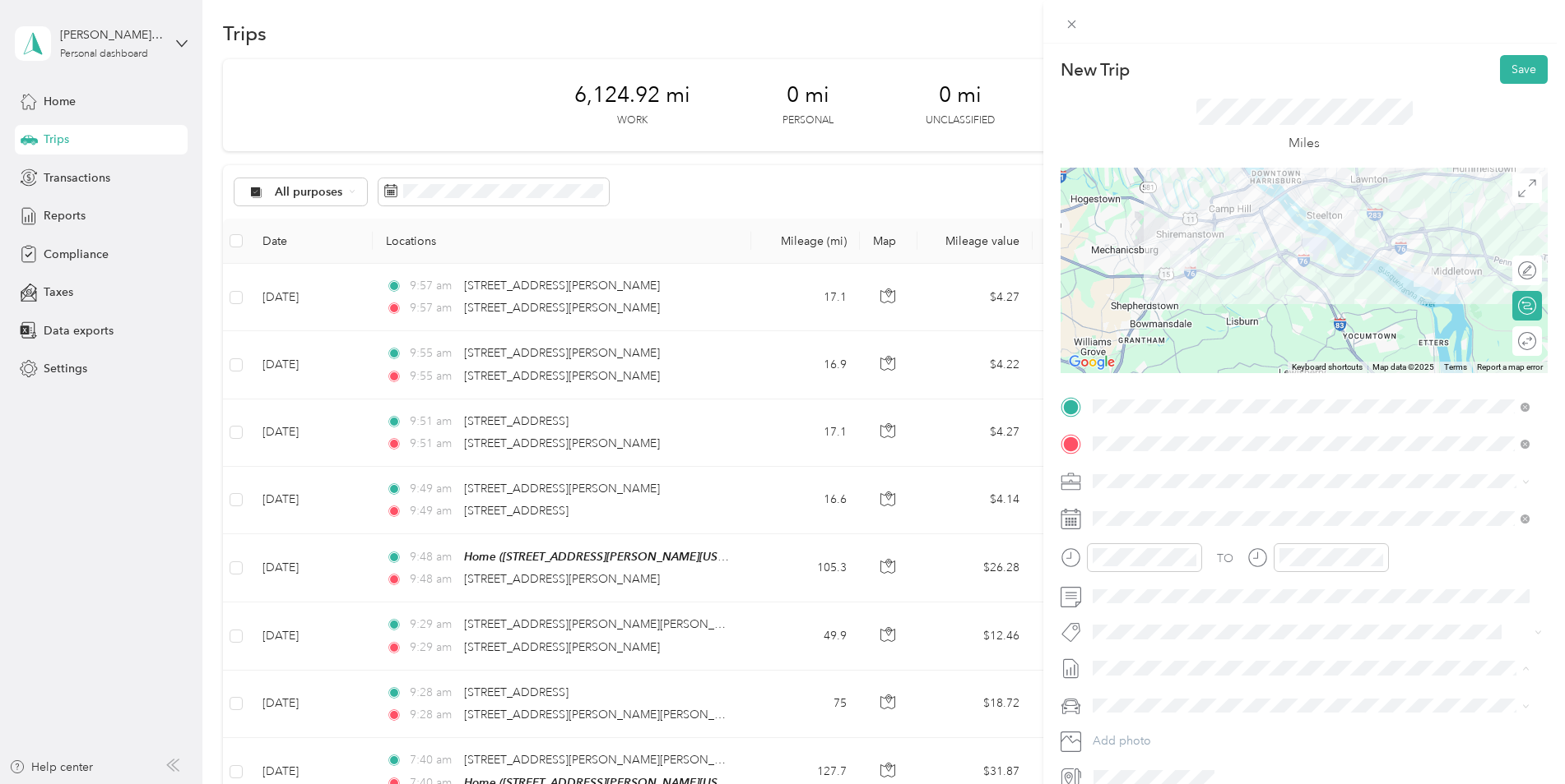
click at [1131, 730] on li "[DATE] - [DATE] Draft" at bounding box center [1310, 723] width 448 height 27
click at [1133, 725] on li "Jeep Gladiator" at bounding box center [1310, 734] width 448 height 29
click at [1503, 72] on button "Save" at bounding box center [1524, 69] width 47 height 29
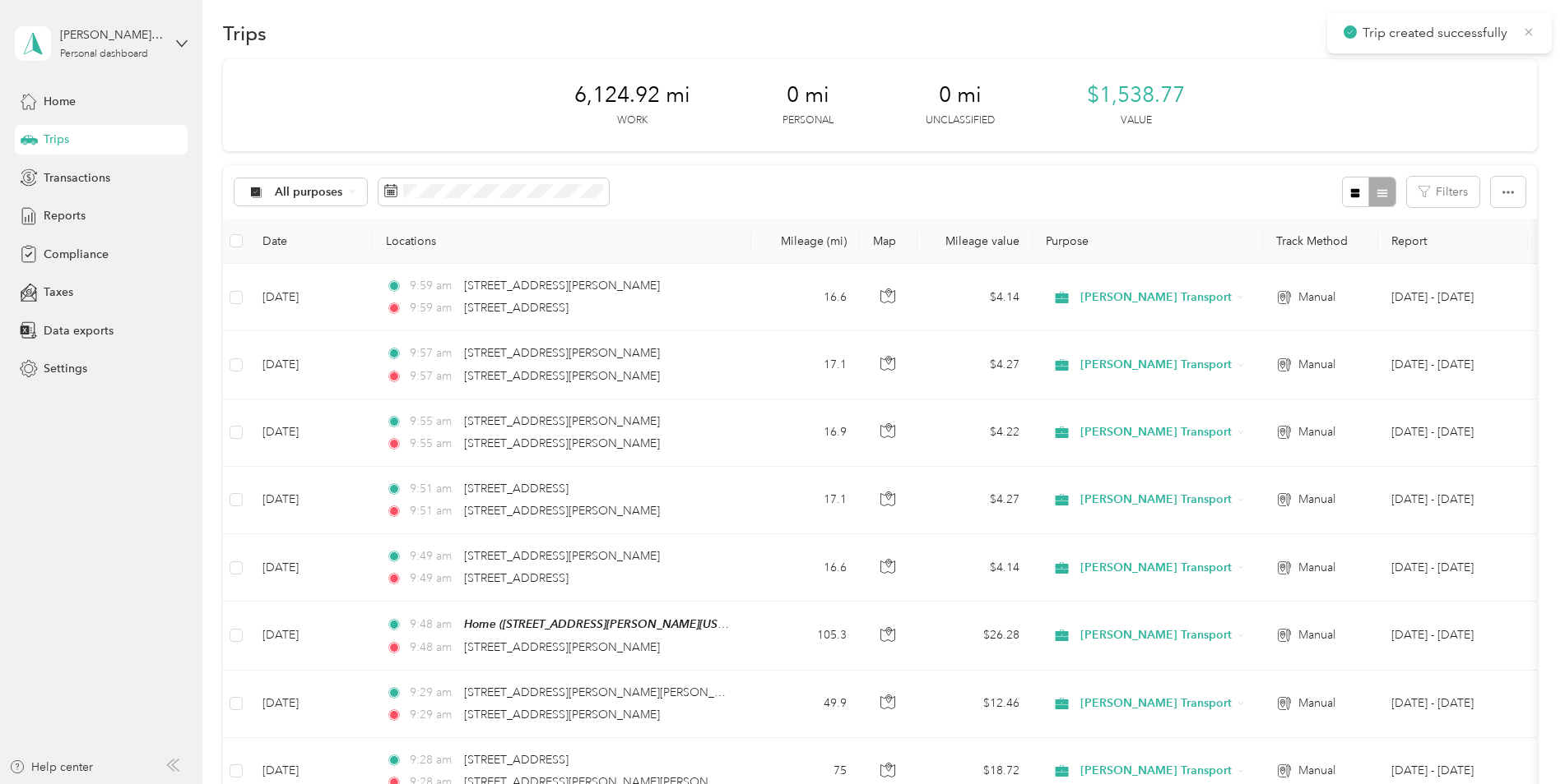
click at [1527, 31] on icon at bounding box center [1528, 32] width 13 height 15
click at [1514, 33] on button "New trip" at bounding box center [1493, 33] width 87 height 29
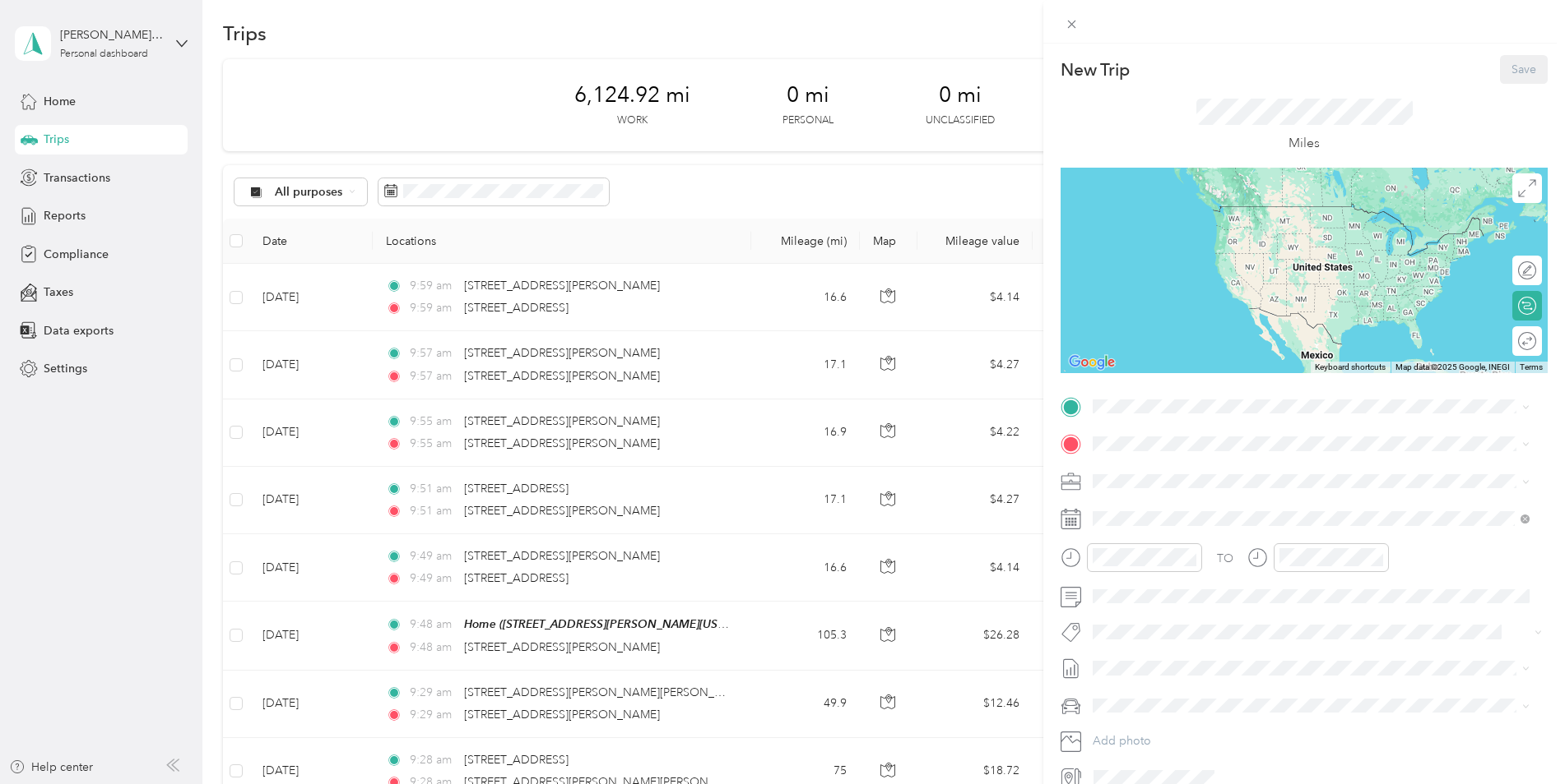
click at [1122, 427] on div "TO Add photo" at bounding box center [1304, 592] width 487 height 397
click at [1170, 473] on span "[STREET_ADDRESS][US_STATE]" at bounding box center [1206, 465] width 165 height 15
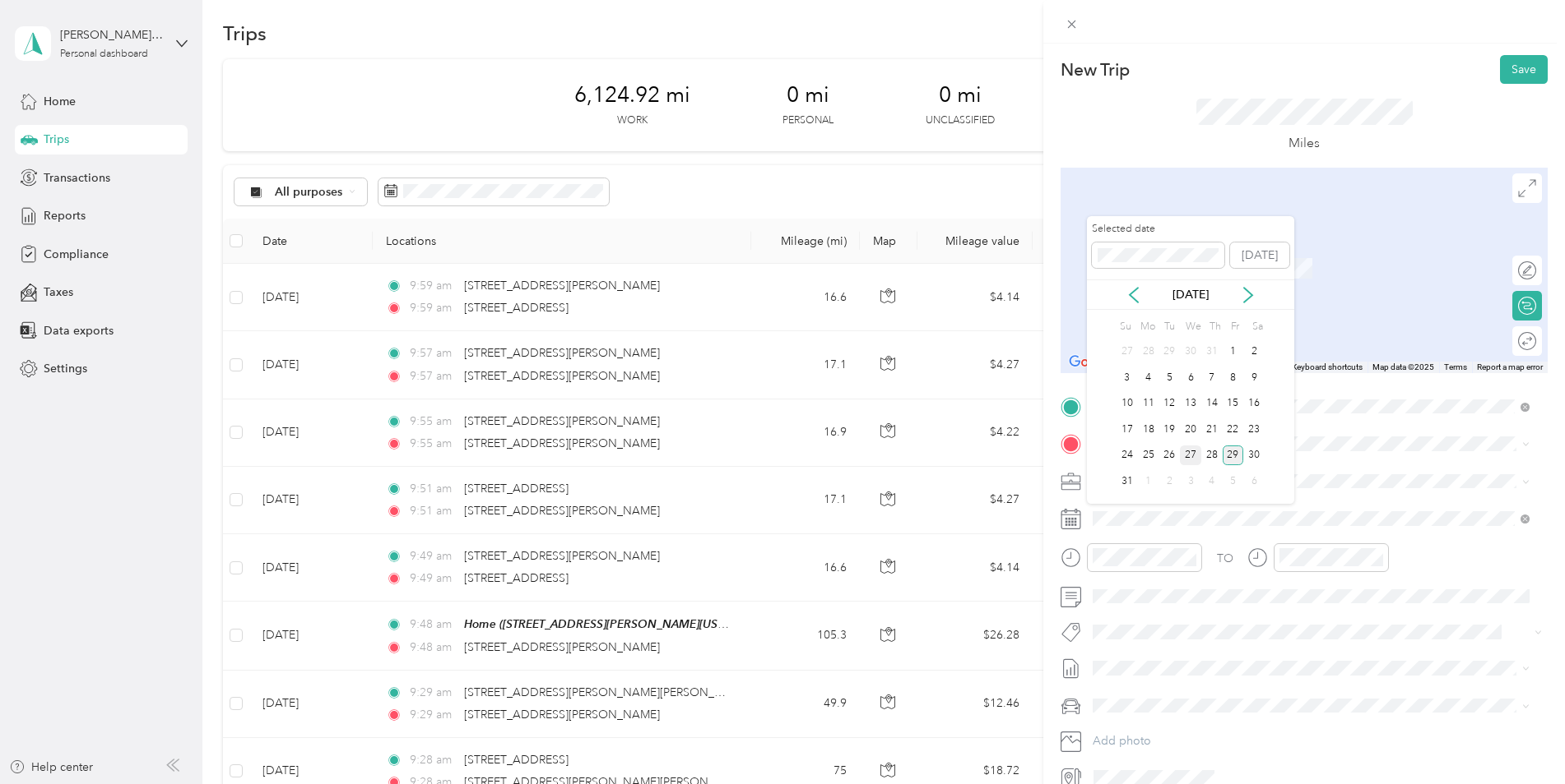
click at [1190, 455] on div "27" at bounding box center [1191, 456] width 22 height 21
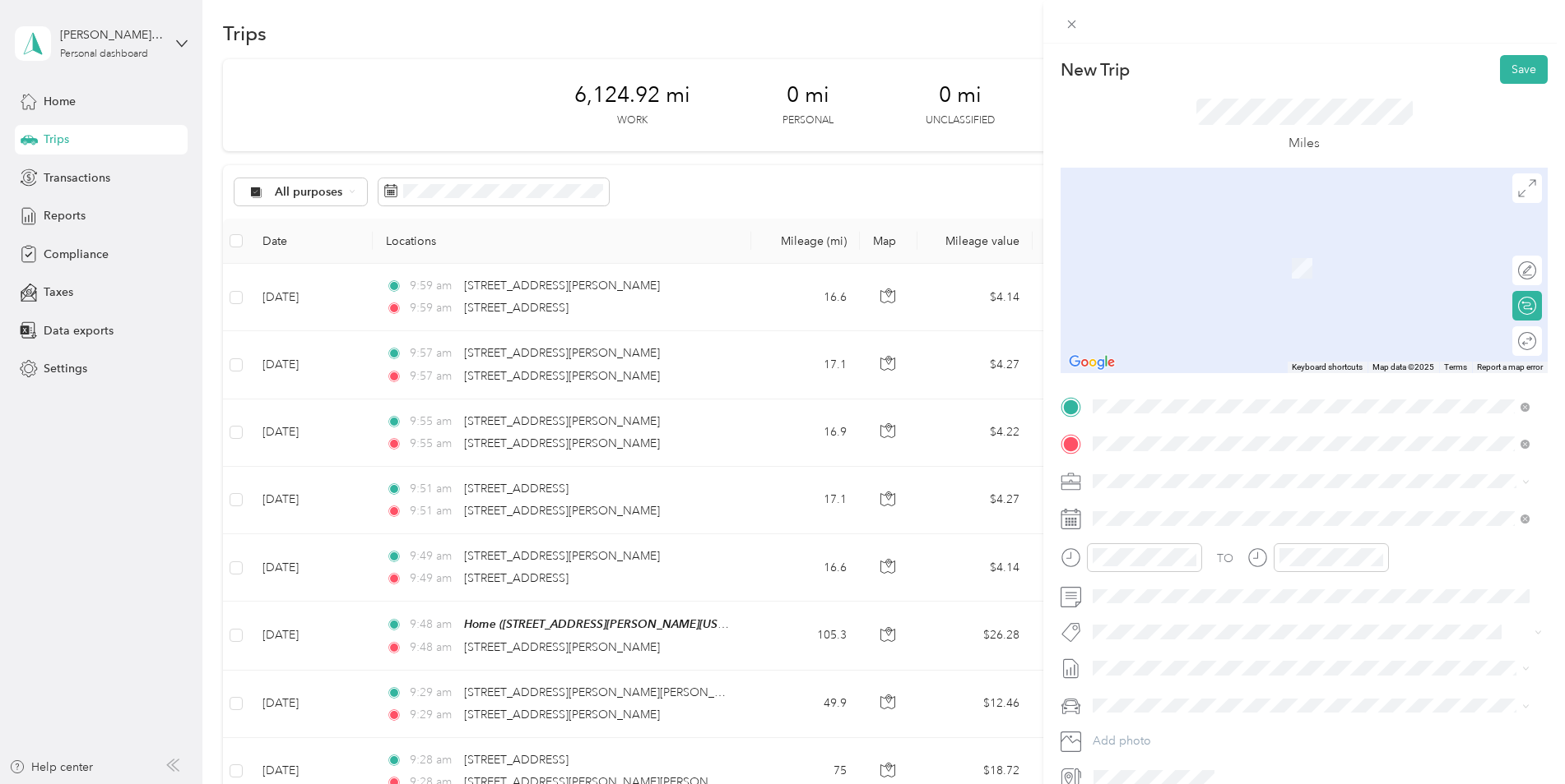
click at [1221, 502] on span "[STREET_ADDRESS][US_STATE]" at bounding box center [1206, 503] width 165 height 15
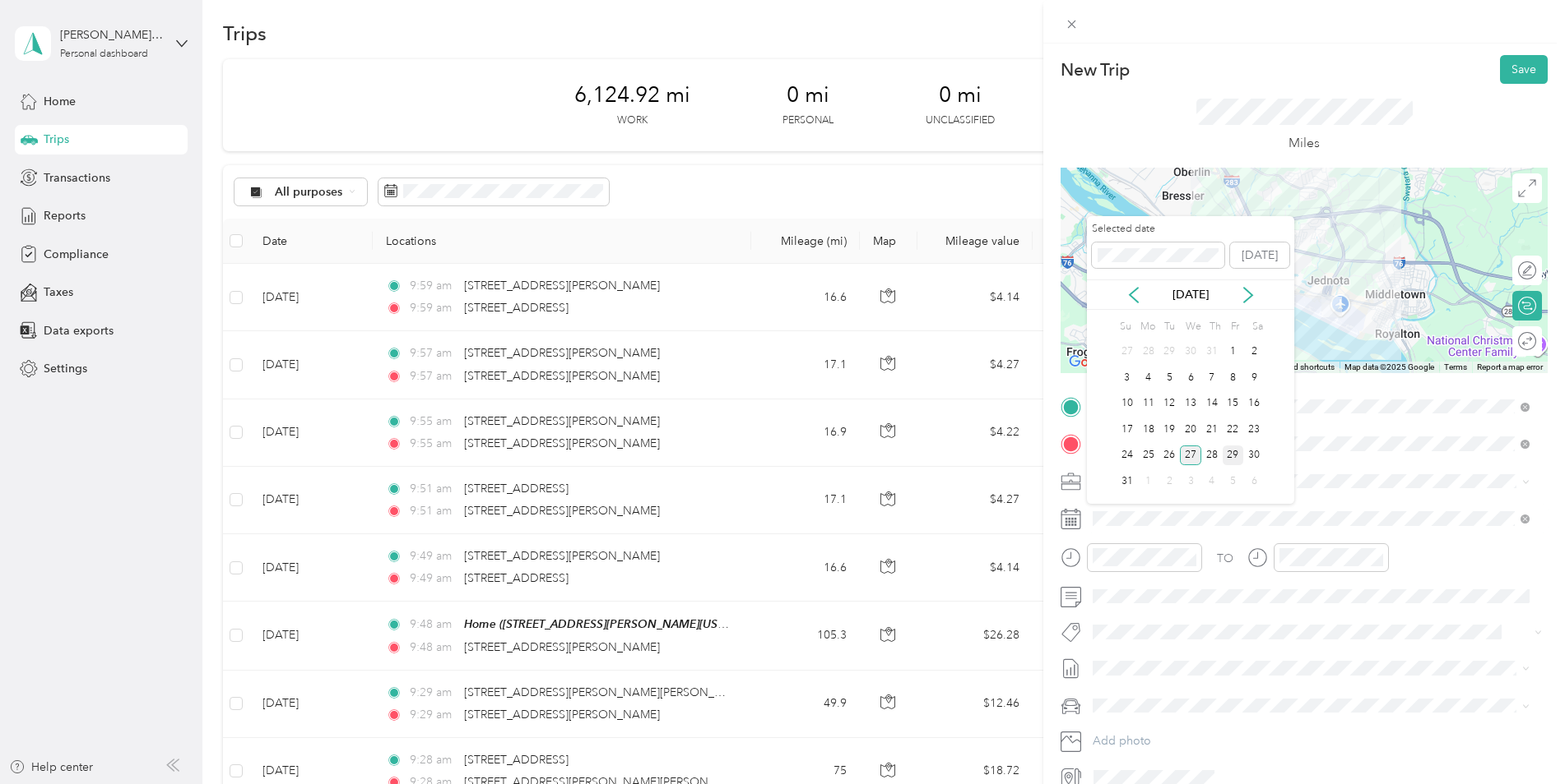
click at [1188, 458] on div "27" at bounding box center [1191, 456] width 22 height 21
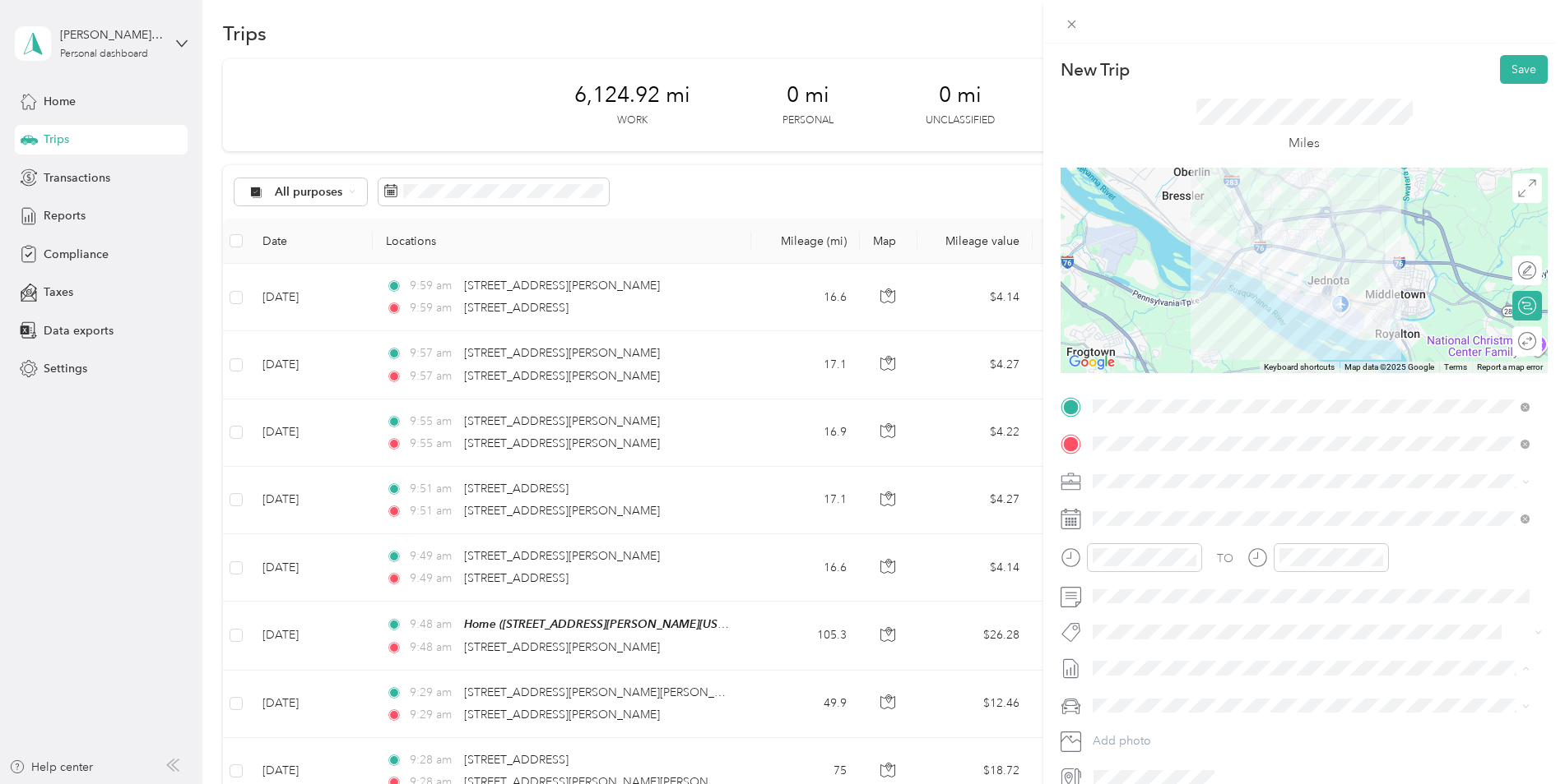
click at [1170, 720] on span "[DATE] - [DATE]" at bounding box center [1133, 724] width 82 height 18
click at [1170, 731] on span "Jeep Gladiator" at bounding box center [1137, 735] width 77 height 14
click at [1488, 435] on span at bounding box center [1316, 444] width 461 height 27
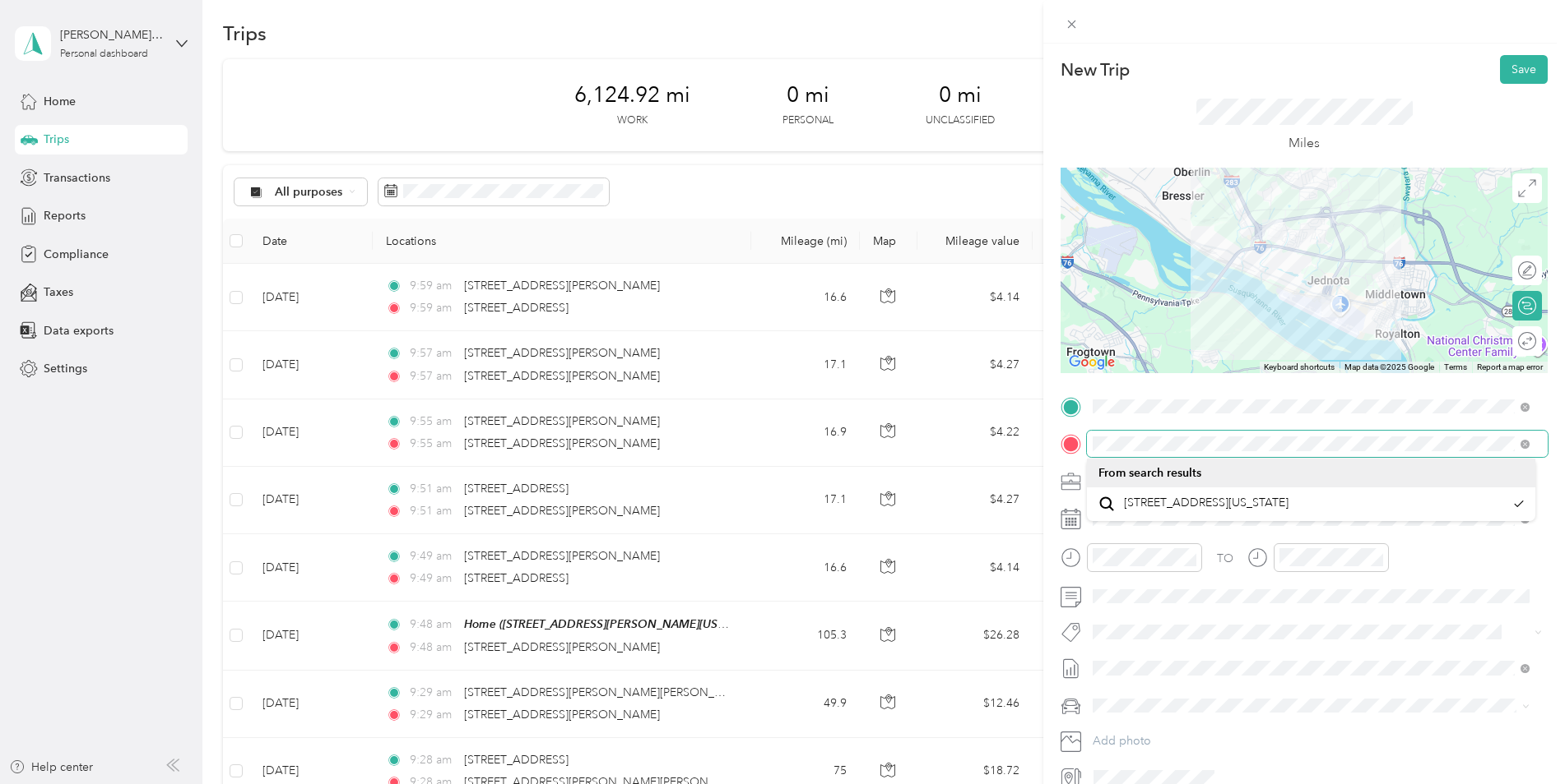
click at [1062, 447] on div at bounding box center [1304, 444] width 487 height 27
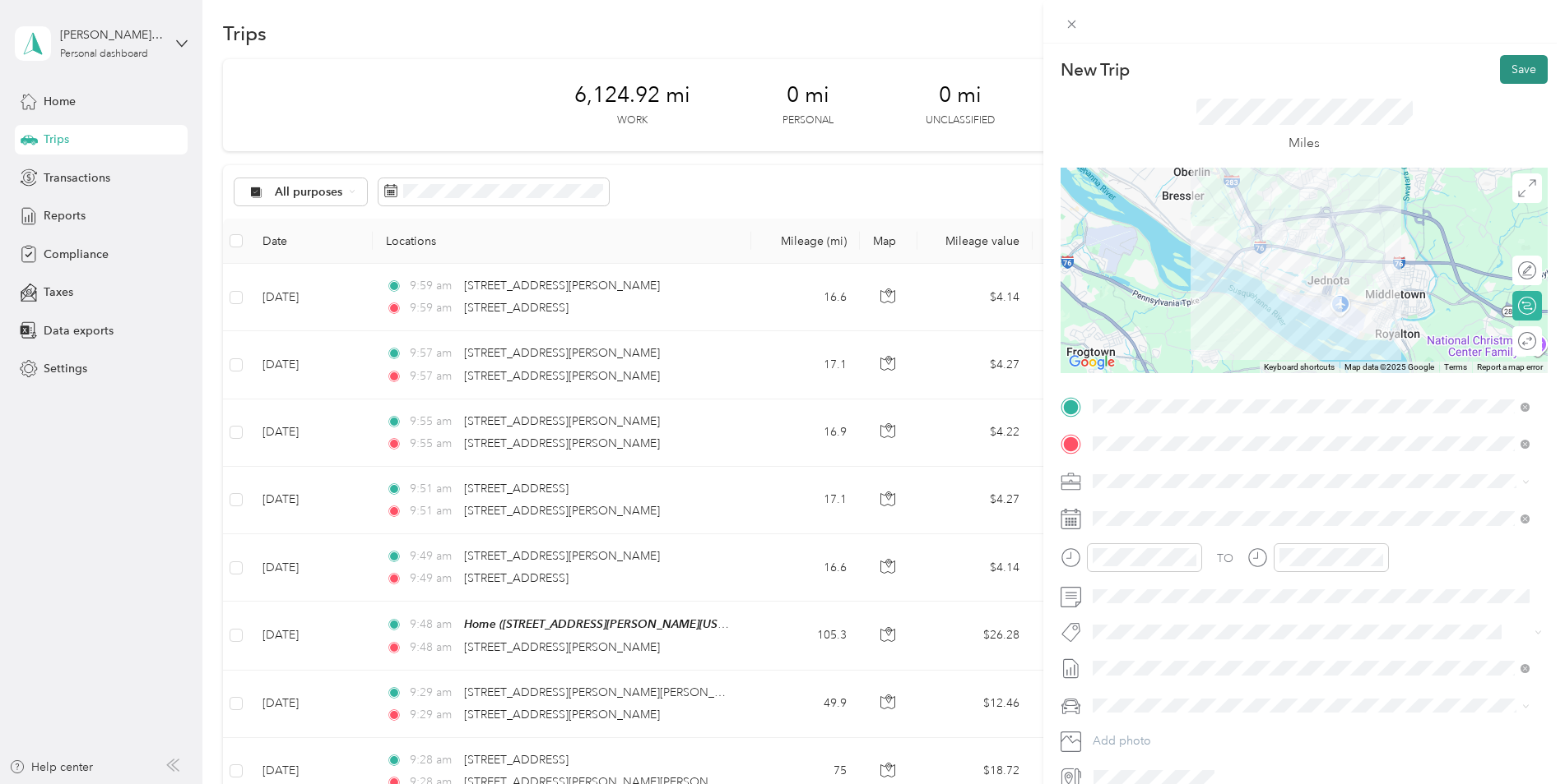
click at [1522, 71] on button "Save" at bounding box center [1524, 69] width 47 height 29
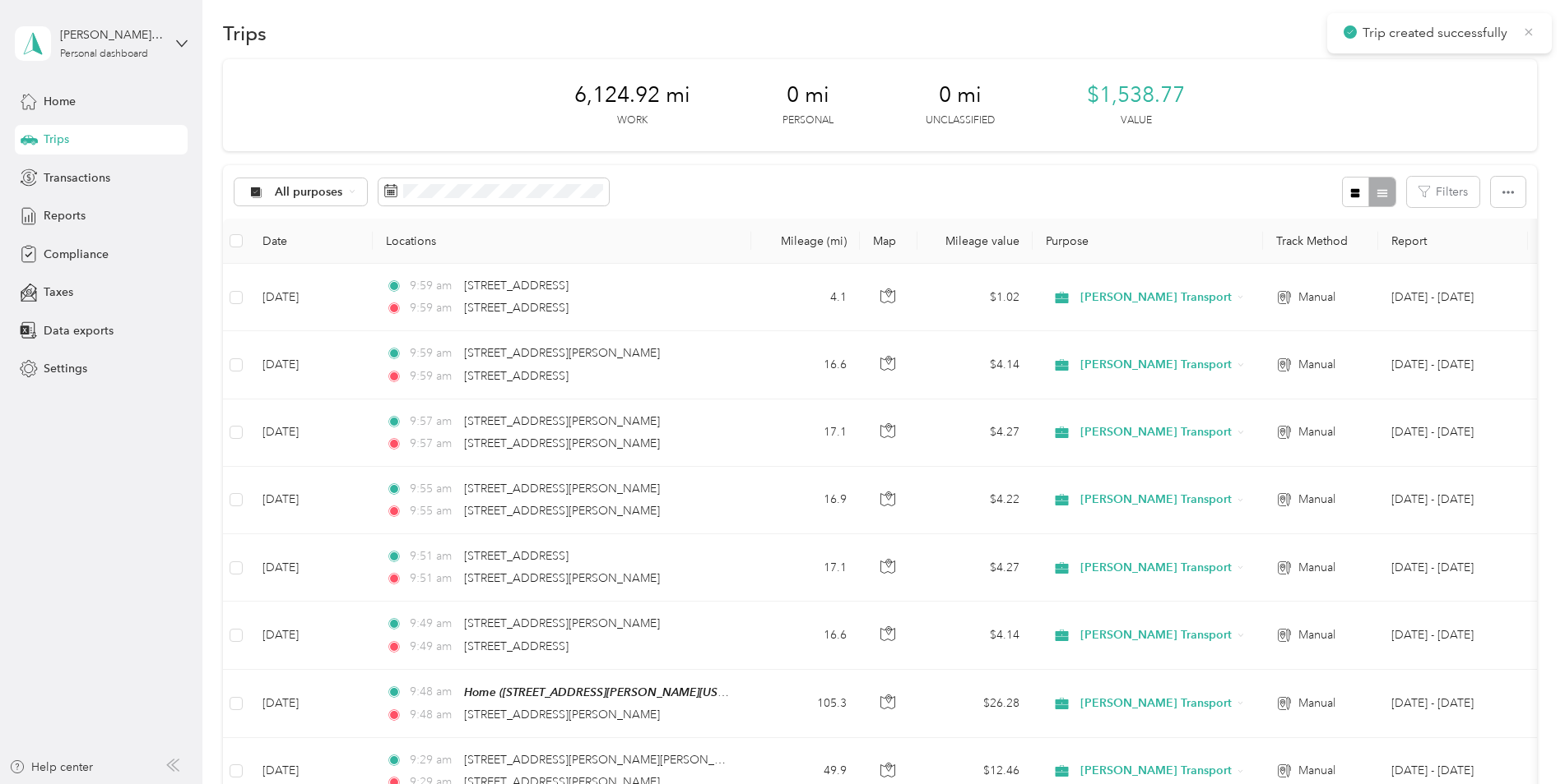
click at [1534, 32] on icon at bounding box center [1528, 32] width 13 height 15
click at [1511, 30] on button "New trip" at bounding box center [1493, 33] width 87 height 29
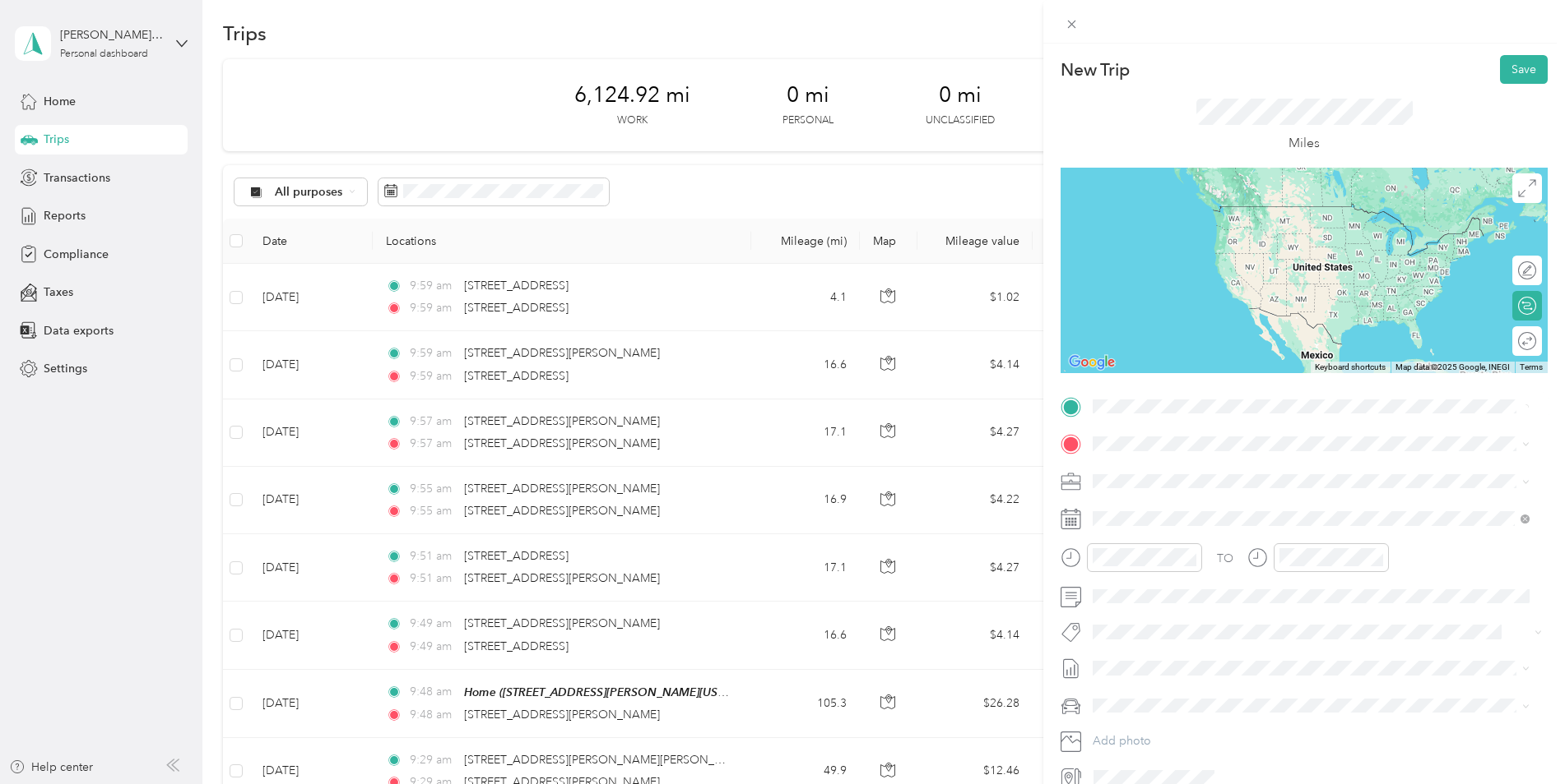
click at [1175, 454] on li "[STREET_ADDRESS][US_STATE]" at bounding box center [1310, 466] width 448 height 34
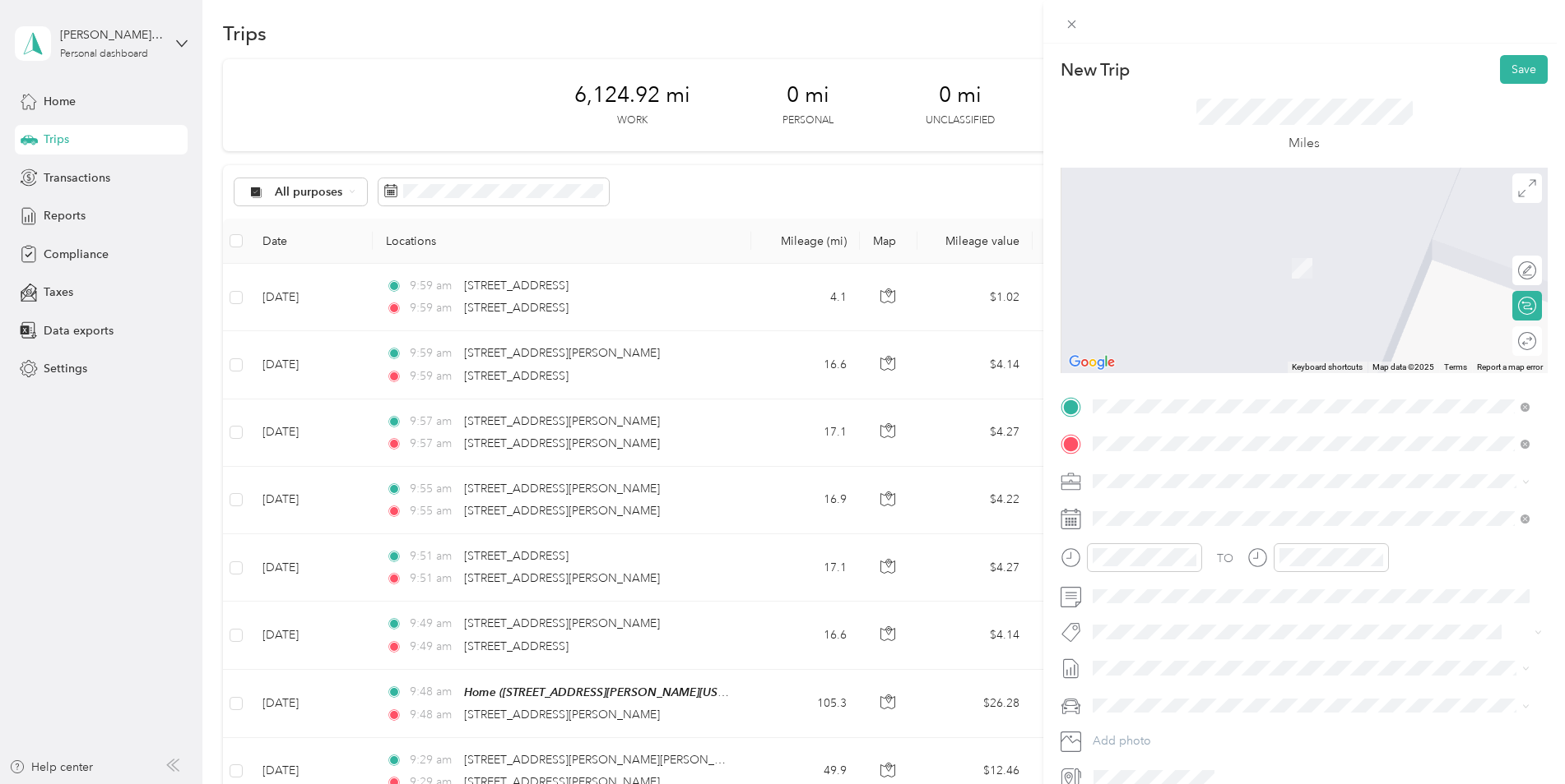
click at [1197, 511] on span "[STREET_ADDRESS][US_STATE]" at bounding box center [1206, 503] width 165 height 15
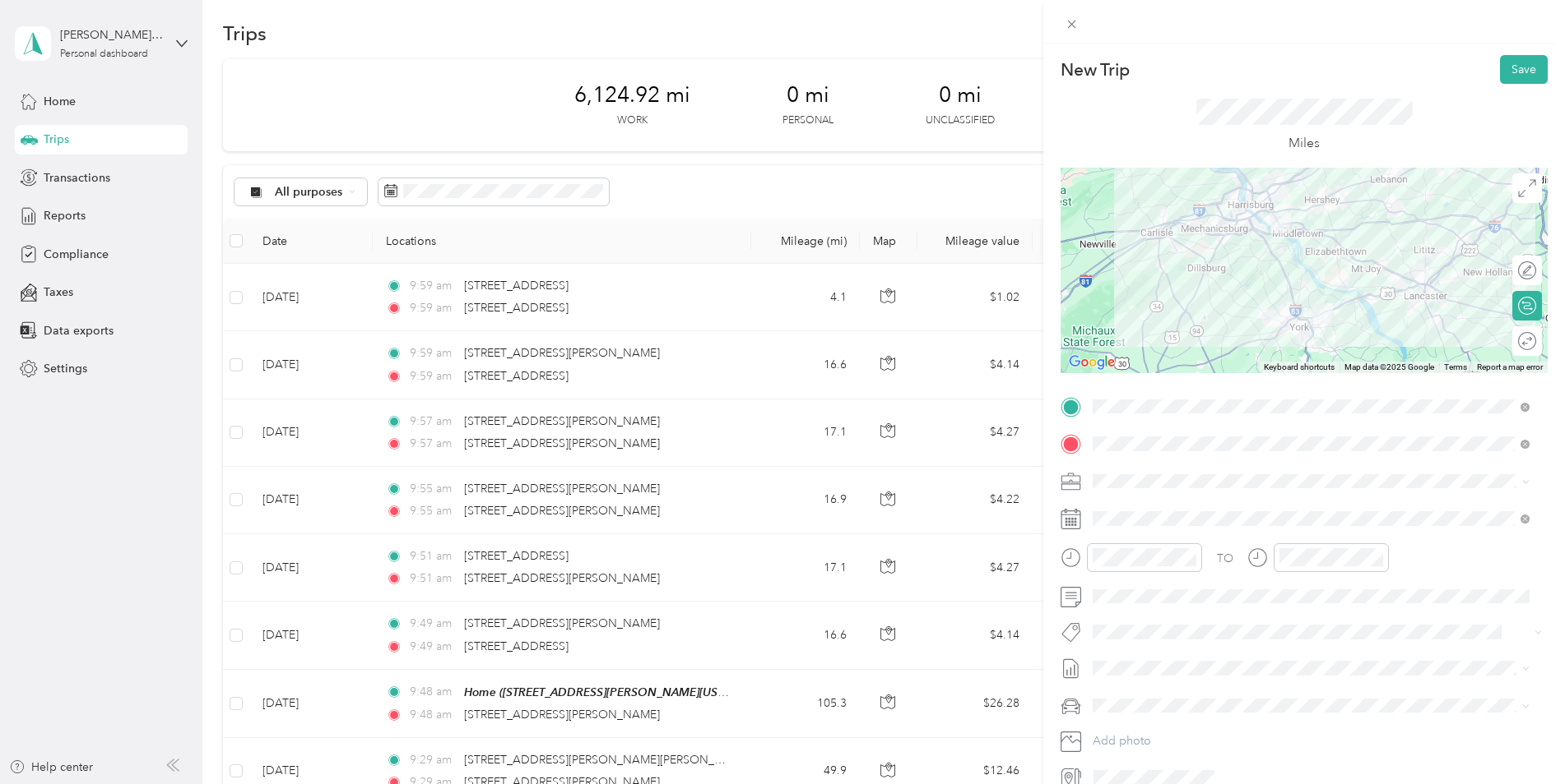
click at [1197, 511] on span "[STREET_ADDRESS][US_STATE]" at bounding box center [1206, 503] width 165 height 15
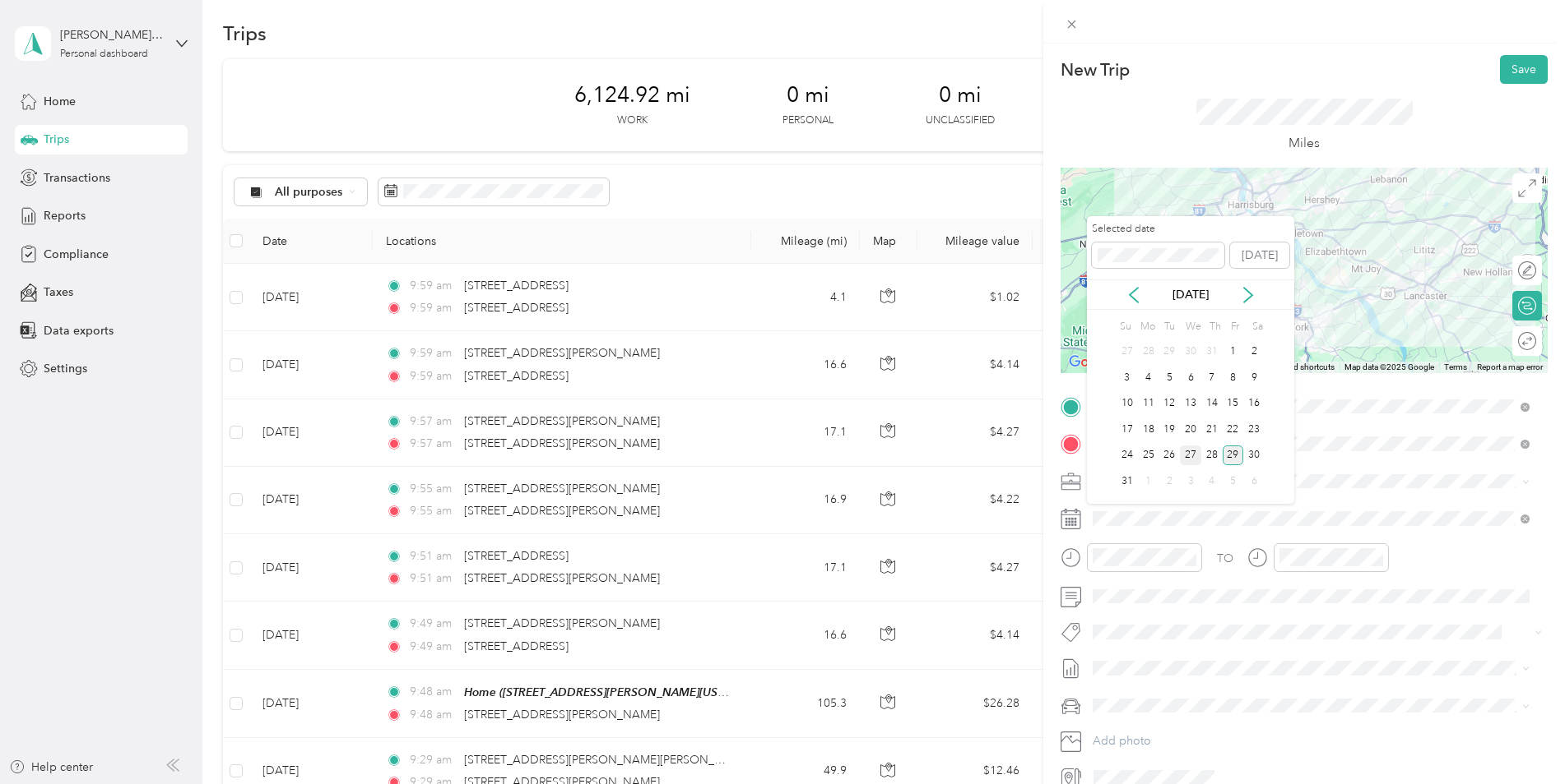
click at [1197, 458] on div "27" at bounding box center [1191, 456] width 22 height 21
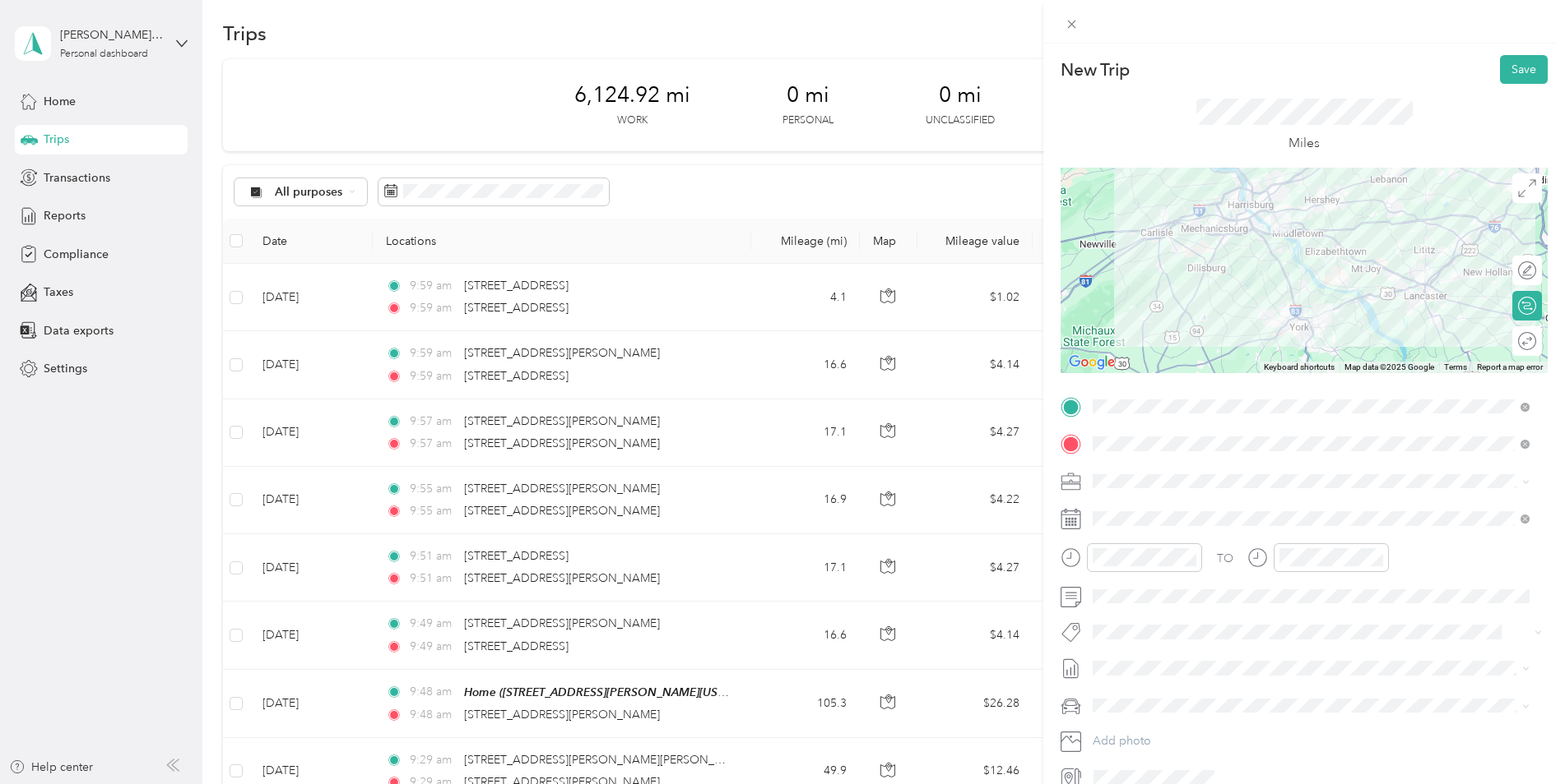
click at [1149, 723] on li "Jeep Gladiator" at bounding box center [1310, 734] width 448 height 29
click at [1147, 711] on li "[DATE] - [DATE] Draft" at bounding box center [1310, 723] width 448 height 27
click at [1528, 68] on button "Save" at bounding box center [1524, 69] width 47 height 29
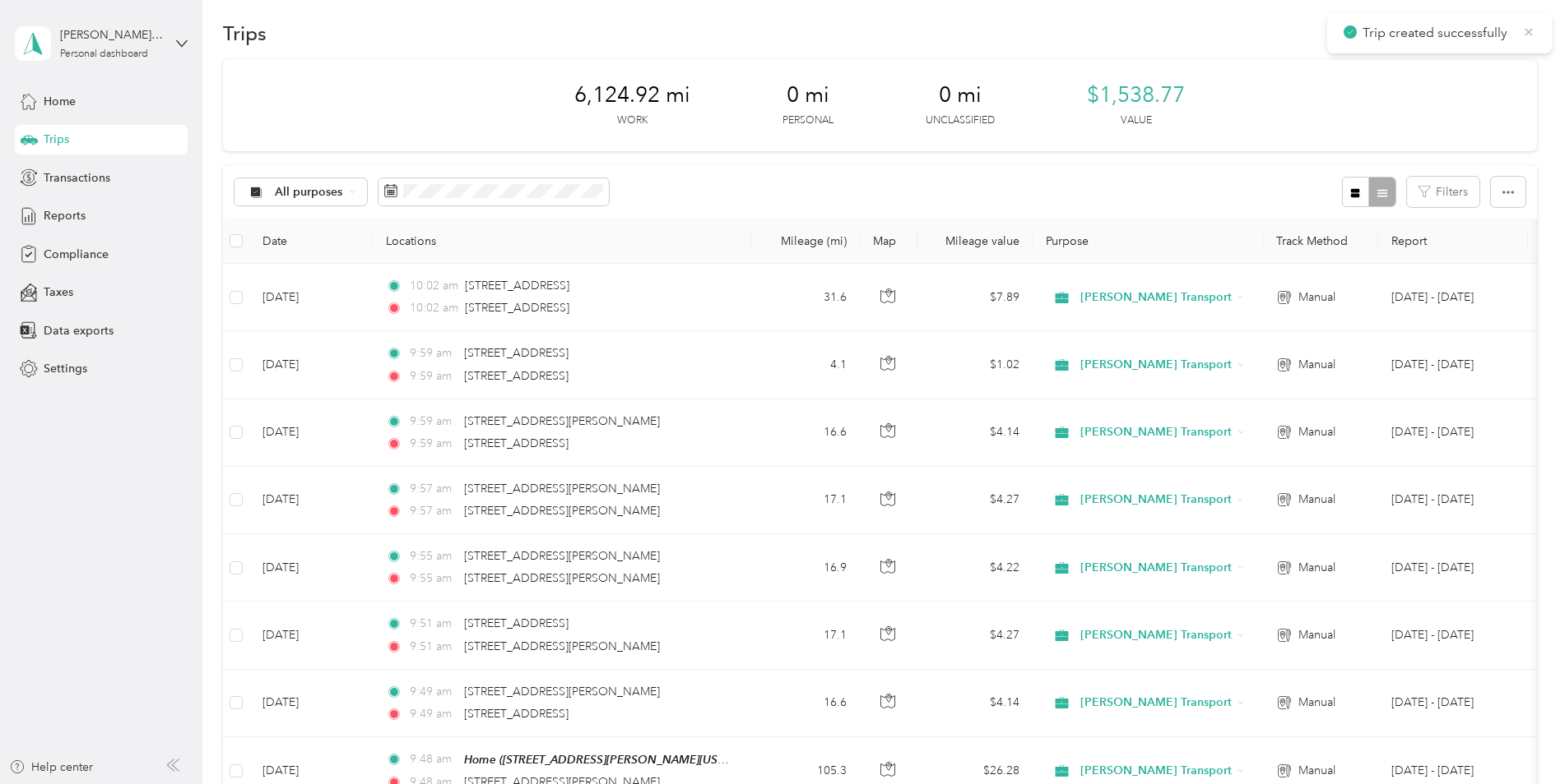
click at [1534, 34] on icon at bounding box center [1528, 32] width 13 height 15
click at [1494, 33] on button "New trip" at bounding box center [1493, 33] width 87 height 29
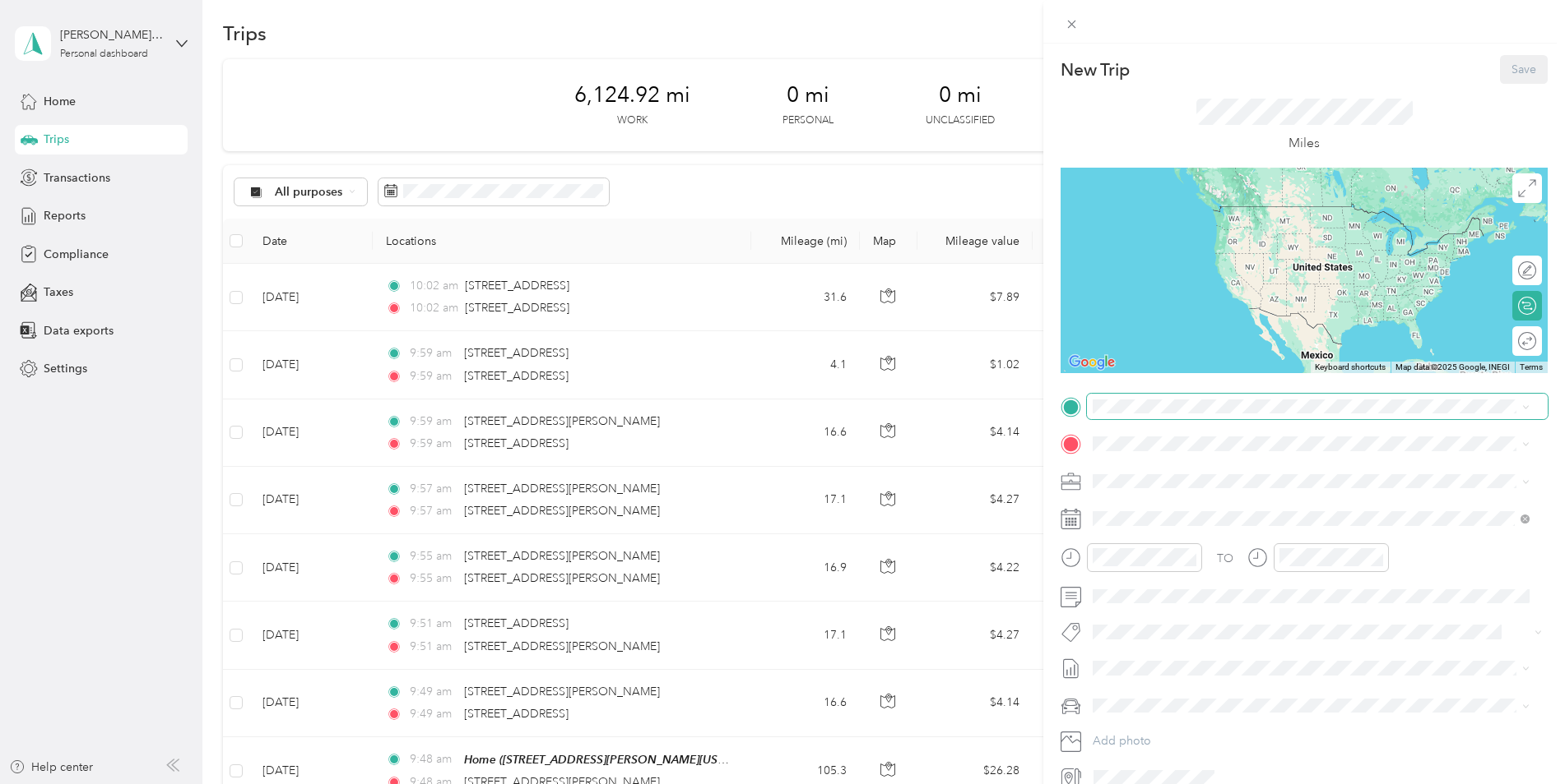
click at [1209, 413] on span at bounding box center [1316, 406] width 461 height 27
click at [1221, 473] on span "[STREET_ADDRESS][US_STATE]" at bounding box center [1206, 465] width 165 height 15
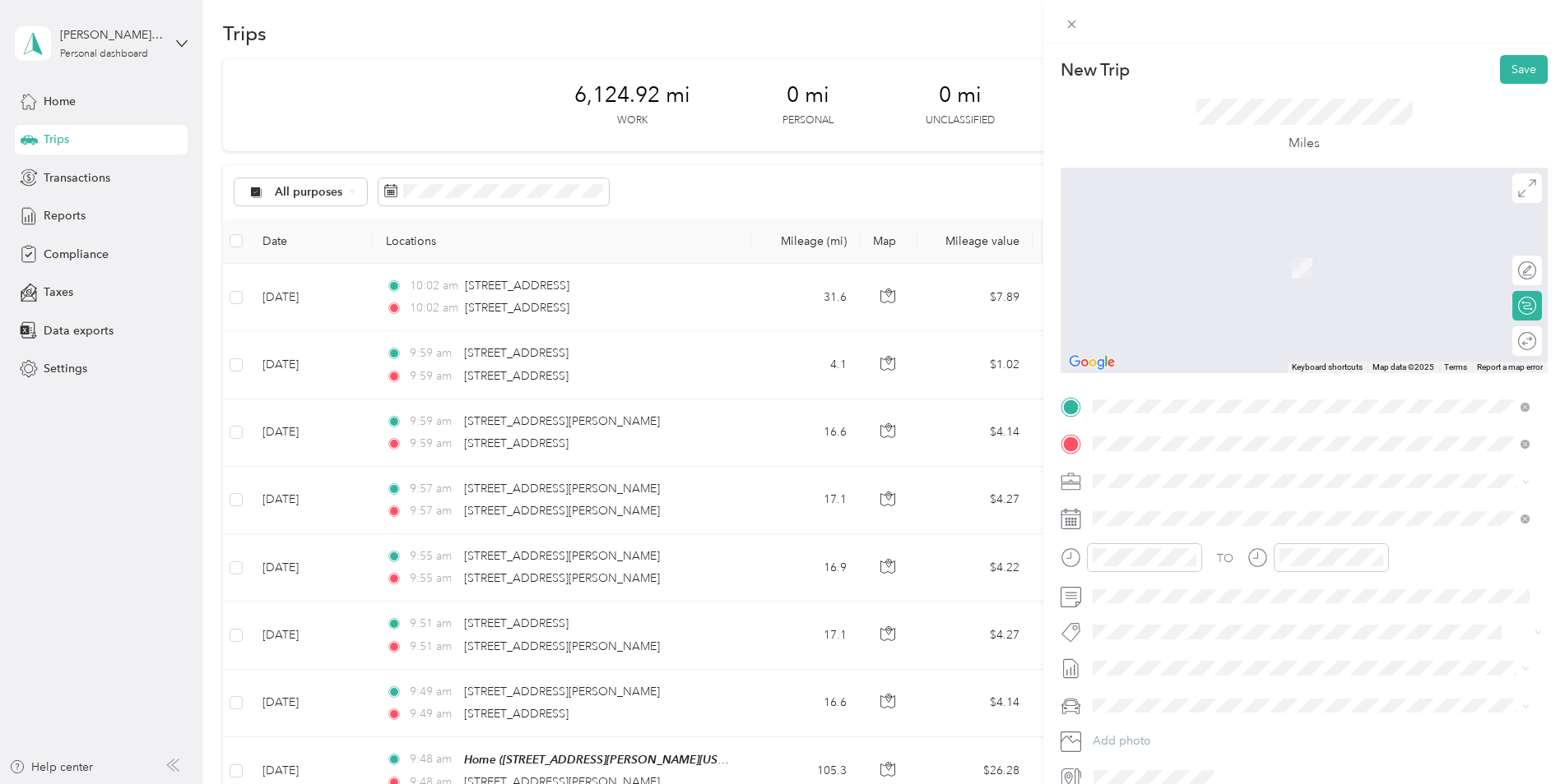
click at [1193, 508] on span "[STREET_ADDRESS][US_STATE]" at bounding box center [1206, 503] width 165 height 15
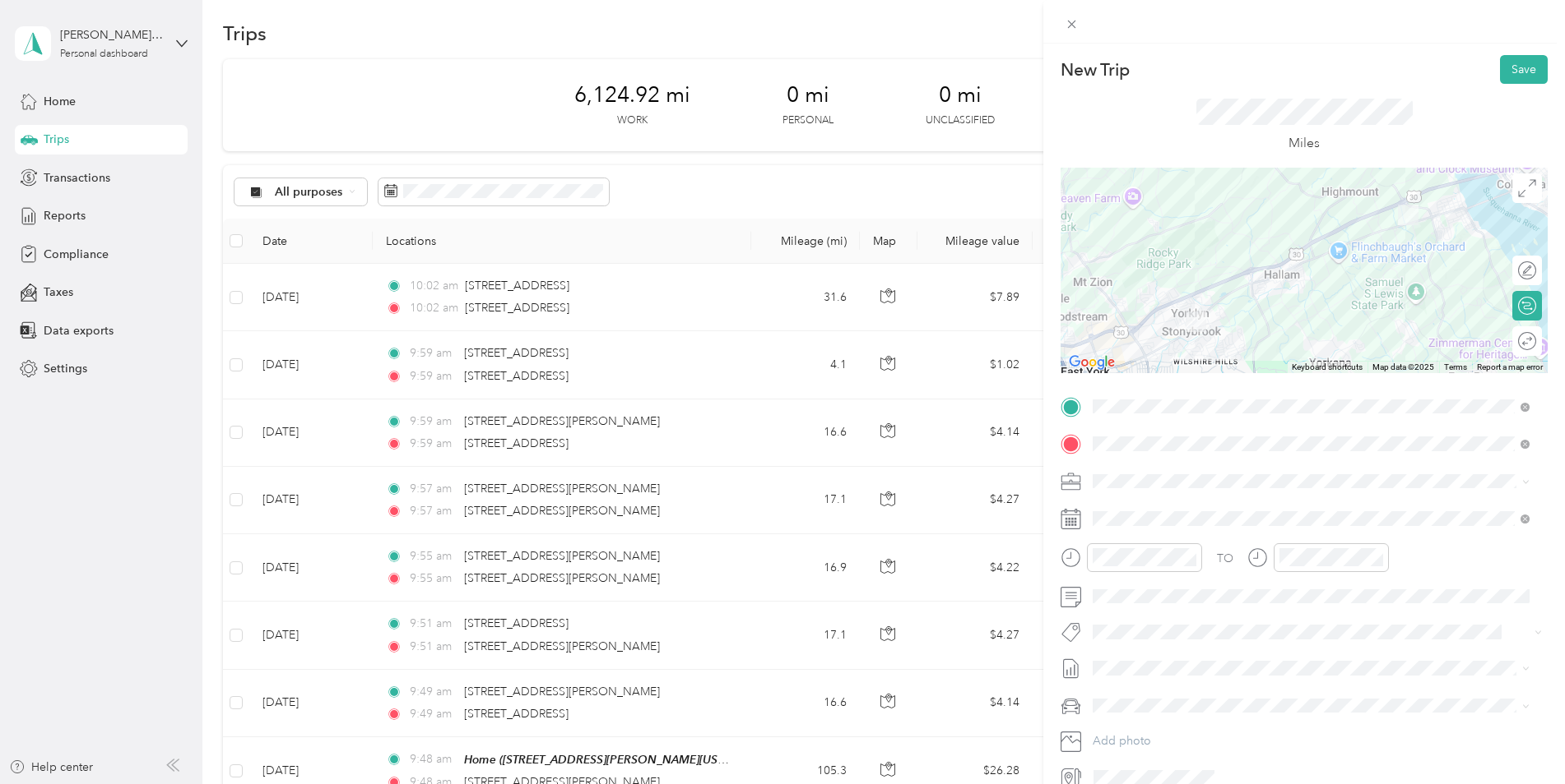
click at [1169, 501] on span "[STREET_ADDRESS][US_STATE]" at bounding box center [1206, 503] width 165 height 15
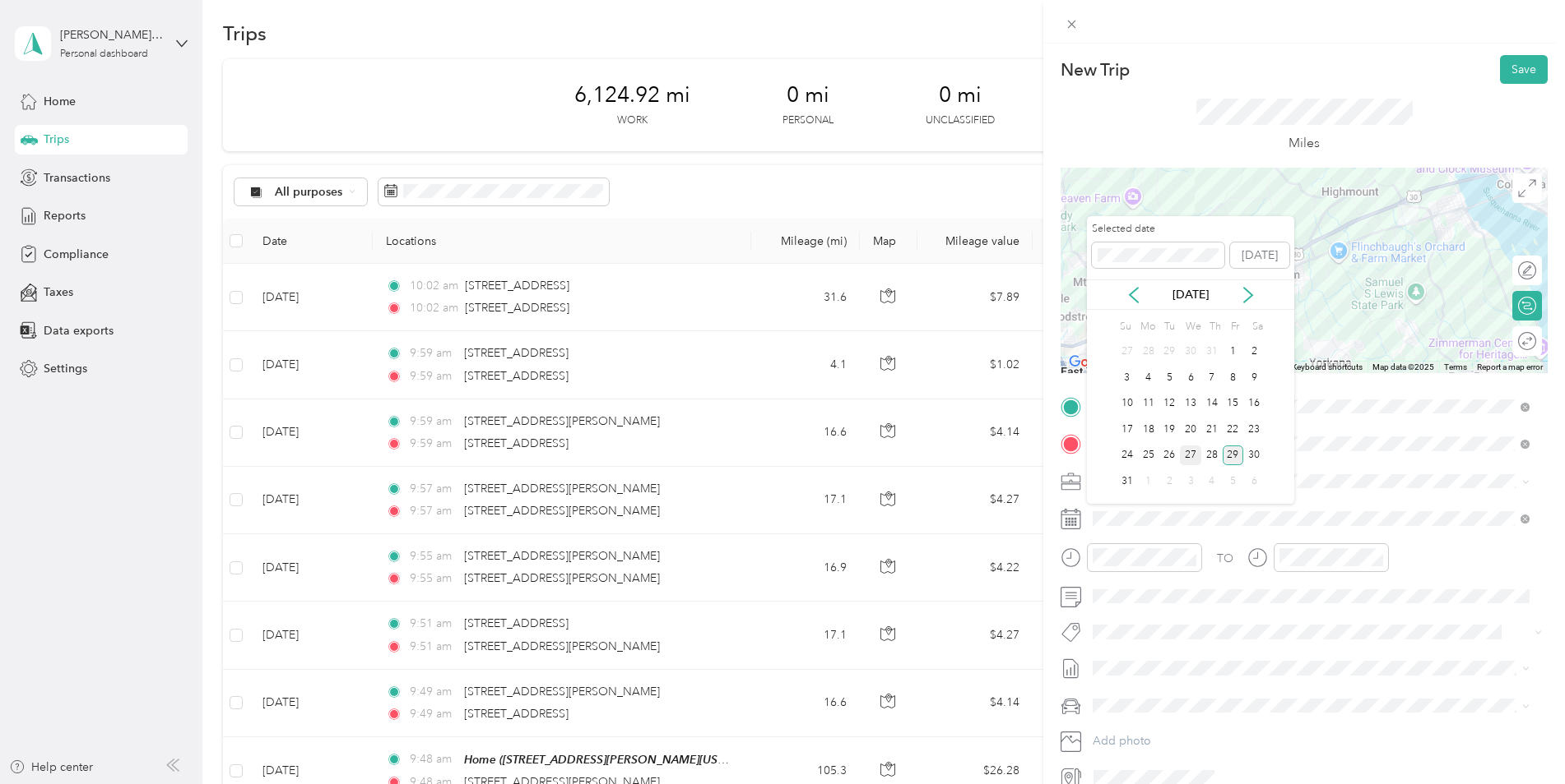
click at [1190, 452] on div "27" at bounding box center [1191, 456] width 22 height 21
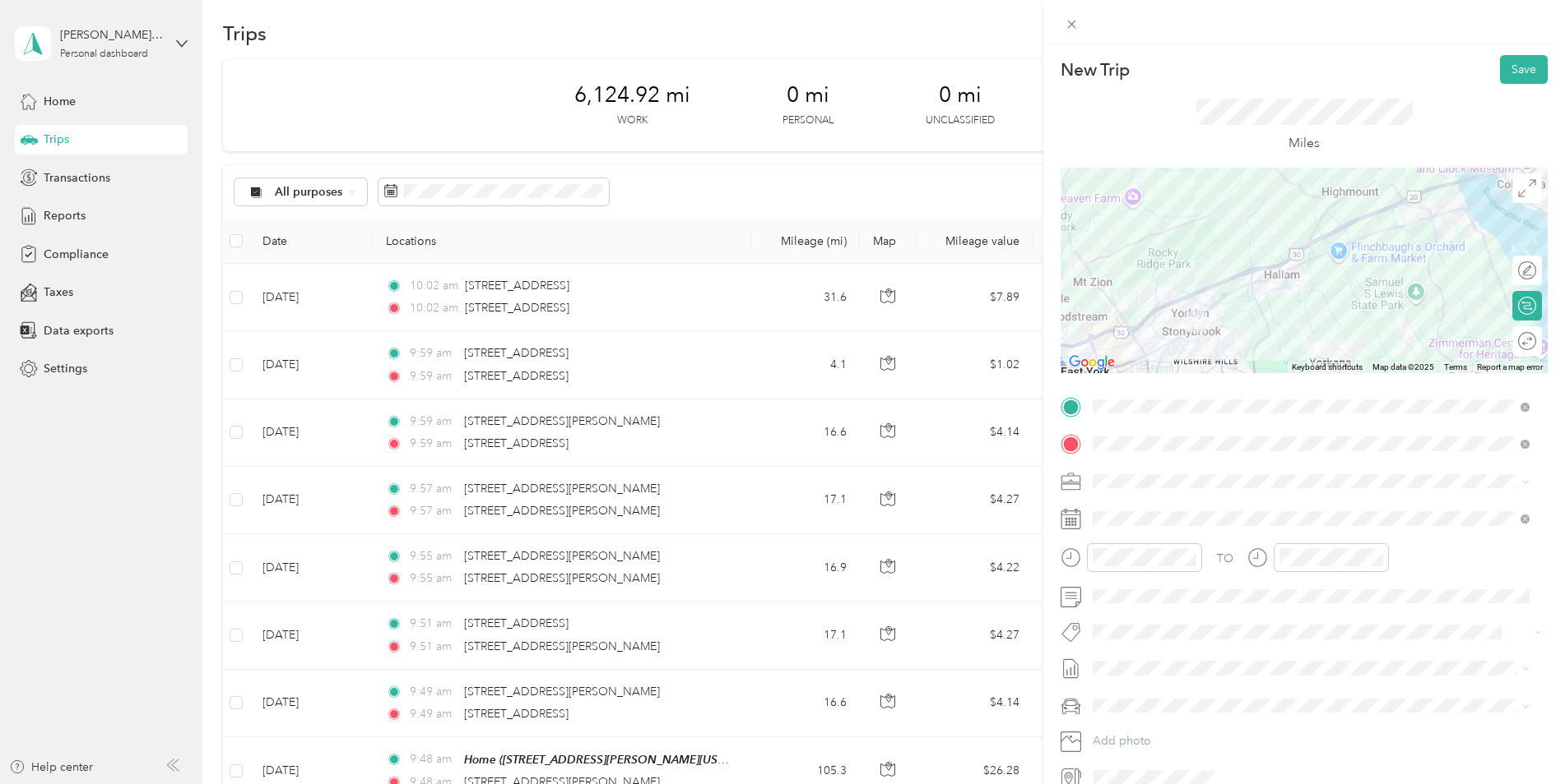
click at [1135, 712] on li "[DATE] - [DATE] Draft" at bounding box center [1310, 719] width 448 height 27
click at [1143, 734] on span "Jeep Gladiator" at bounding box center [1137, 735] width 77 height 14
click at [1524, 66] on button "Save" at bounding box center [1524, 69] width 47 height 29
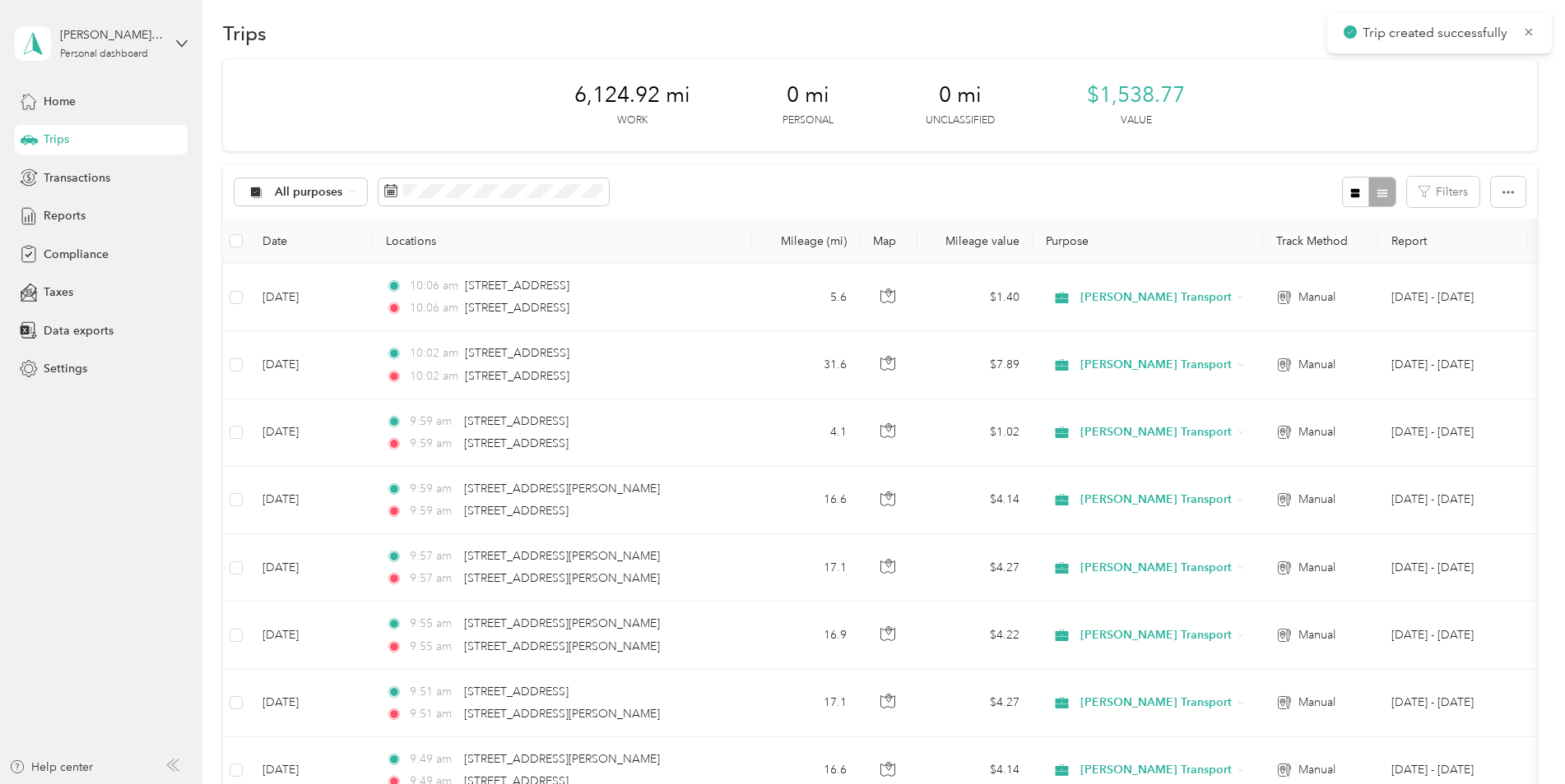
click at [1528, 39] on span "Trip created successfully" at bounding box center [1439, 33] width 191 height 21
click at [1530, 29] on icon at bounding box center [1528, 32] width 13 height 15
click at [1471, 30] on button "New trip" at bounding box center [1493, 33] width 87 height 29
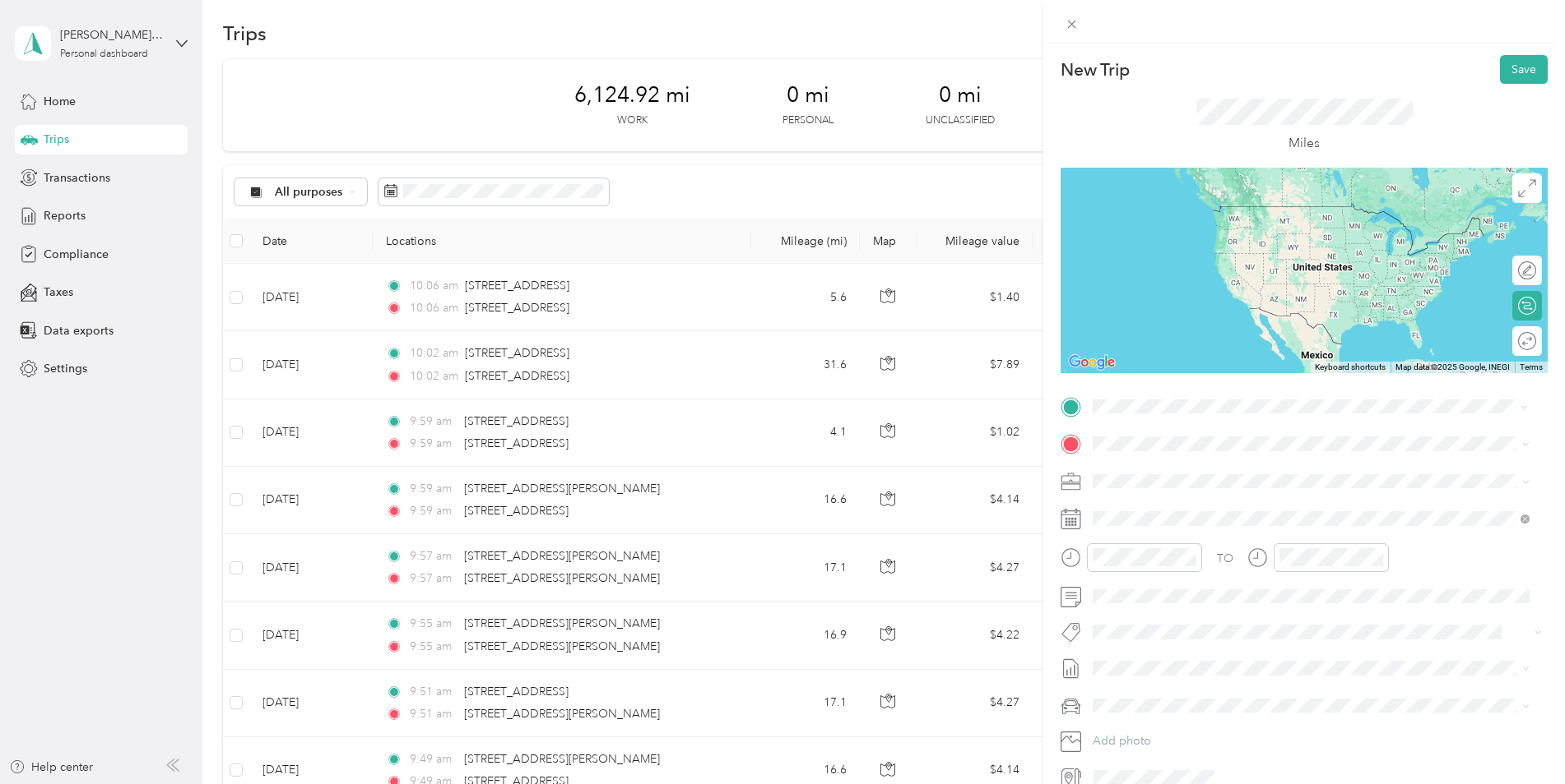
click at [1199, 473] on span "[STREET_ADDRESS][US_STATE]" at bounding box center [1206, 465] width 165 height 15
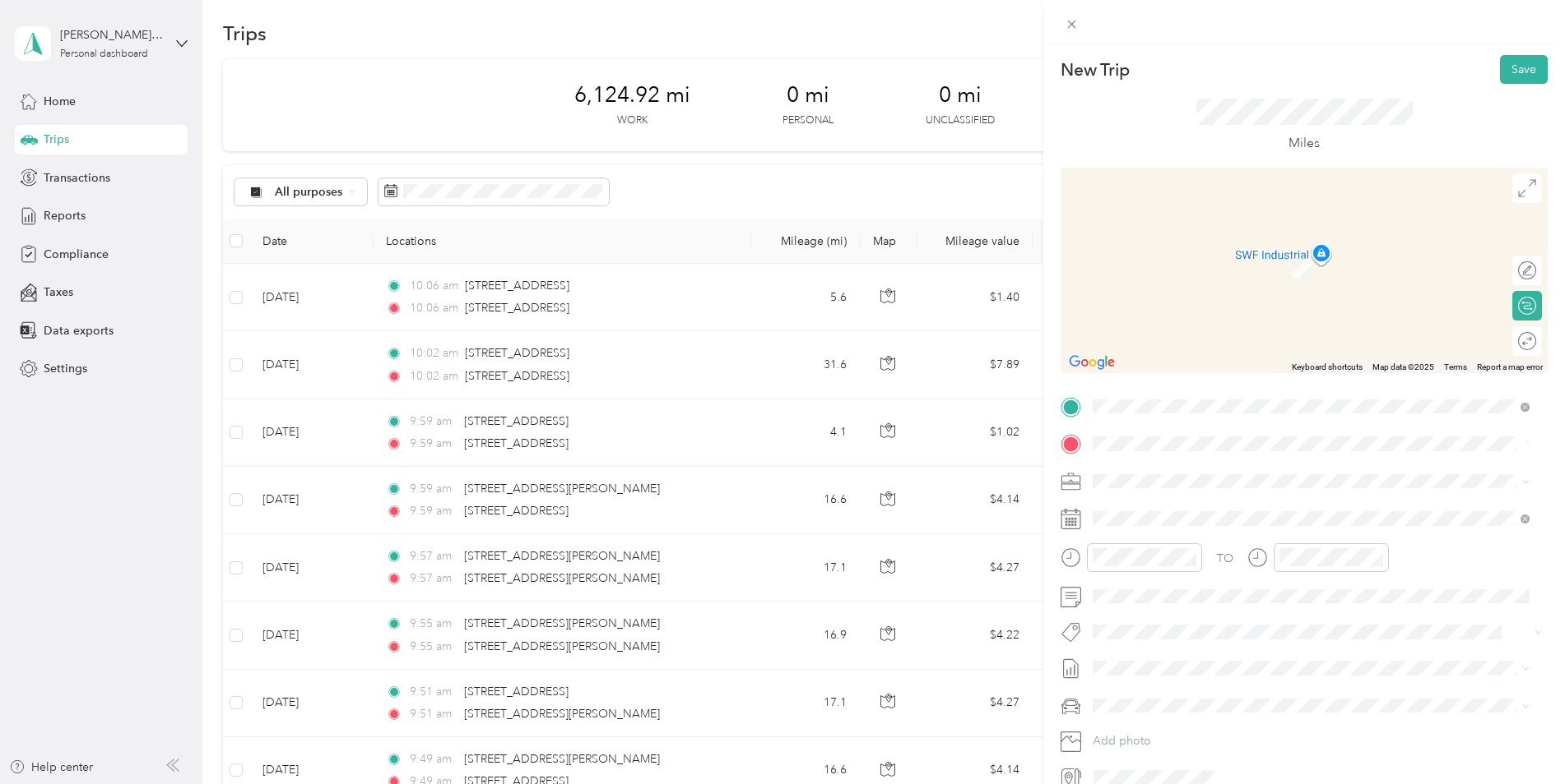
click at [1145, 511] on span "[STREET_ADDRESS][US_STATE]" at bounding box center [1206, 503] width 165 height 15
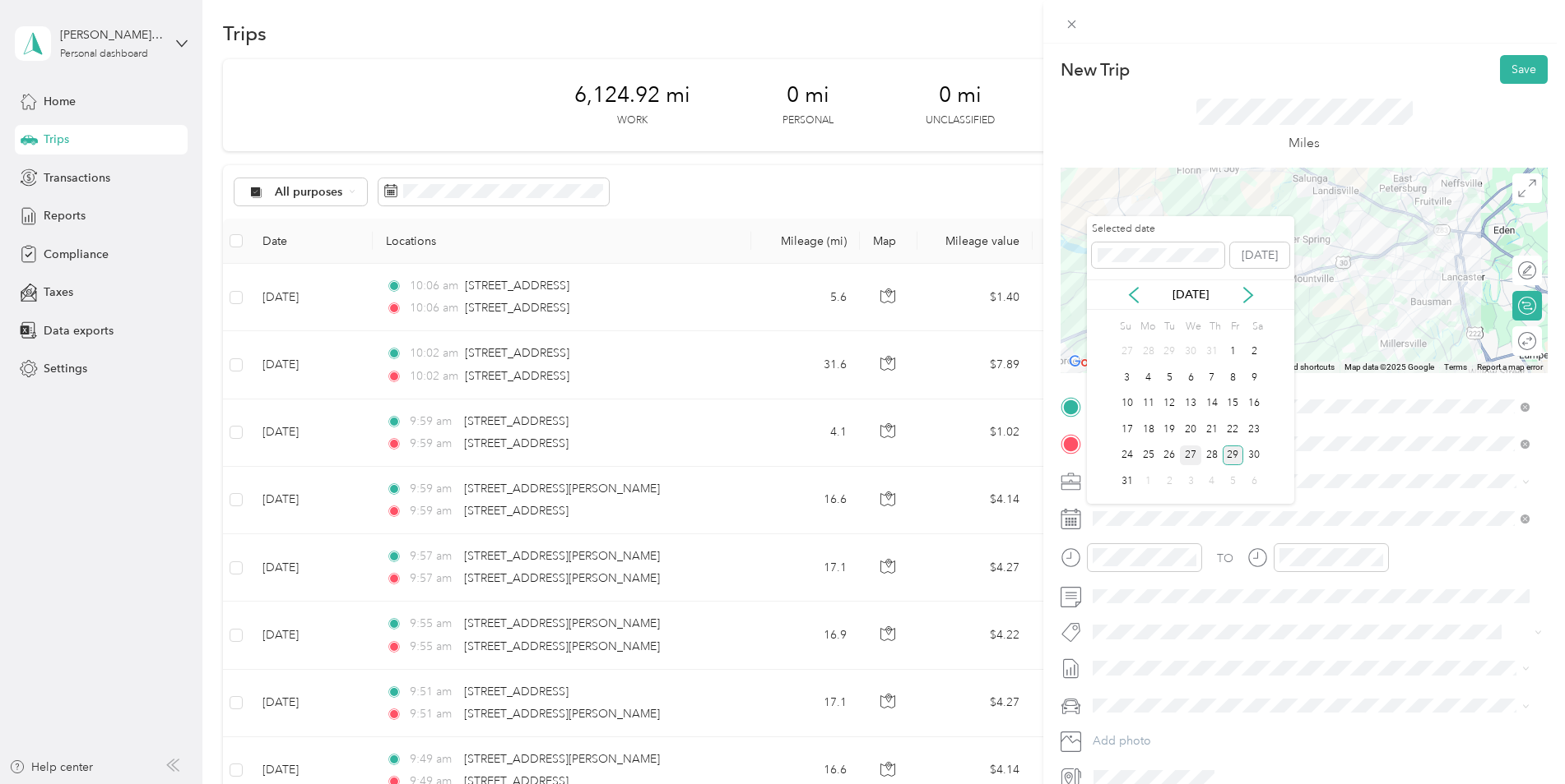
click at [1188, 455] on div "27" at bounding box center [1191, 456] width 22 height 21
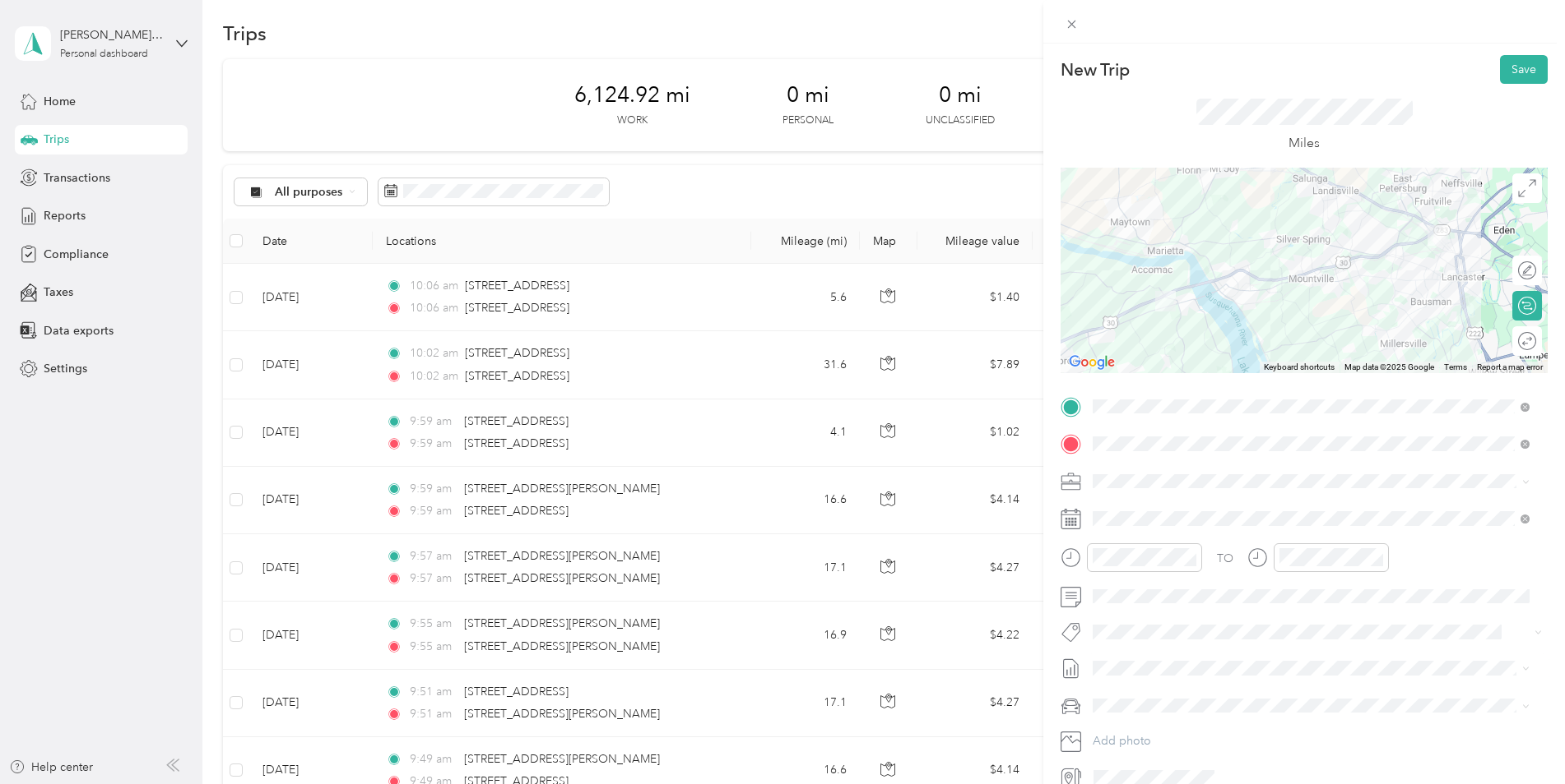
click at [1155, 712] on li "[DATE] - [DATE] Draft" at bounding box center [1310, 718] width 448 height 27
click at [1155, 723] on li "Jeep Gladiator" at bounding box center [1310, 734] width 448 height 29
click at [1411, 435] on span at bounding box center [1316, 444] width 461 height 27
click at [1506, 77] on button "Save" at bounding box center [1524, 69] width 47 height 29
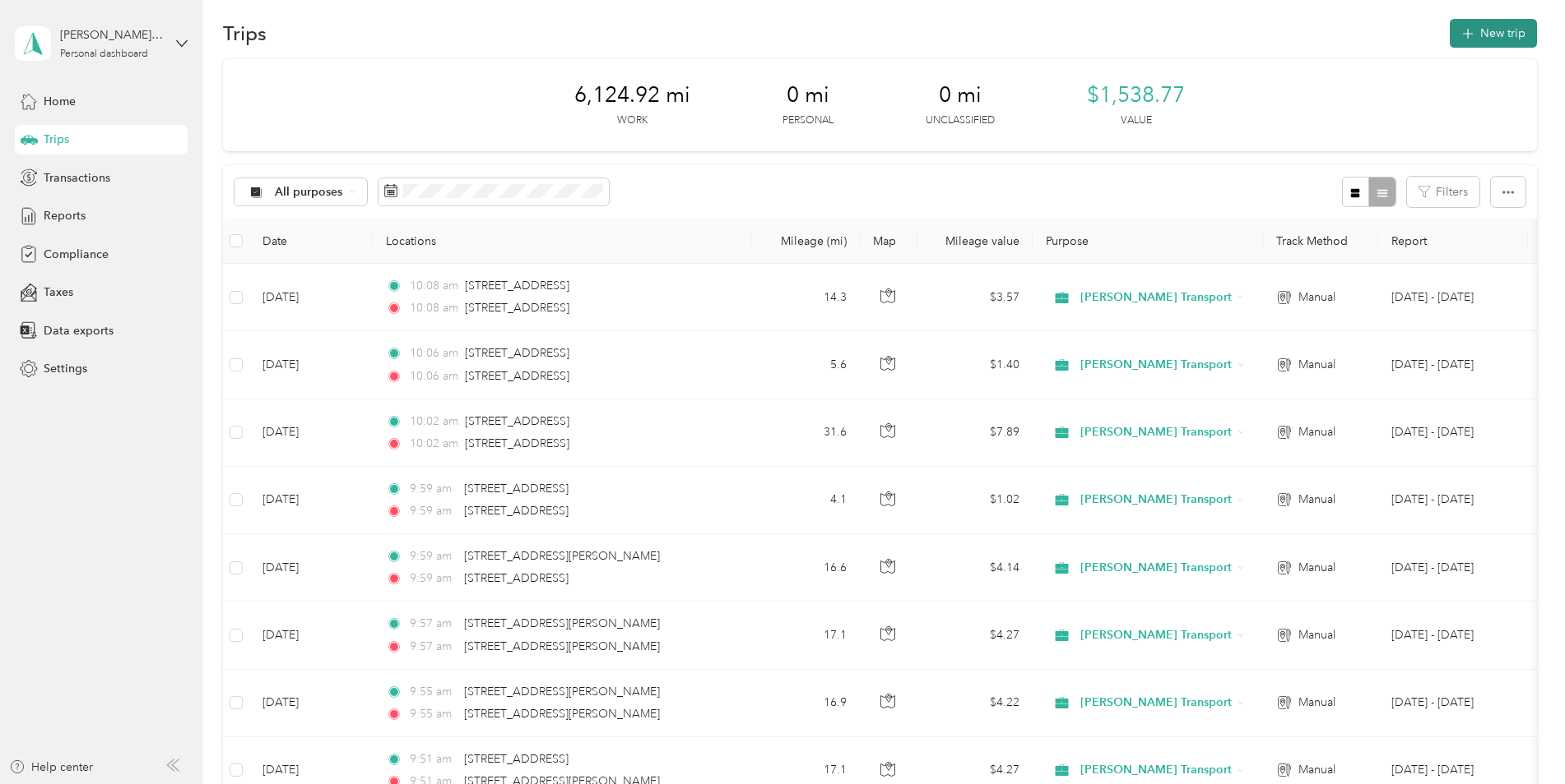
click at [1489, 35] on button "New trip" at bounding box center [1493, 33] width 87 height 29
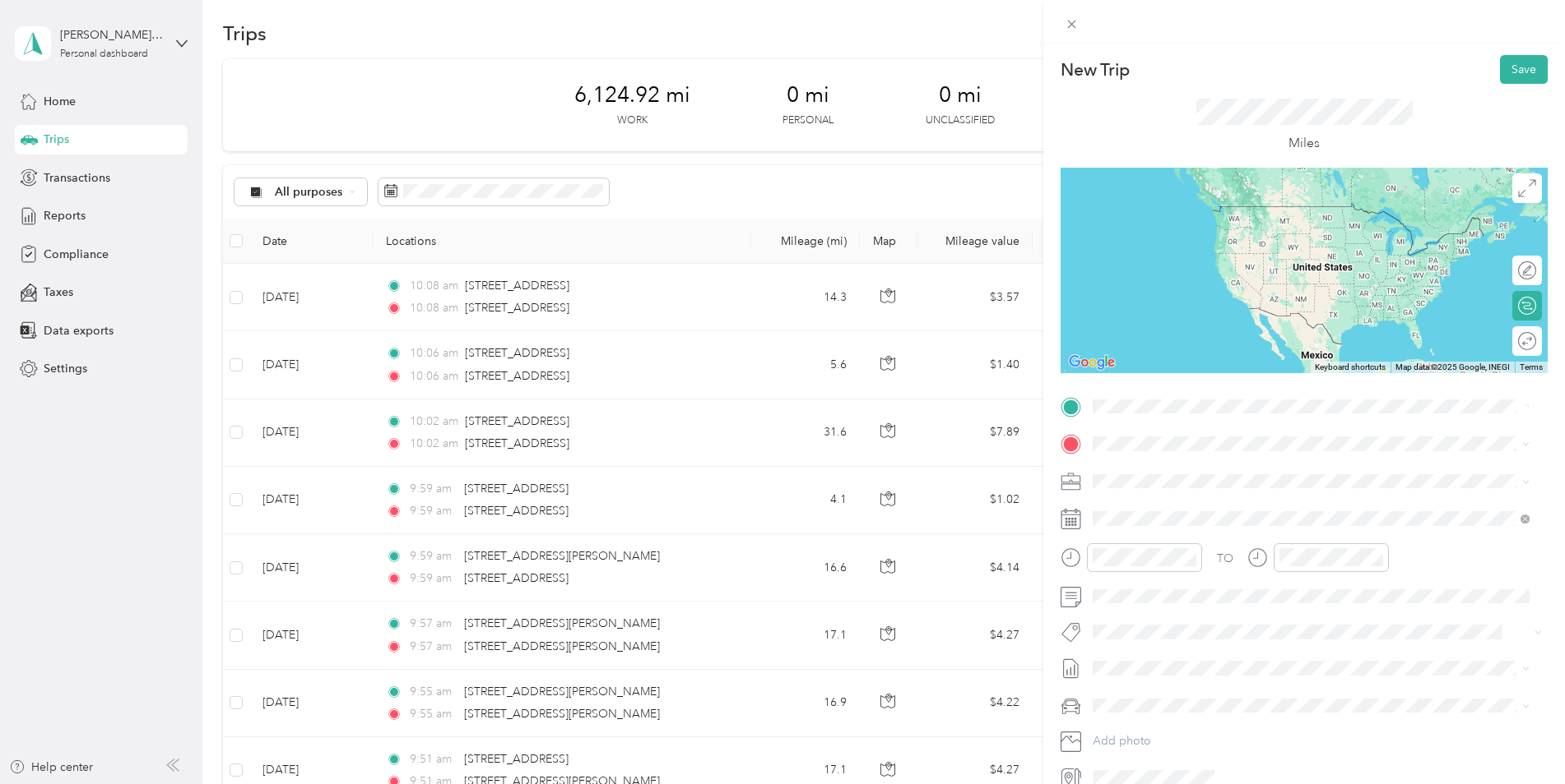
click at [1186, 463] on span "[STREET_ADDRESS][US_STATE]" at bounding box center [1206, 465] width 165 height 15
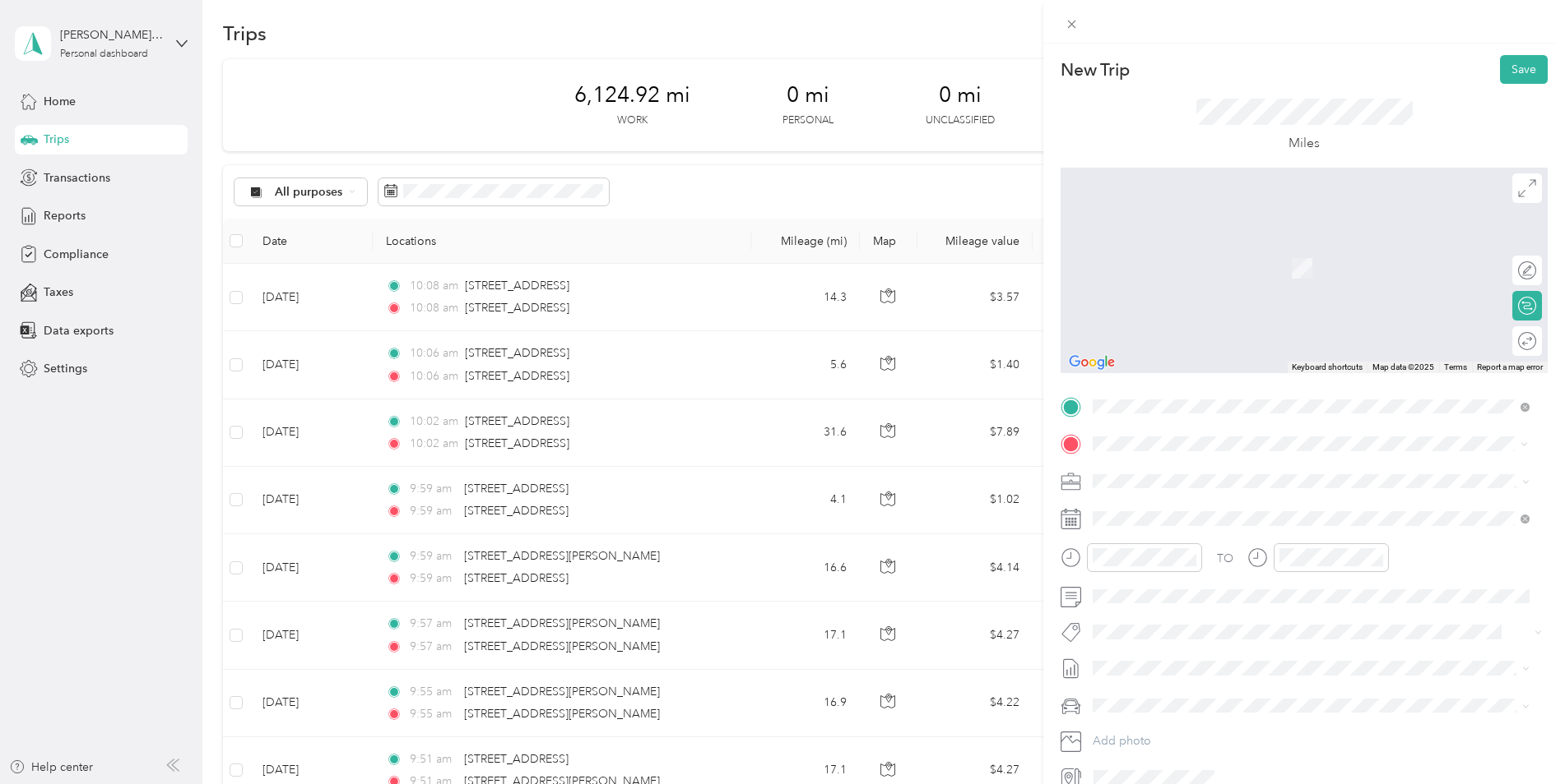
click at [1184, 505] on span "[STREET_ADDRESS][US_STATE]" at bounding box center [1206, 503] width 165 height 15
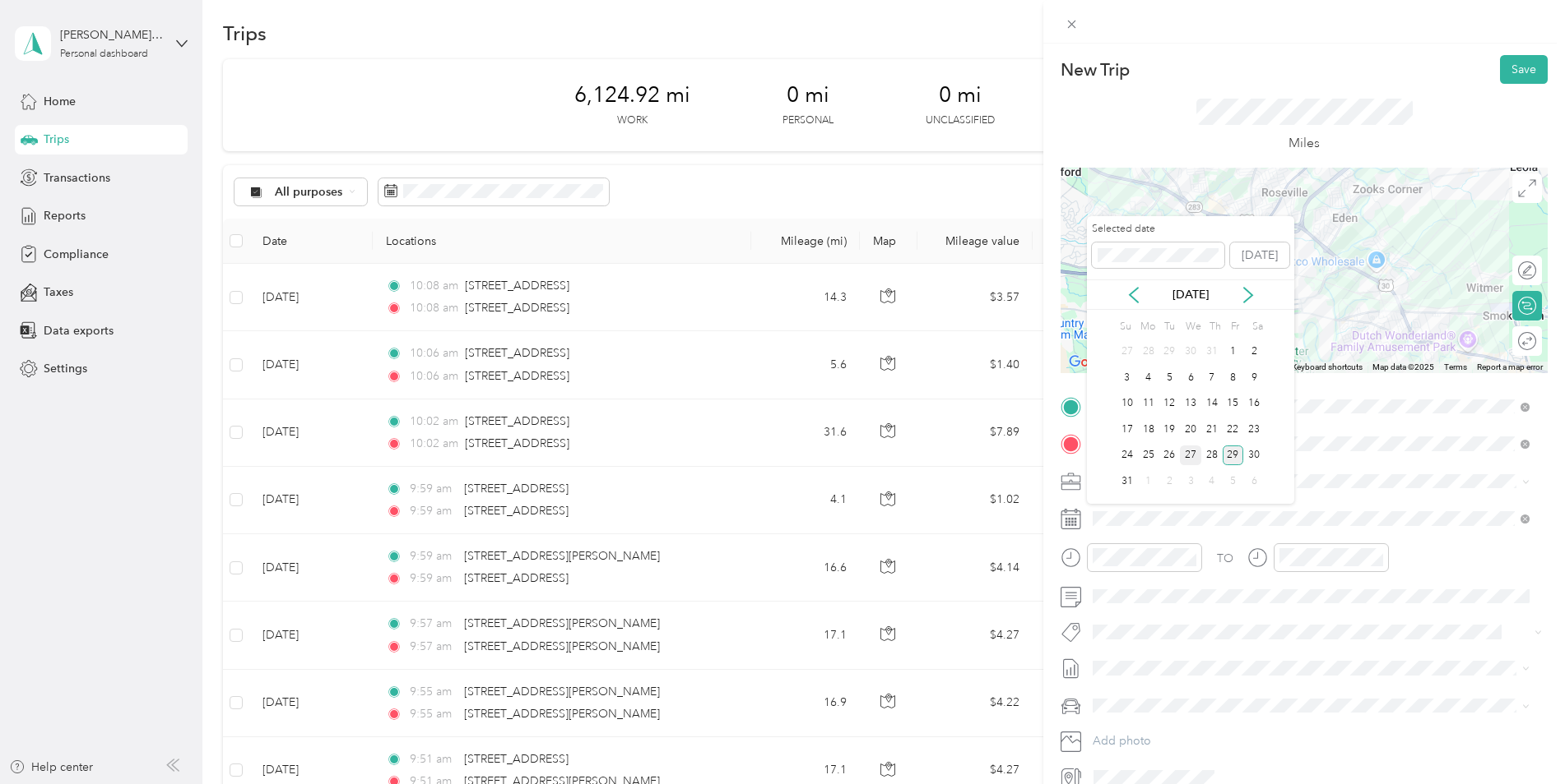
click at [1187, 455] on div "27" at bounding box center [1191, 456] width 22 height 21
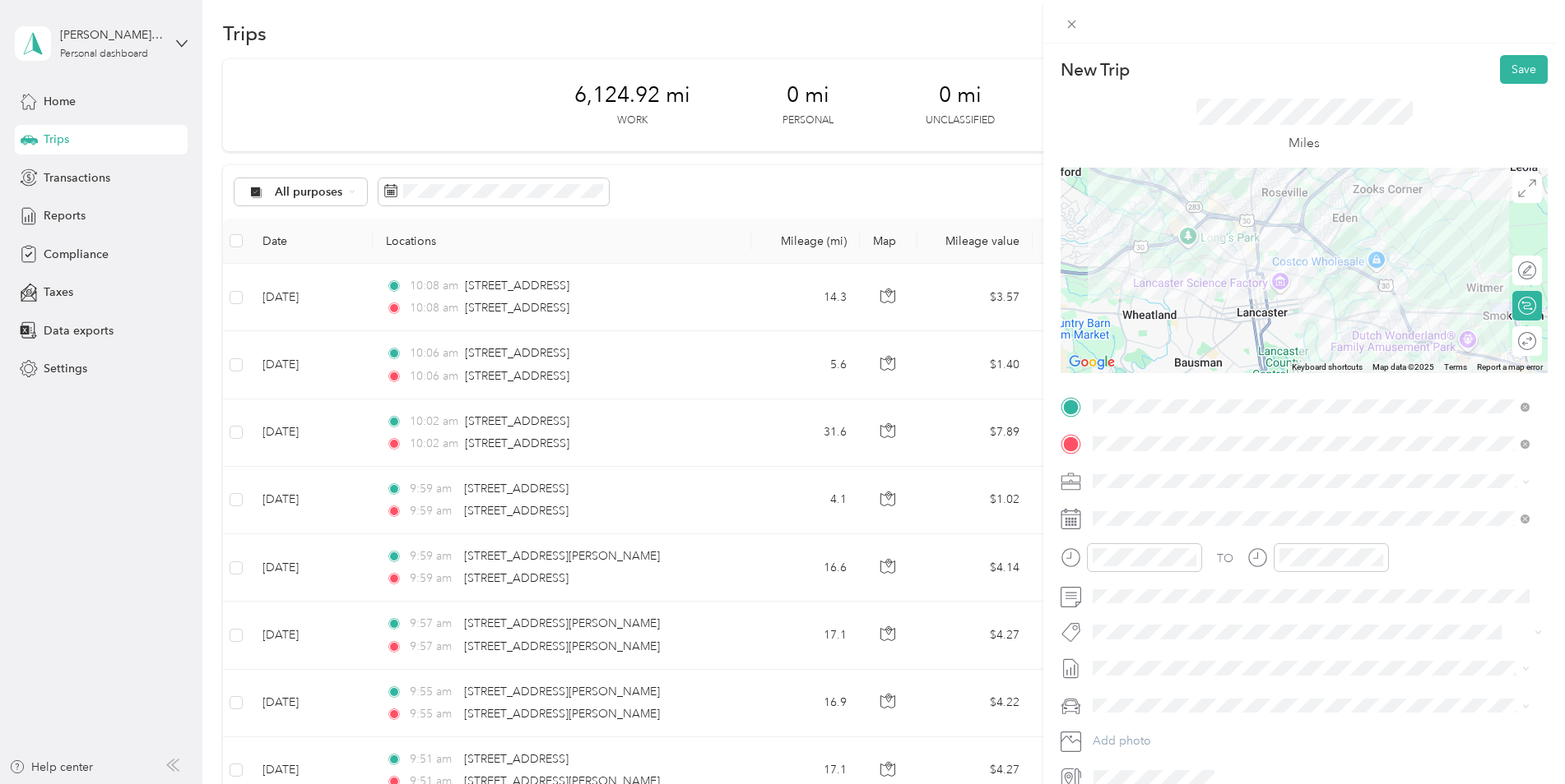
click at [1146, 714] on span "[DATE] - [DATE]" at bounding box center [1133, 720] width 82 height 18
click at [1151, 694] on span at bounding box center [1316, 706] width 461 height 27
click at [1159, 727] on div "Jeep Gladiator" at bounding box center [1310, 735] width 425 height 18
click at [1509, 61] on button "Save" at bounding box center [1524, 69] width 47 height 29
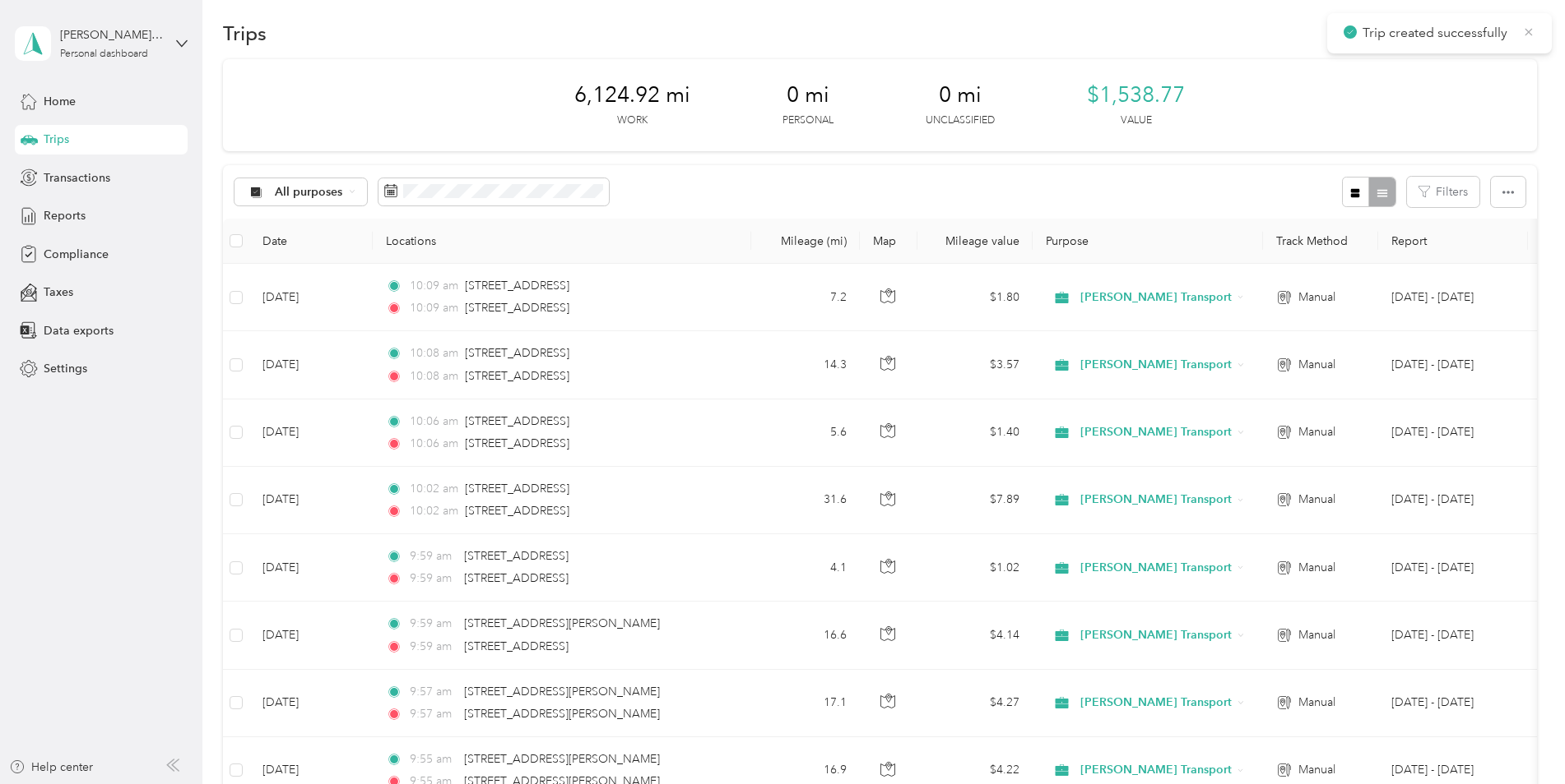
click at [1531, 28] on icon at bounding box center [1528, 32] width 13 height 15
click at [1509, 37] on button "New trip" at bounding box center [1493, 33] width 87 height 29
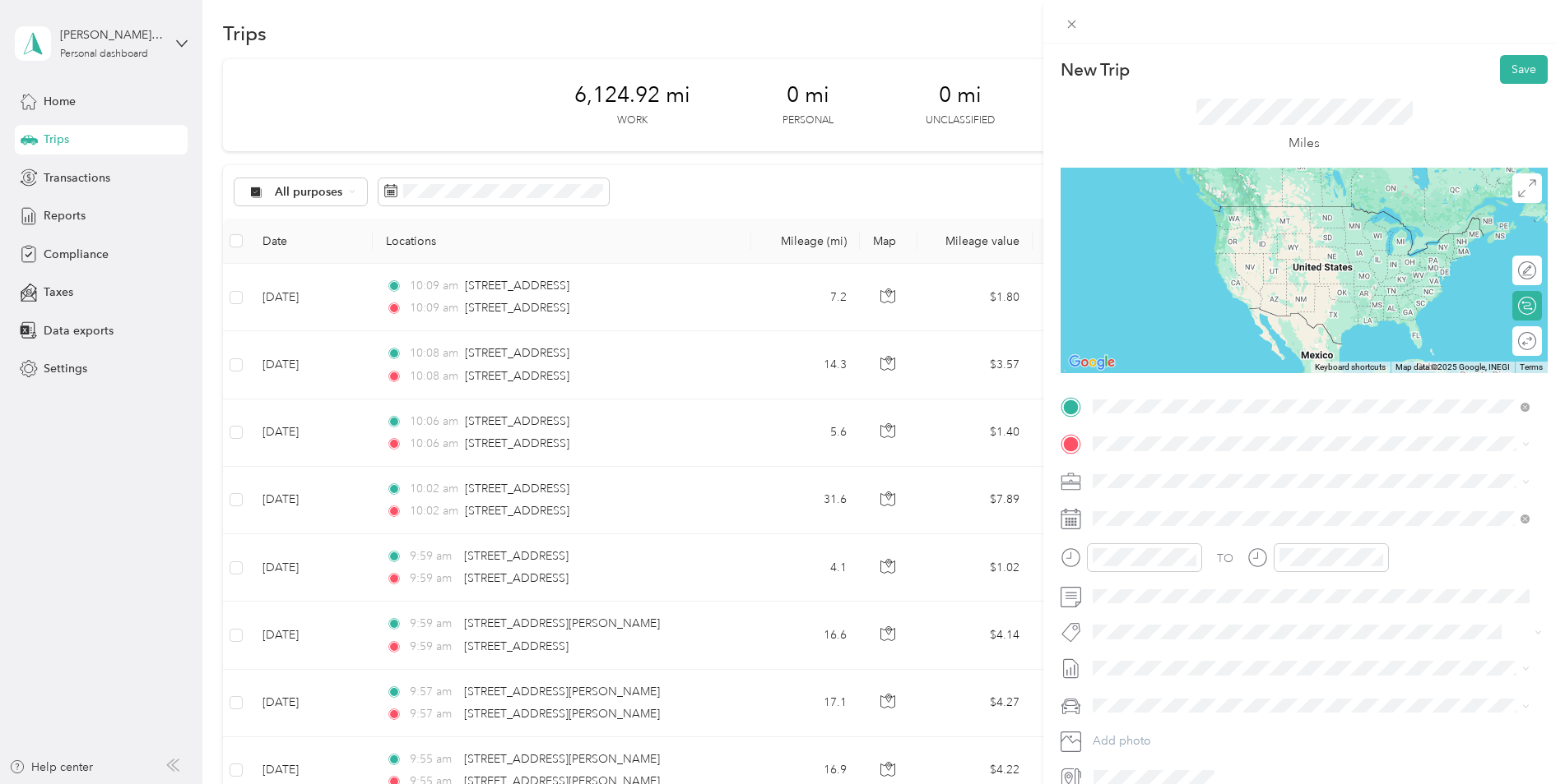
click at [1221, 477] on div "[STREET_ADDRESS][US_STATE]" at bounding box center [1310, 466] width 425 height 23
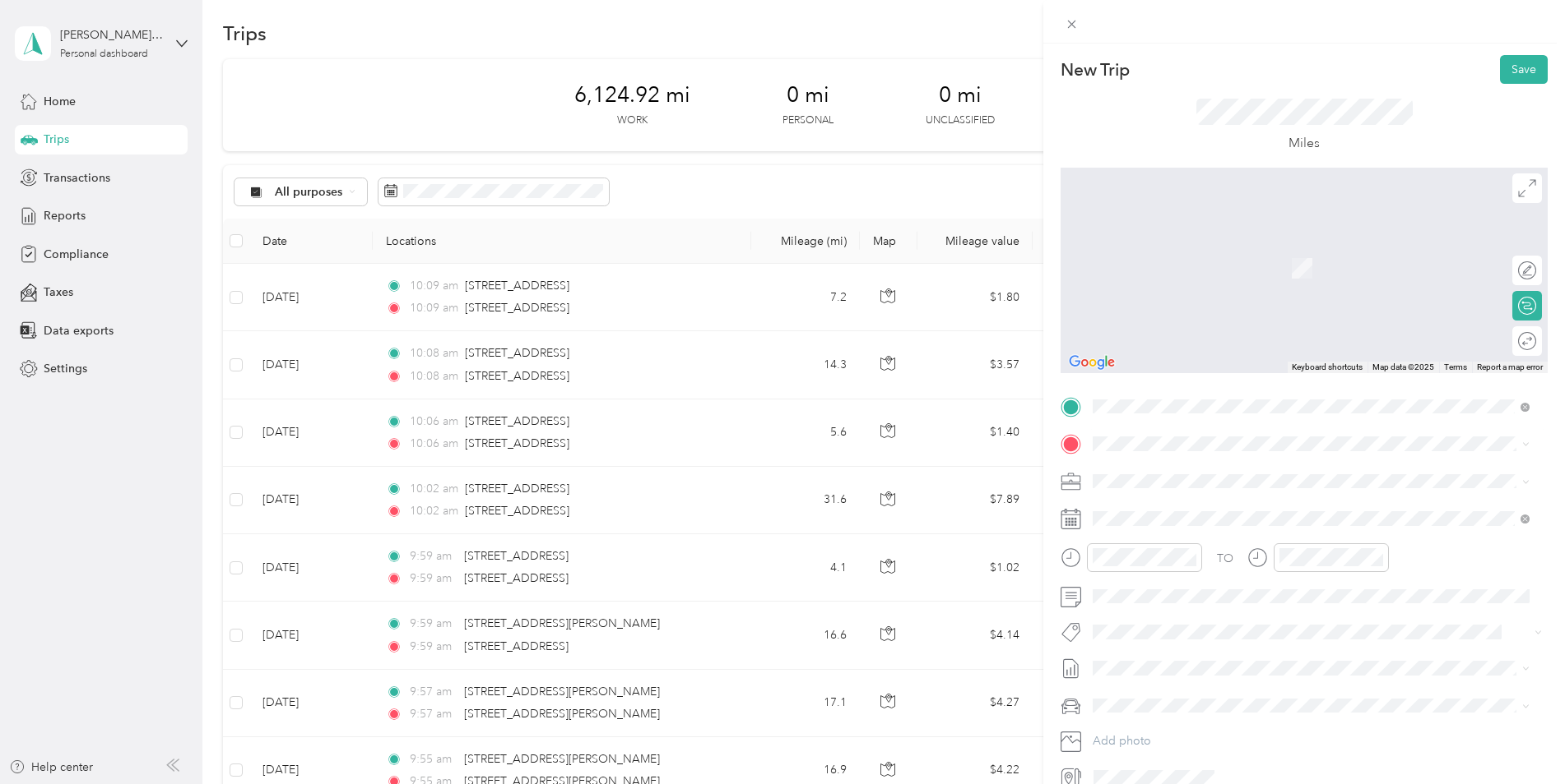
click at [1195, 503] on span "[STREET_ADDRESS][US_STATE]" at bounding box center [1206, 502] width 165 height 15
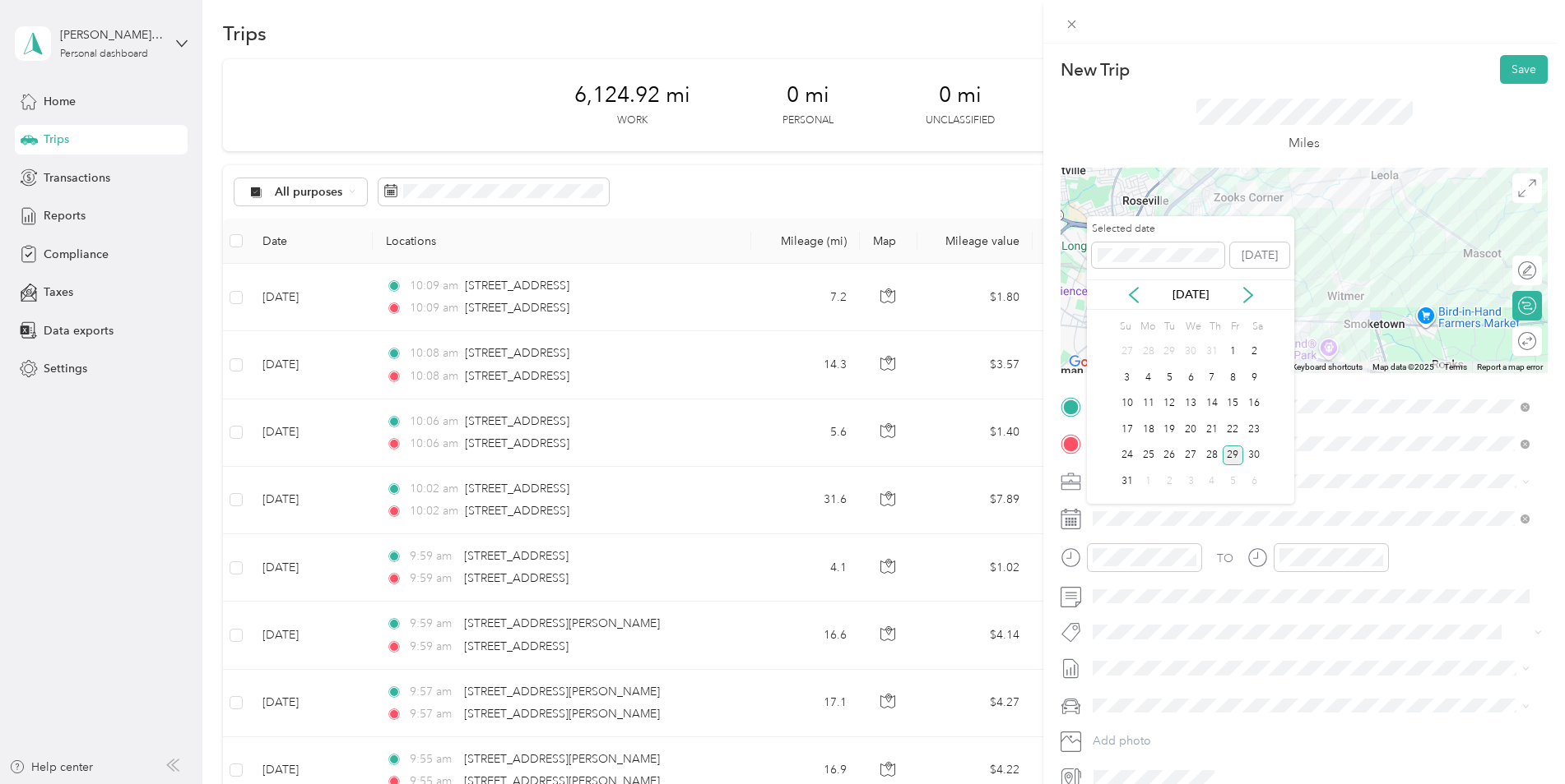
click at [1235, 458] on div "29" at bounding box center [1233, 456] width 22 height 21
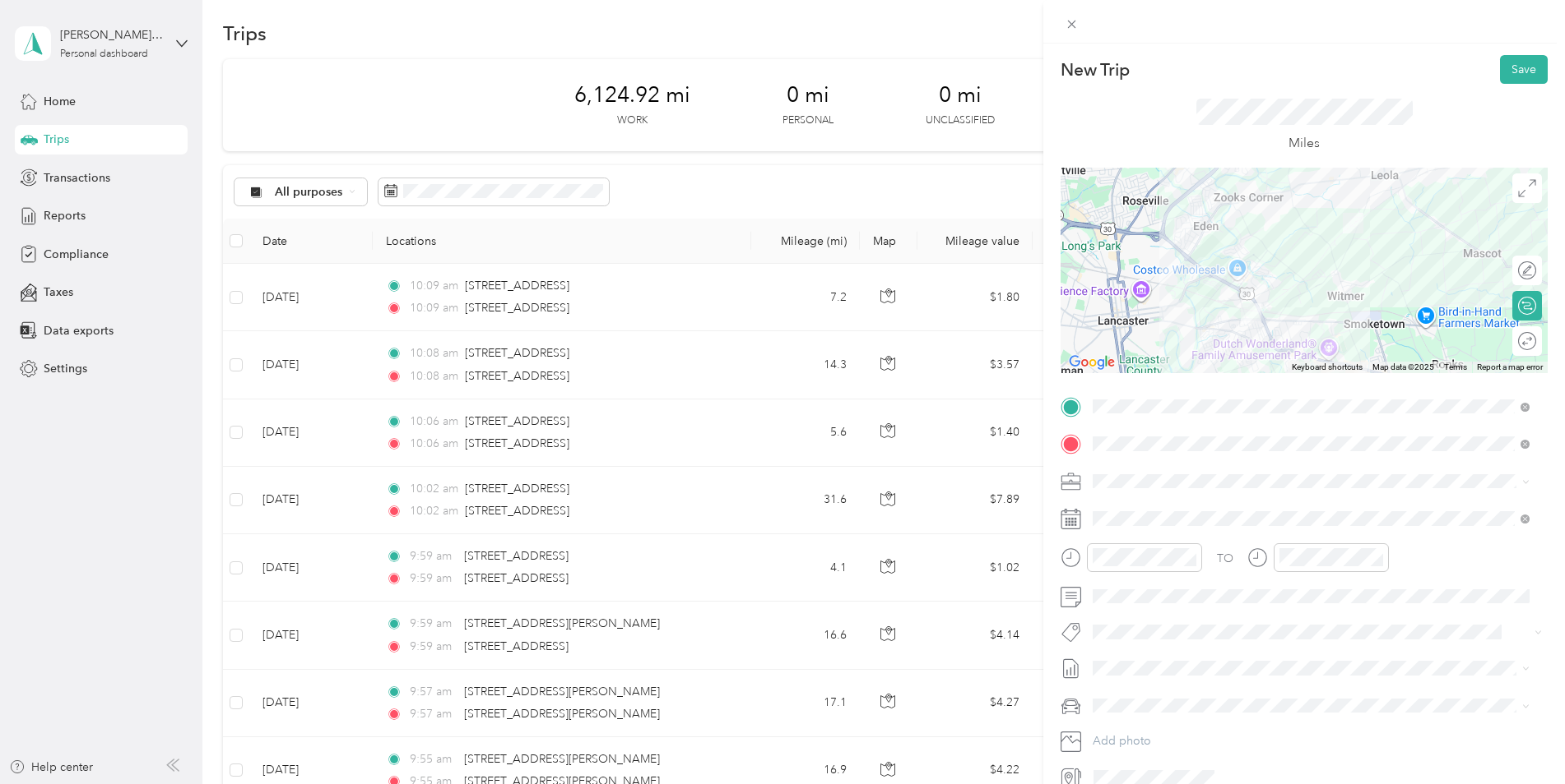
click at [1123, 720] on span "[DATE] - [DATE]" at bounding box center [1133, 719] width 82 height 18
click at [1126, 725] on li "Jeep Gladiator" at bounding box center [1310, 731] width 448 height 29
click at [1502, 59] on button "Save" at bounding box center [1524, 69] width 47 height 29
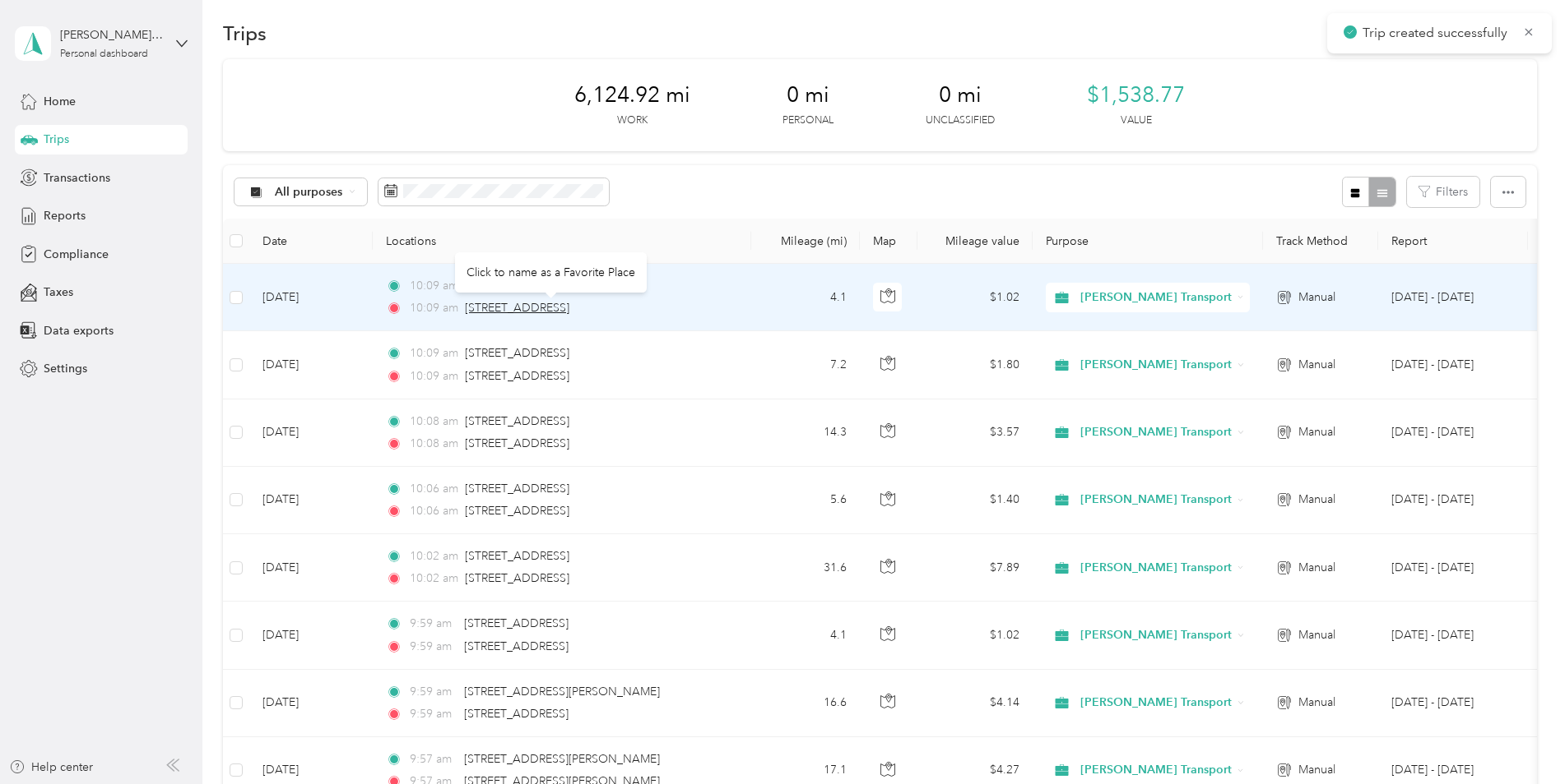
click at [550, 307] on span "[STREET_ADDRESS]" at bounding box center [517, 308] width 105 height 14
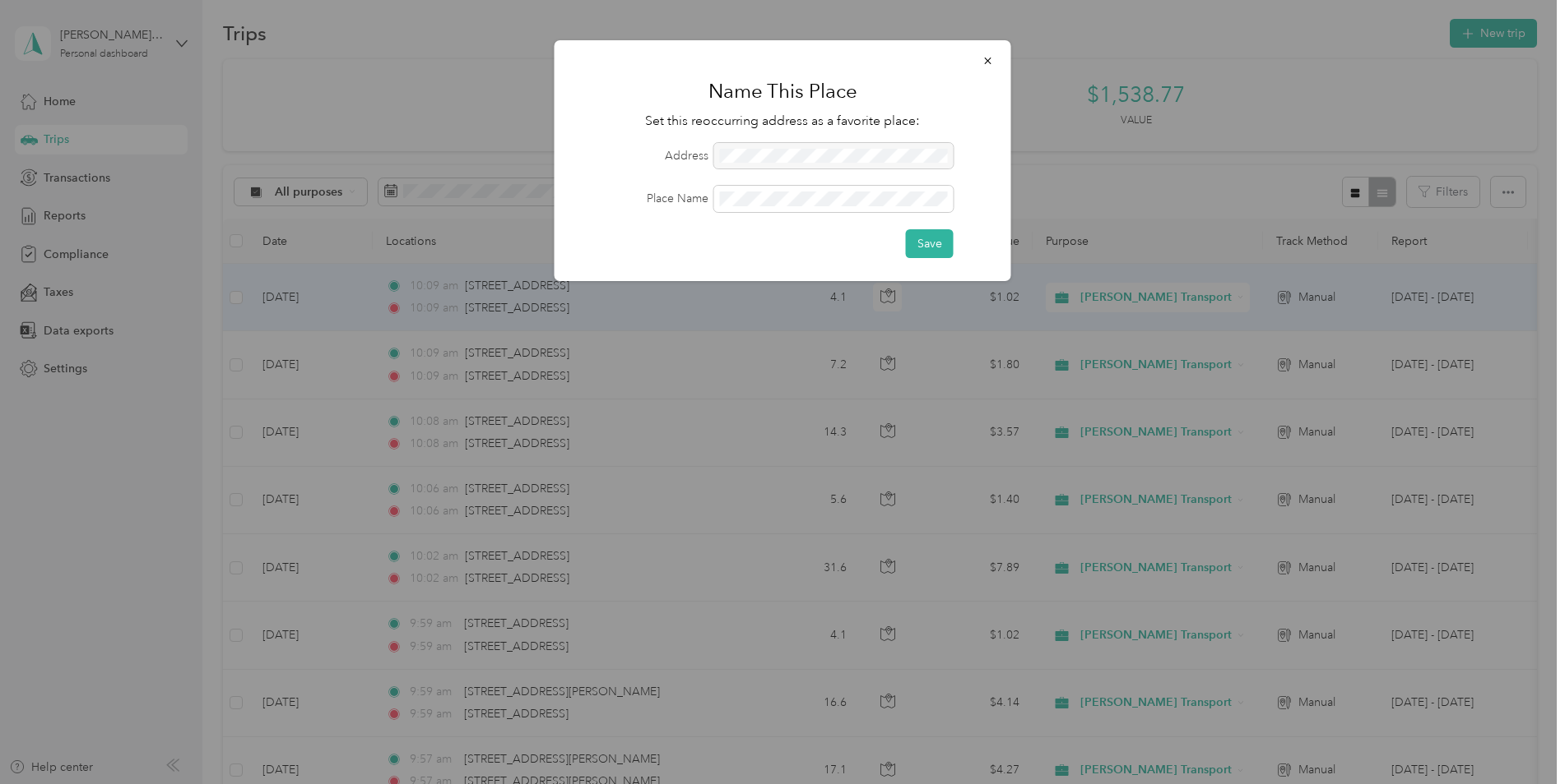
drag, startPoint x: 903, startPoint y: 157, endPoint x: 758, endPoint y: 158, distance: 145.0
click at [758, 158] on div at bounding box center [834, 156] width 240 height 27
click at [995, 63] on button "button" at bounding box center [988, 60] width 35 height 29
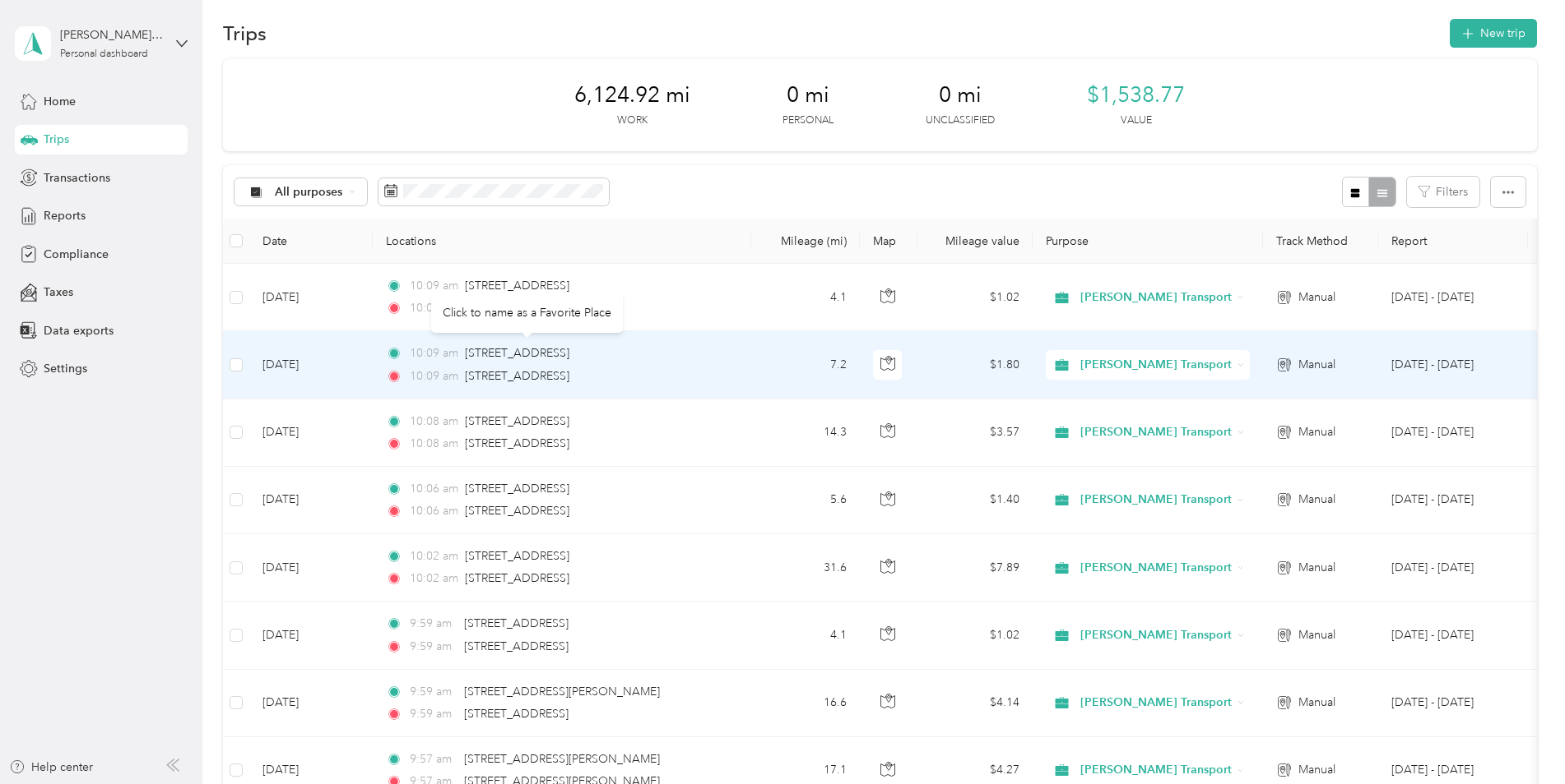
click at [533, 304] on div "Click to name as a Favorite Place" at bounding box center [527, 313] width 191 height 40
click at [533, 304] on div "Click to name as a Favorite Place" at bounding box center [527, 319] width 191 height 40
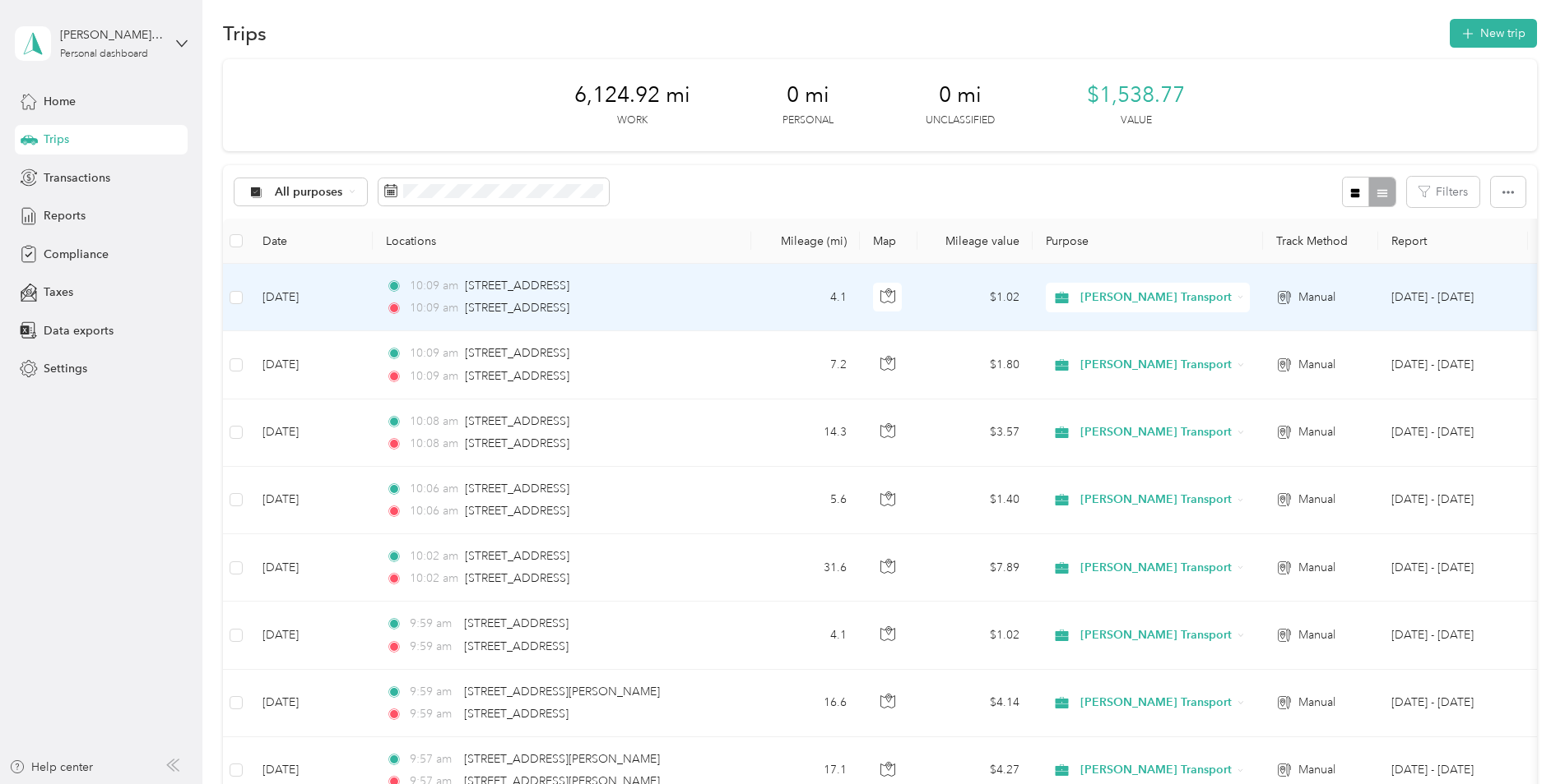
click at [396, 287] on icon at bounding box center [394, 286] width 8 height 8
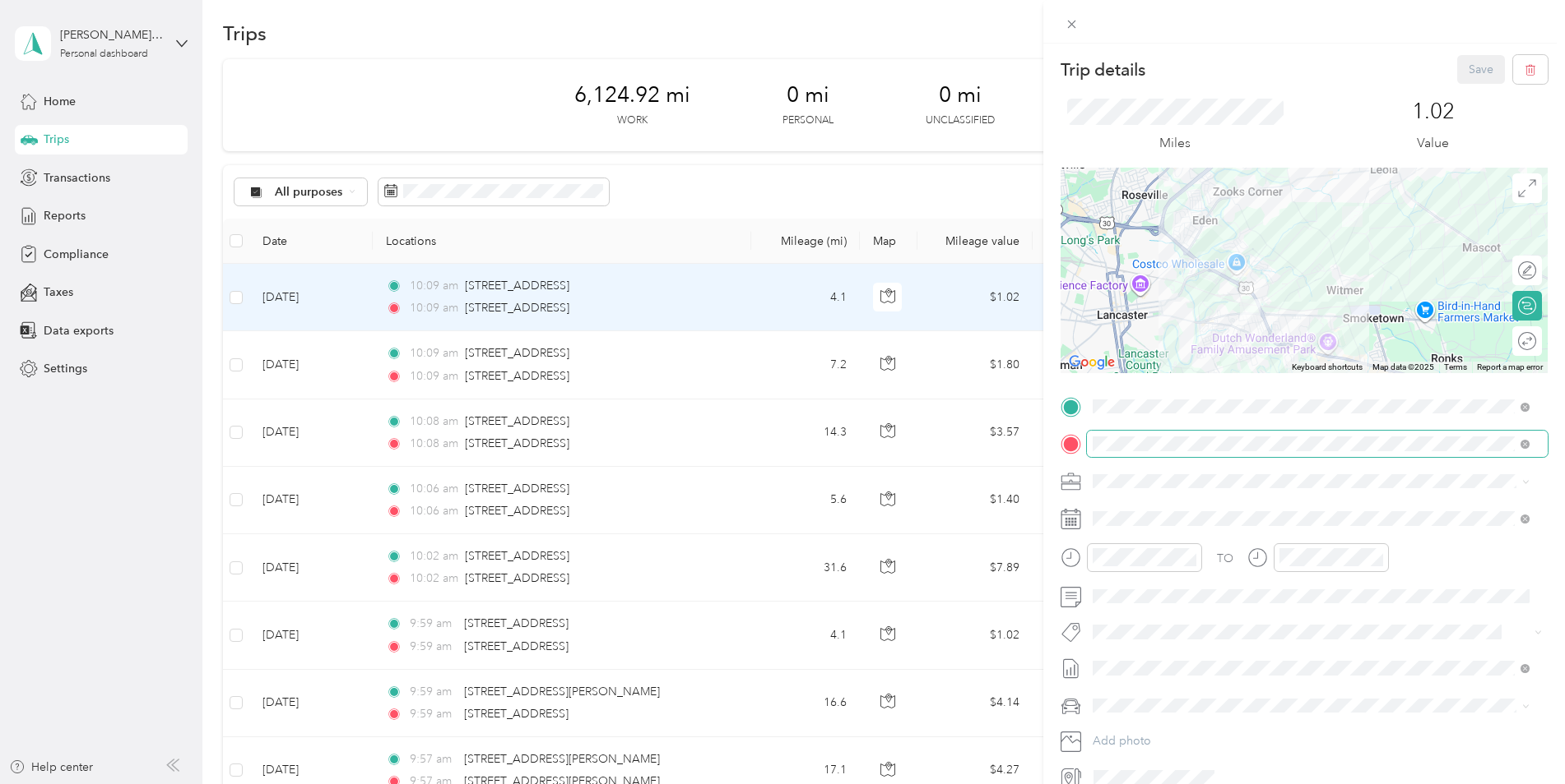
click at [1313, 436] on span at bounding box center [1316, 444] width 461 height 27
click at [989, 18] on div "Trip details Save This trip cannot be edited because it is either under review,…" at bounding box center [782, 392] width 1565 height 784
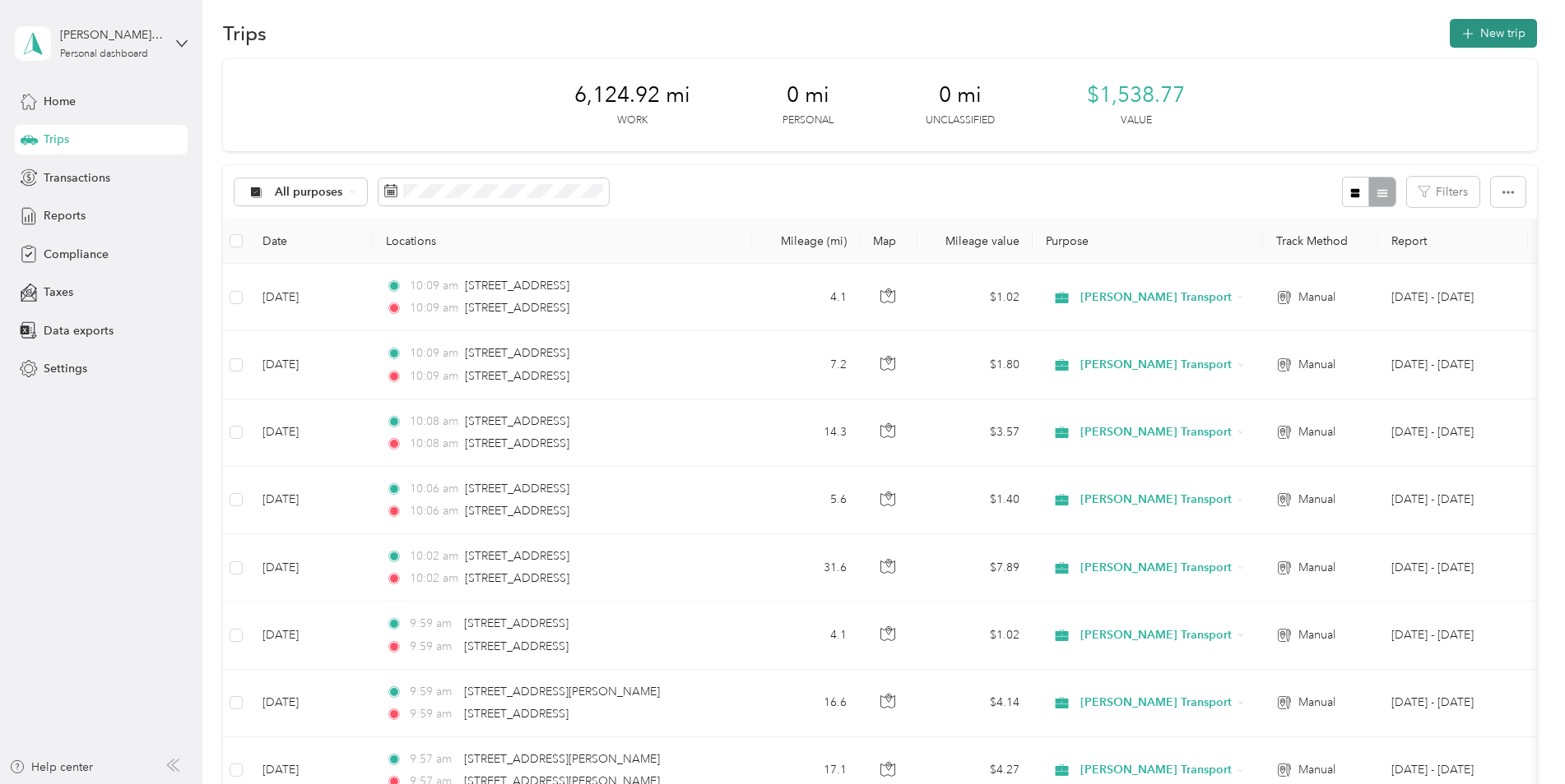
click at [1502, 45] on button "New trip" at bounding box center [1493, 33] width 87 height 29
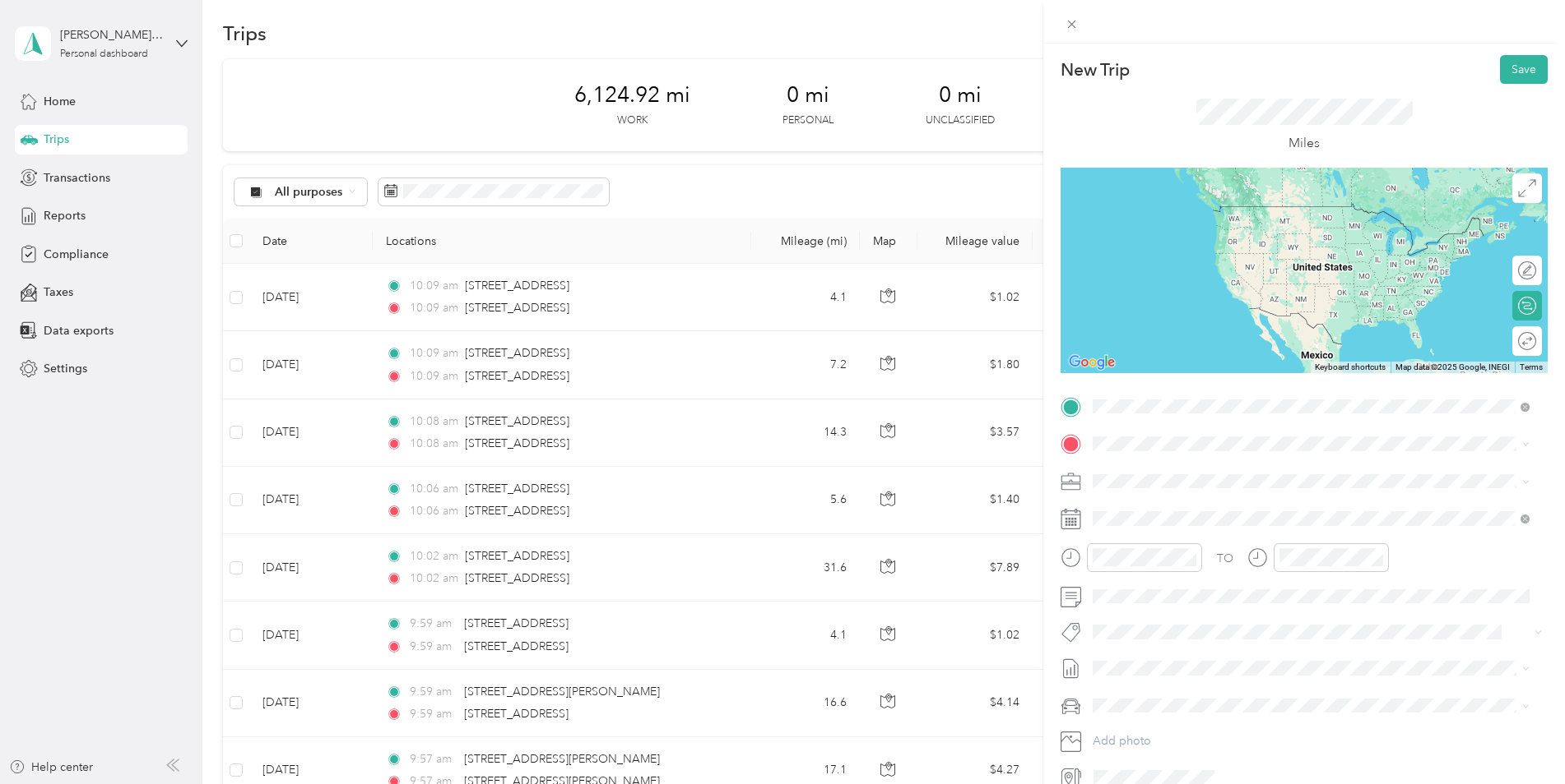
click at [1189, 472] on span "[STREET_ADDRESS][US_STATE]" at bounding box center [1206, 465] width 165 height 15
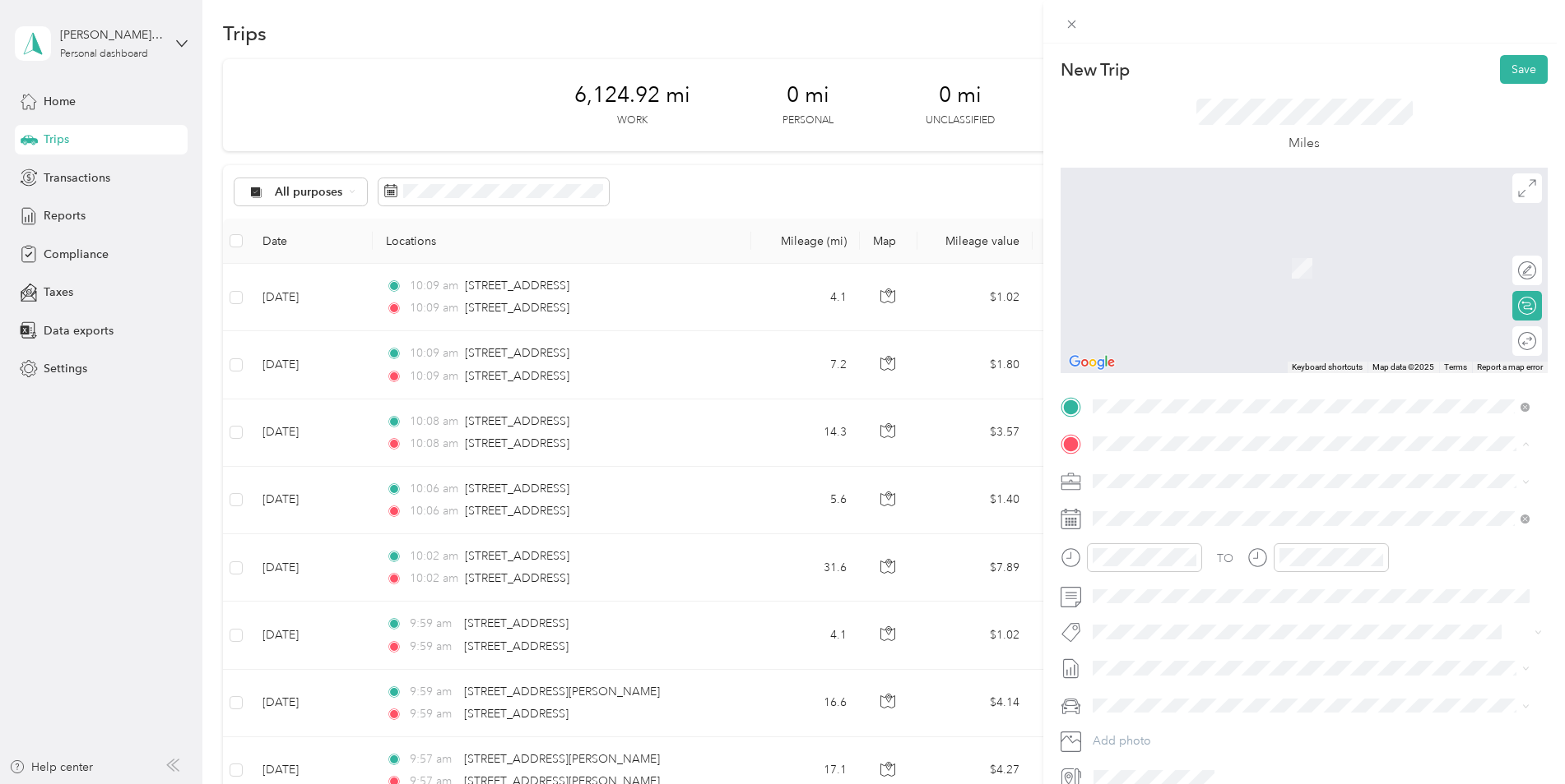
click at [1151, 555] on strong "Home" at bounding box center [1140, 560] width 33 height 15
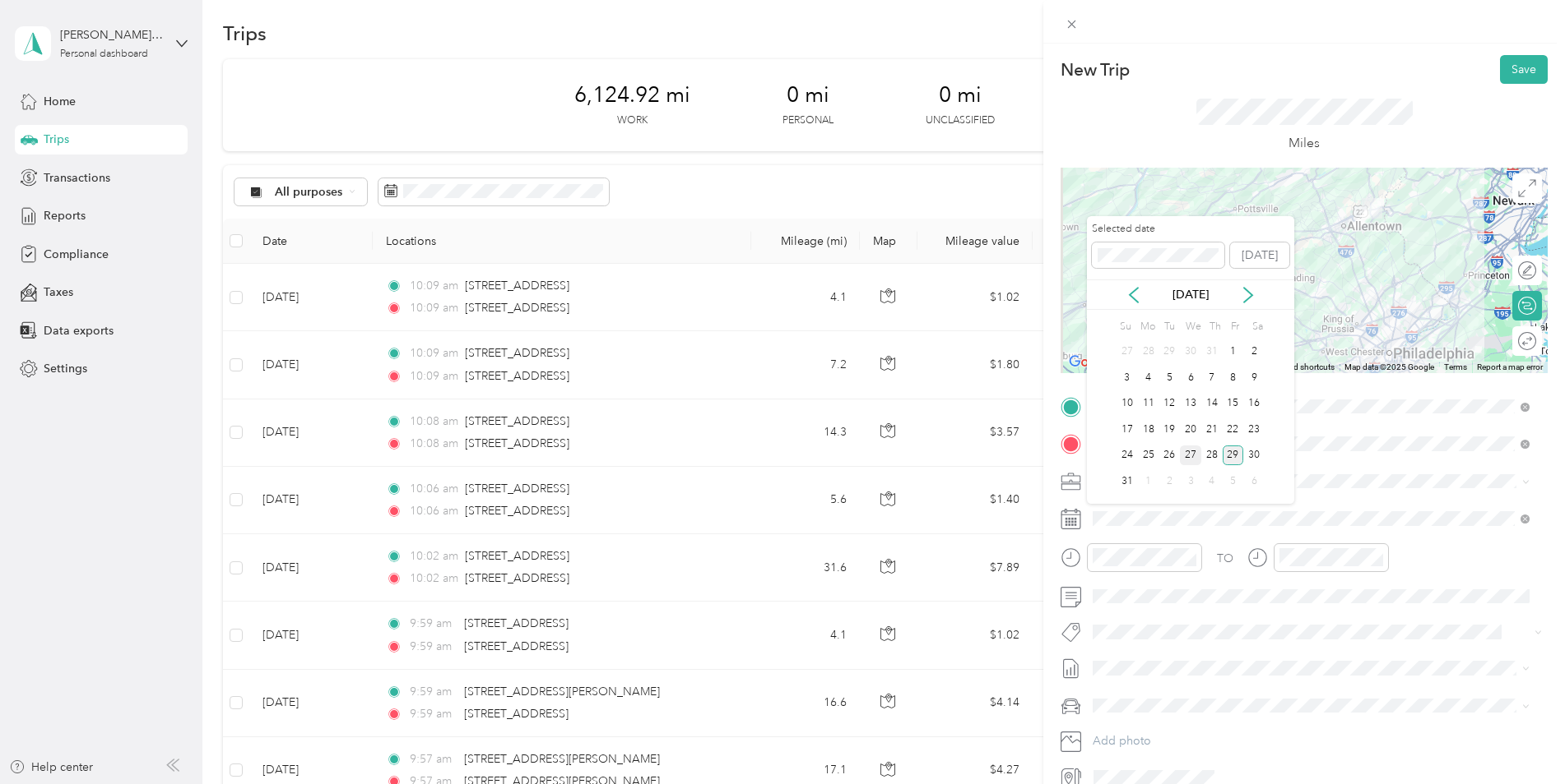
click at [1194, 458] on div "27" at bounding box center [1191, 456] width 22 height 21
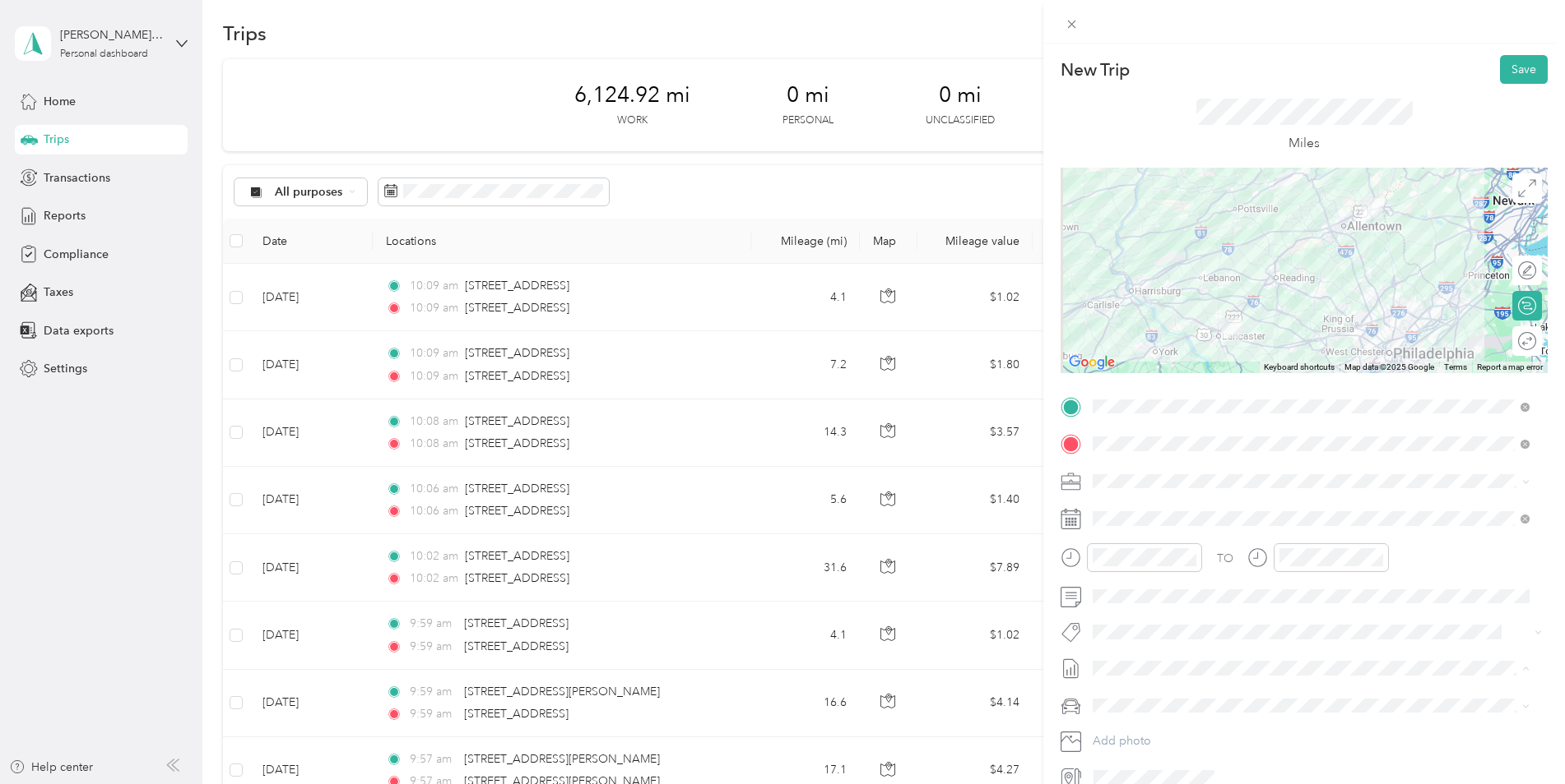
click at [1161, 715] on span "[DATE] - [DATE]" at bounding box center [1133, 724] width 82 height 18
click at [1166, 731] on span "Jeep Gladiator" at bounding box center [1137, 735] width 77 height 14
click at [1500, 77] on button "Save" at bounding box center [1524, 69] width 47 height 29
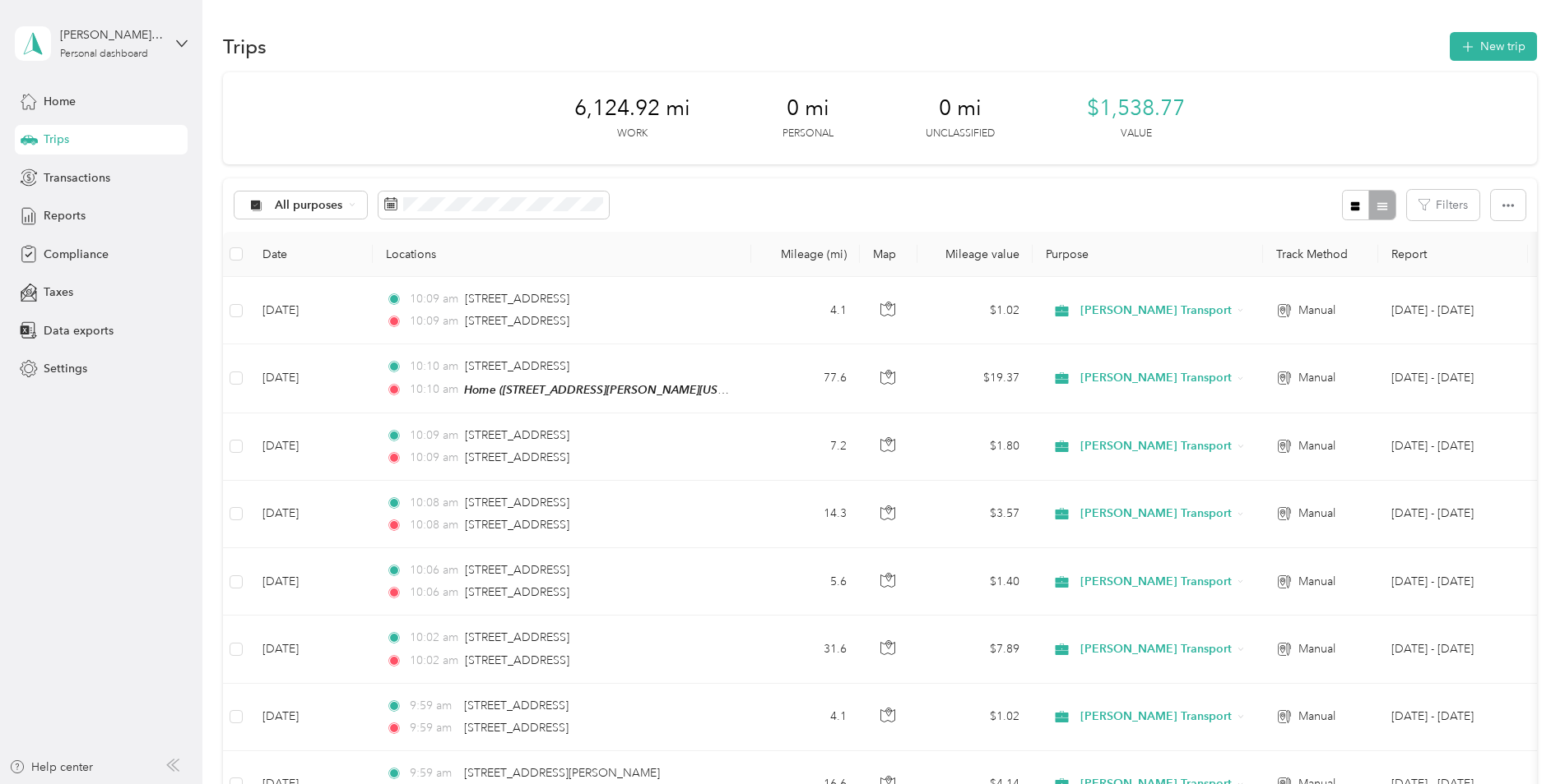
click at [37, 118] on div "Home Trips Transactions Reports Compliance Taxes Data exports Settings" at bounding box center [101, 236] width 173 height 298
click at [50, 105] on span "Home" at bounding box center [59, 102] width 33 height 18
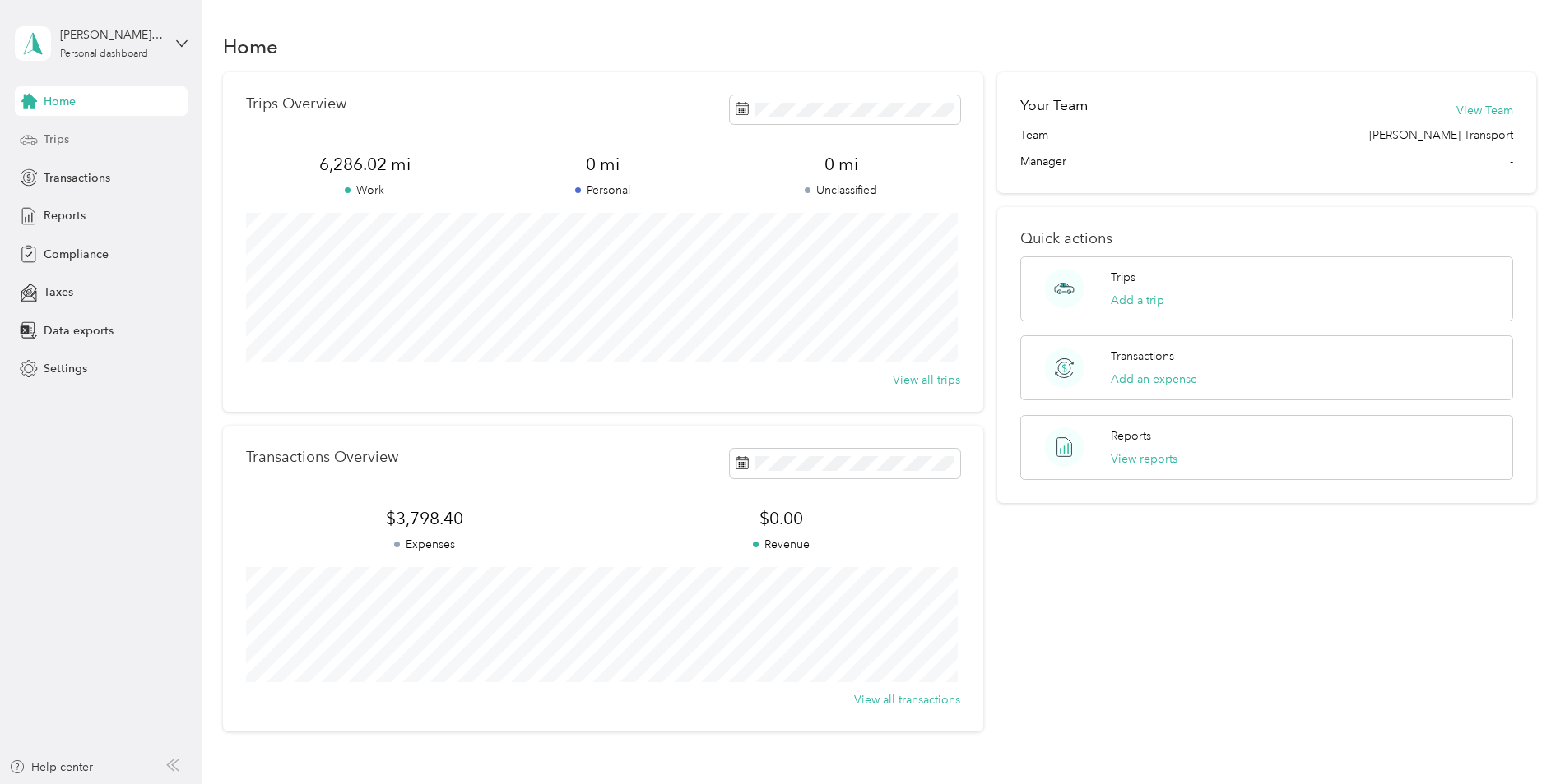
click at [76, 144] on div "Trips" at bounding box center [101, 140] width 173 height 30
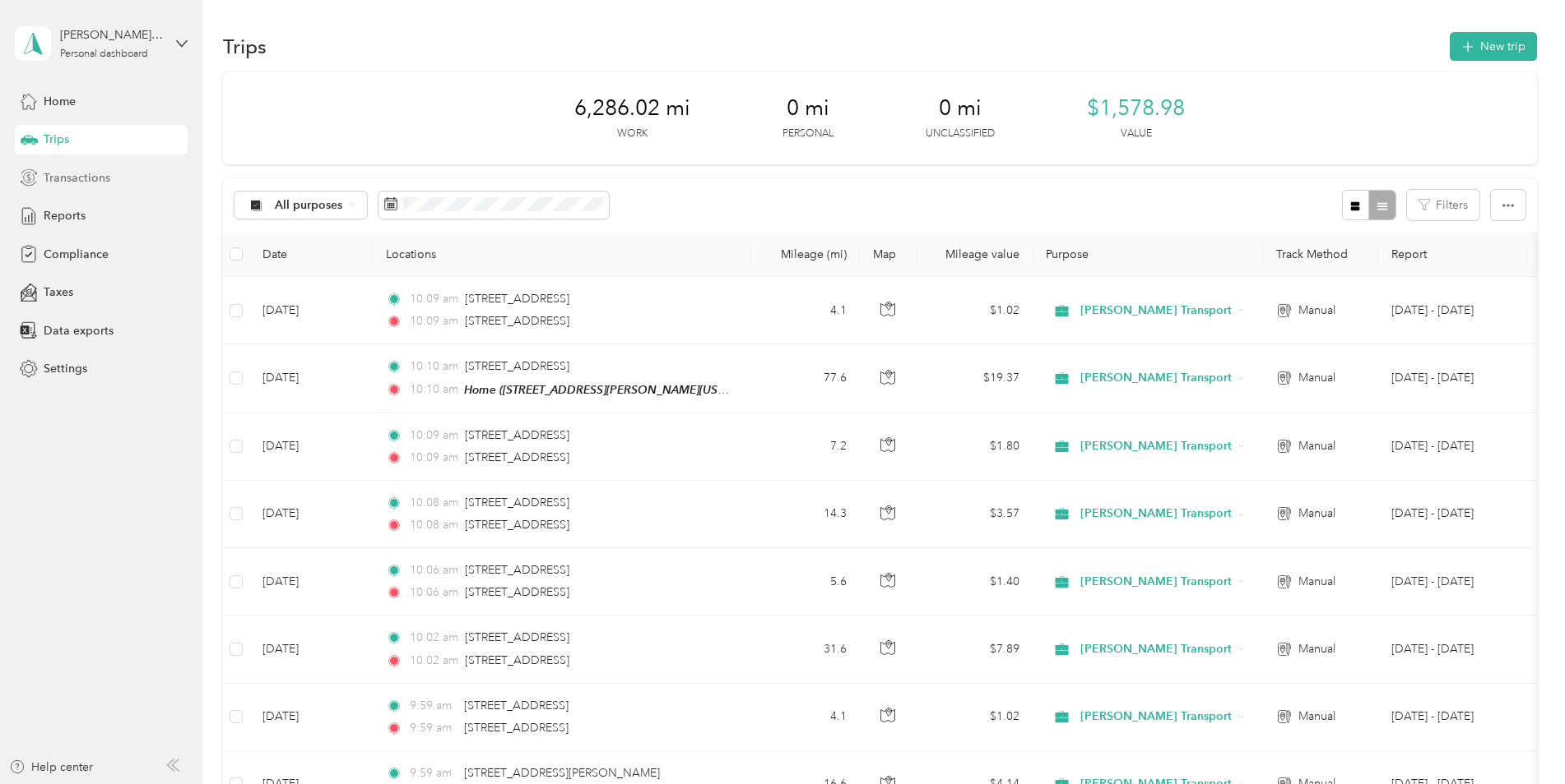
click at [80, 183] on span "Transactions" at bounding box center [77, 178] width 67 height 18
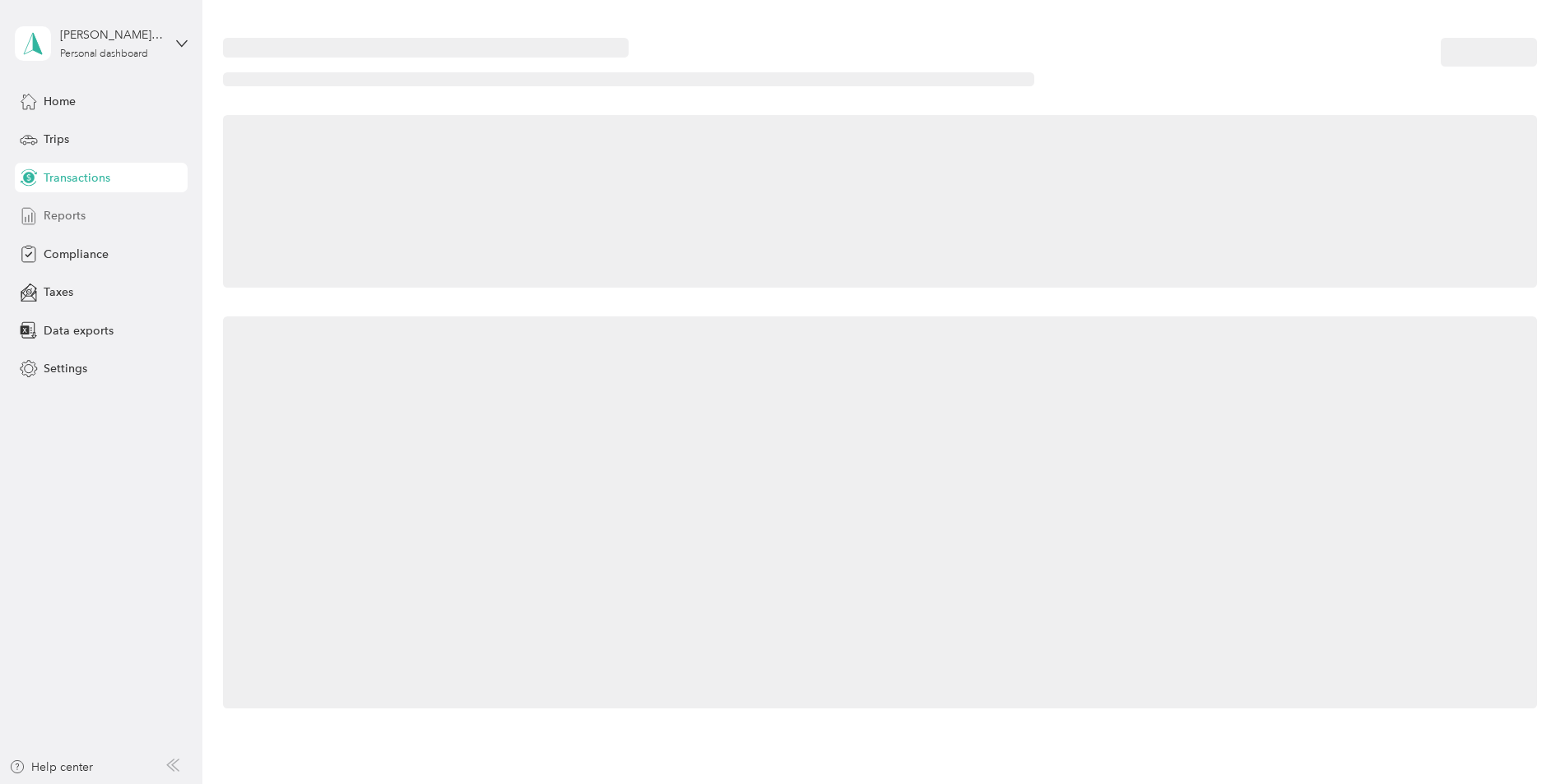
click at [76, 216] on span "Reports" at bounding box center [64, 216] width 42 height 18
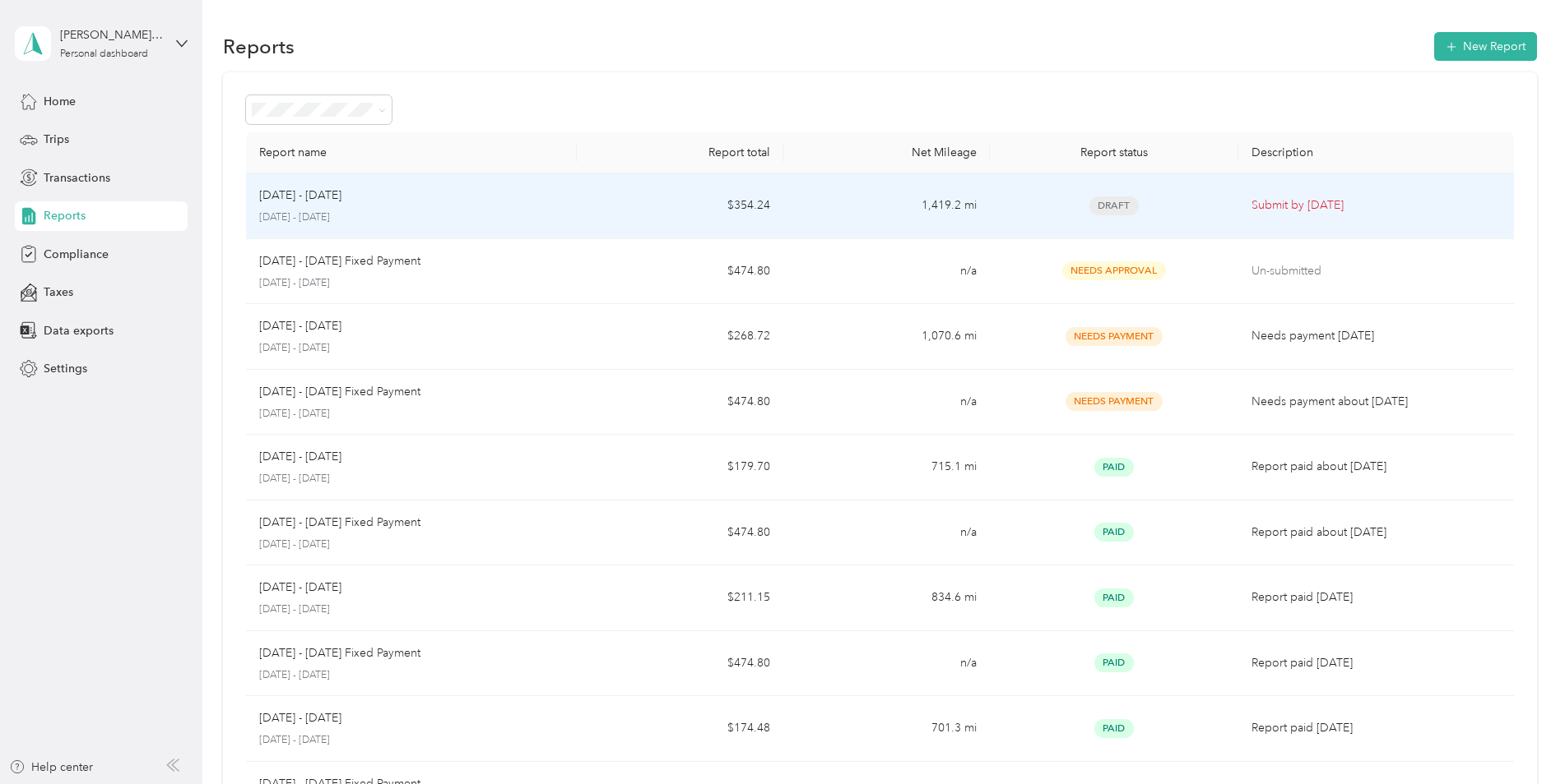
click at [277, 204] on p "[DATE] - [DATE]" at bounding box center [300, 195] width 82 height 18
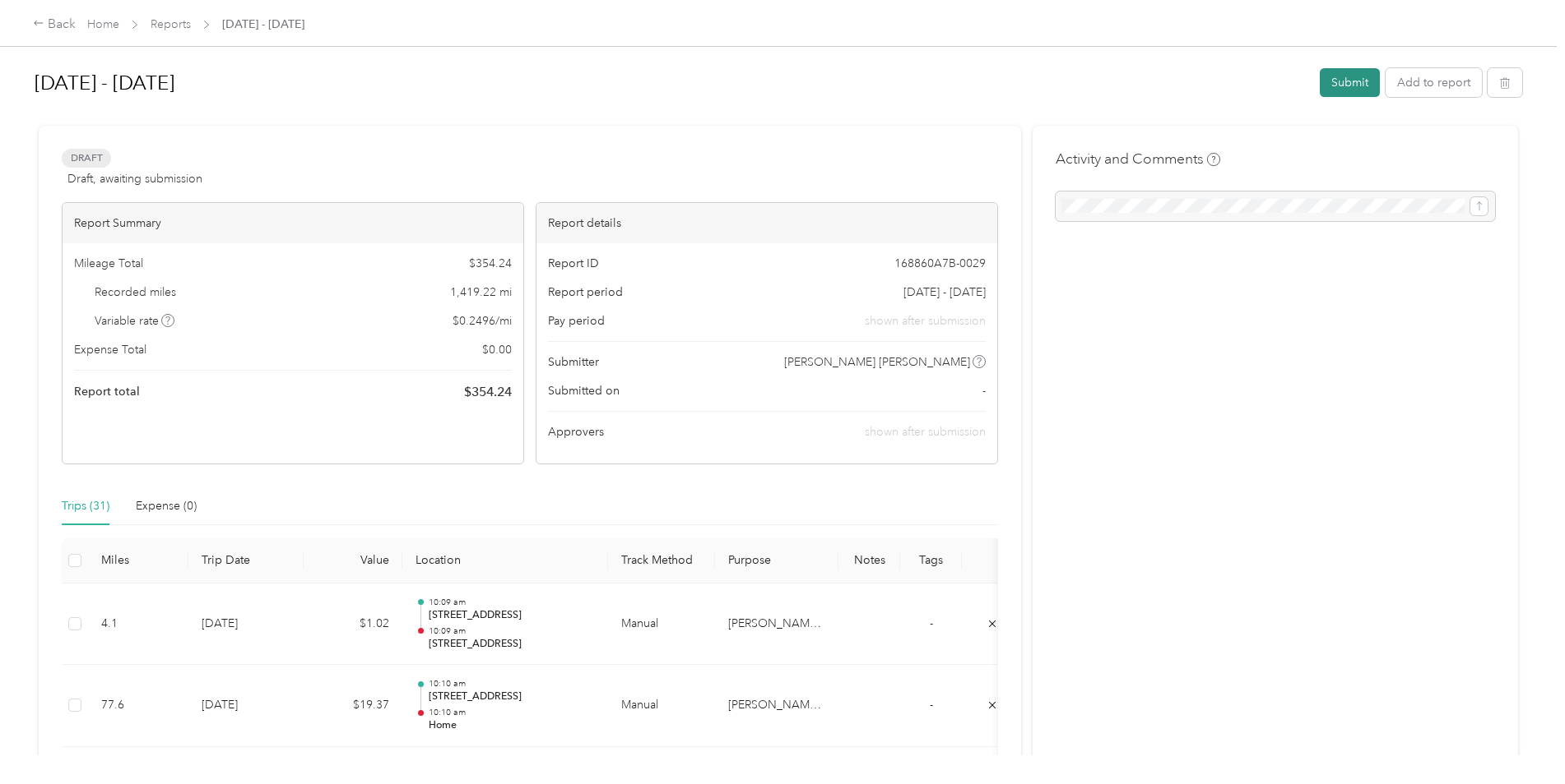
click at [1334, 82] on button "Submit" at bounding box center [1349, 82] width 60 height 29
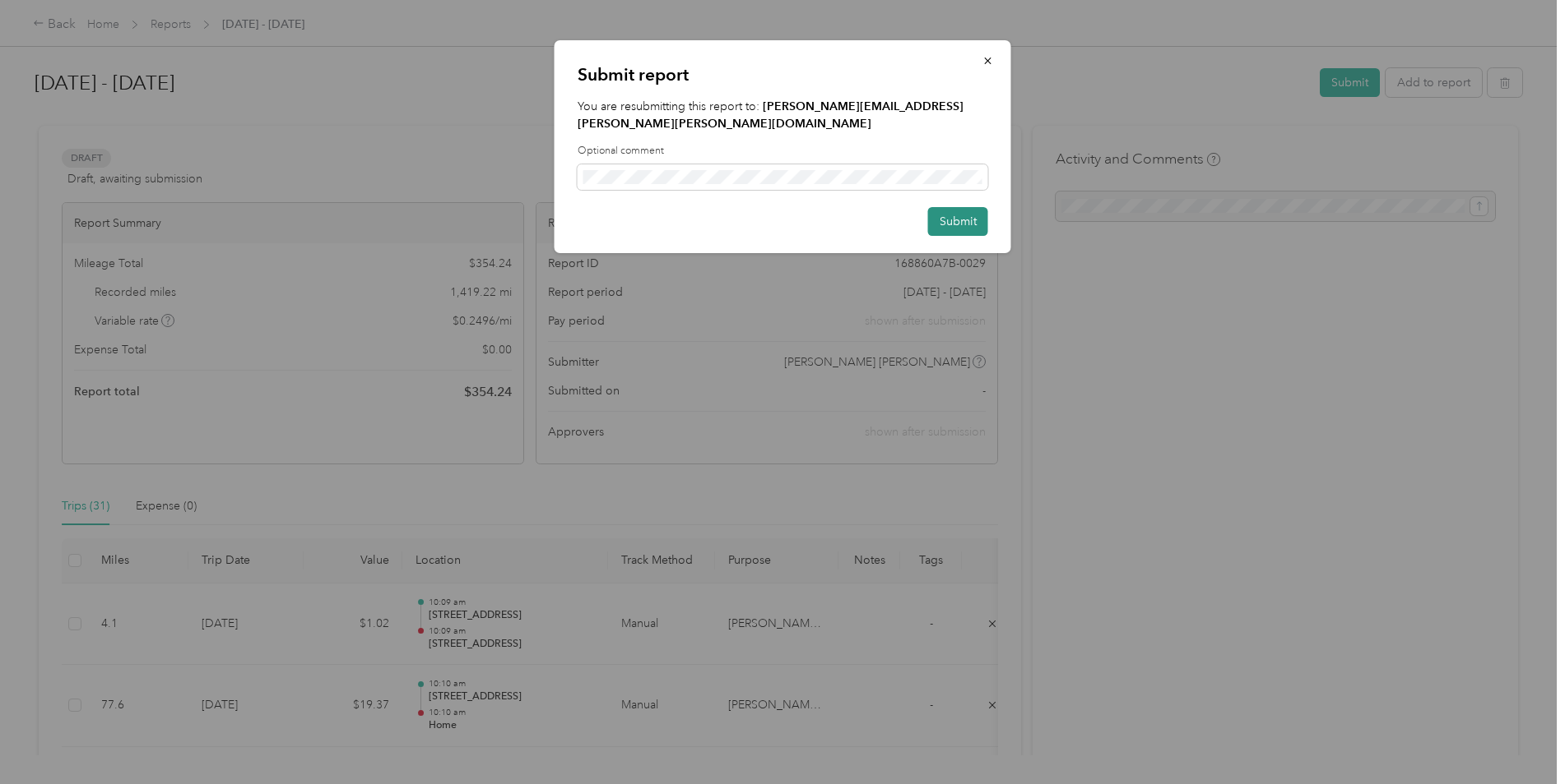
click at [979, 207] on button "Submit" at bounding box center [957, 221] width 60 height 29
